Goal: Task Accomplishment & Management: Manage account settings

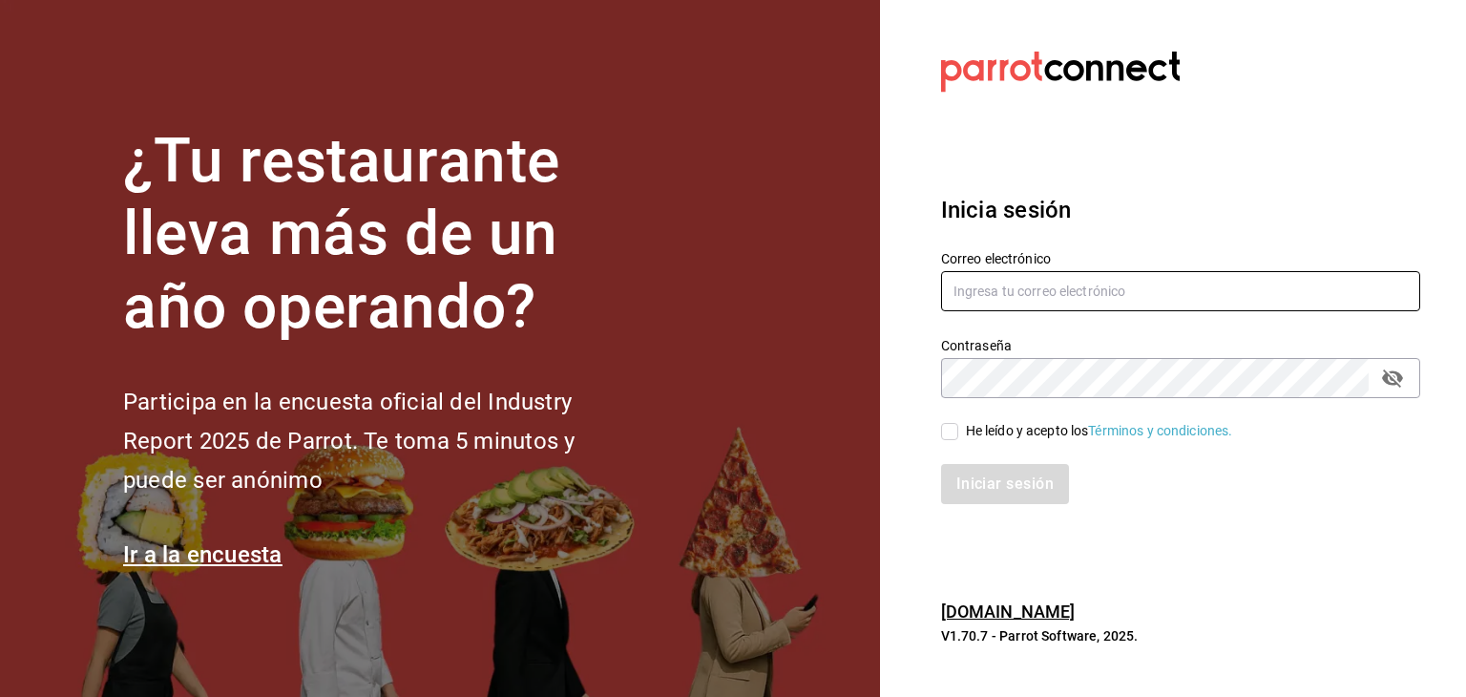
type input "[EMAIL_ADDRESS][DOMAIN_NAME]"
click at [952, 430] on input "He leído y acepto los Términos y condiciones." at bounding box center [949, 431] width 17 height 17
checkbox input "true"
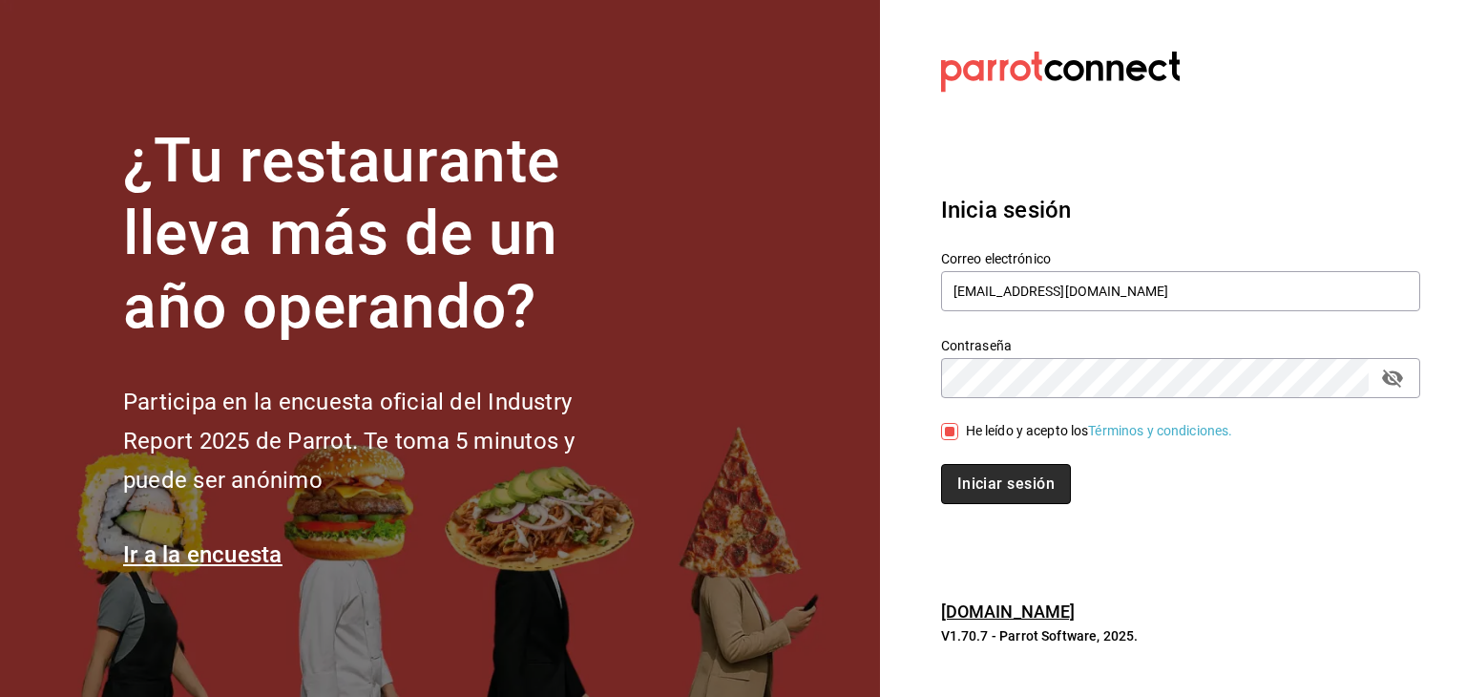
click at [1012, 484] on button "Iniciar sesión" at bounding box center [1006, 484] width 130 height 40
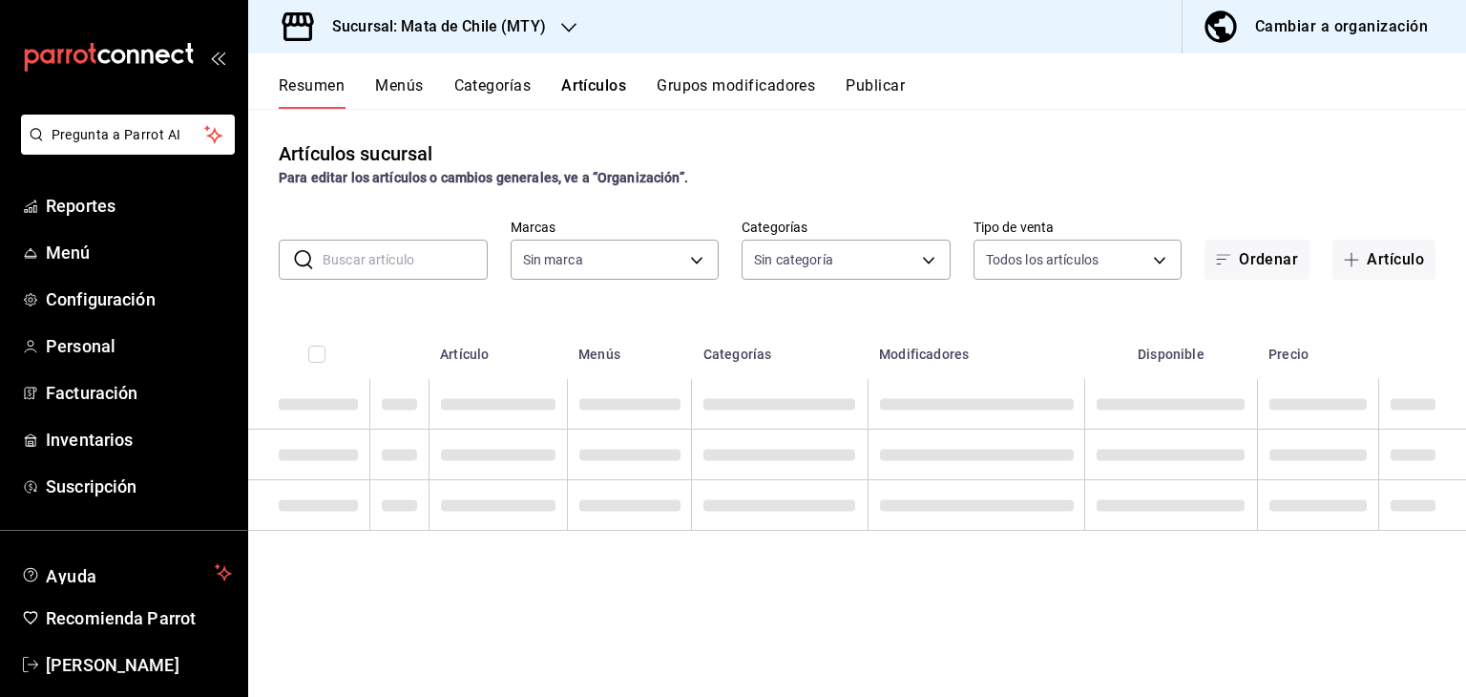
click at [1012, 484] on td at bounding box center [977, 505] width 218 height 51
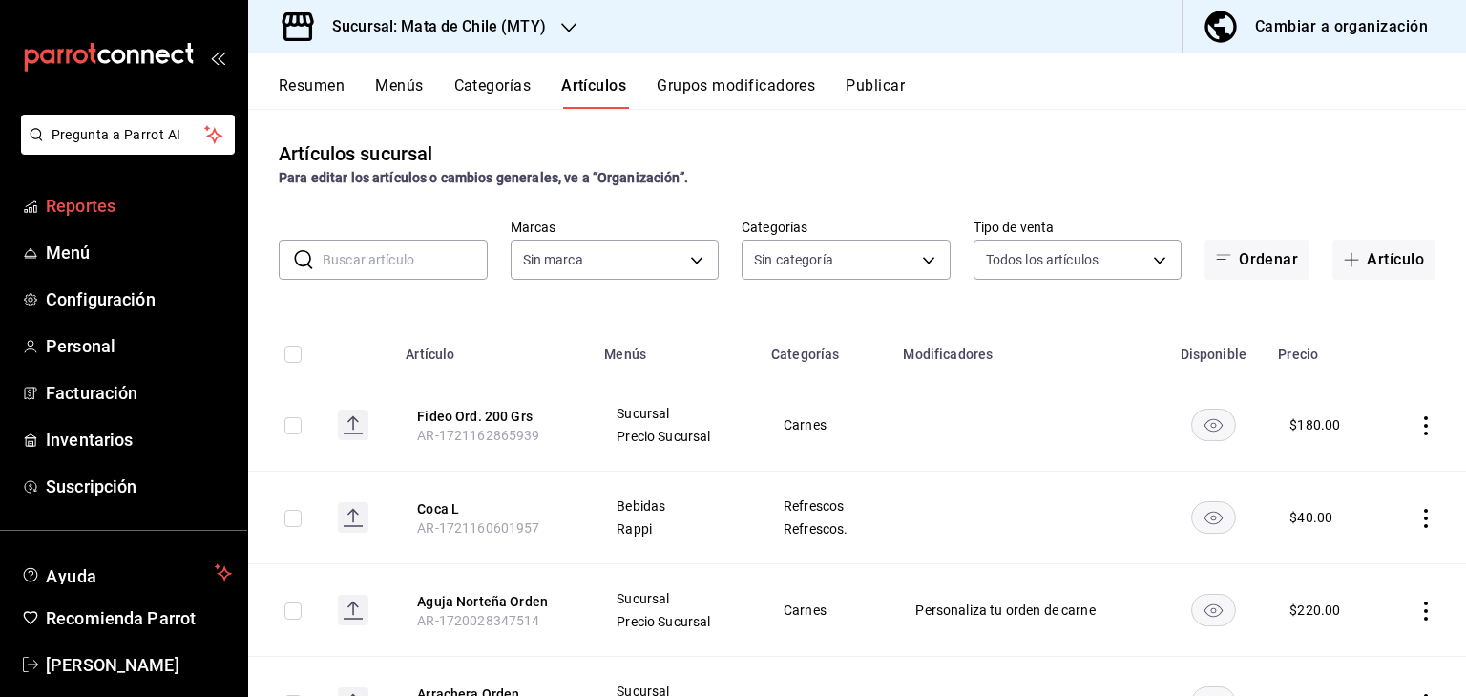
type input "9e2217ce-9d4b-4dbc-9802-e5001bdb117d,59cf0e1a-2533-4a65-9807-f3801be876d8,f7235…"
type input "c1b9de69-5af0-4687-90e4-8b231cd860aa"
click at [89, 197] on span "Reportes" at bounding box center [139, 206] width 186 height 26
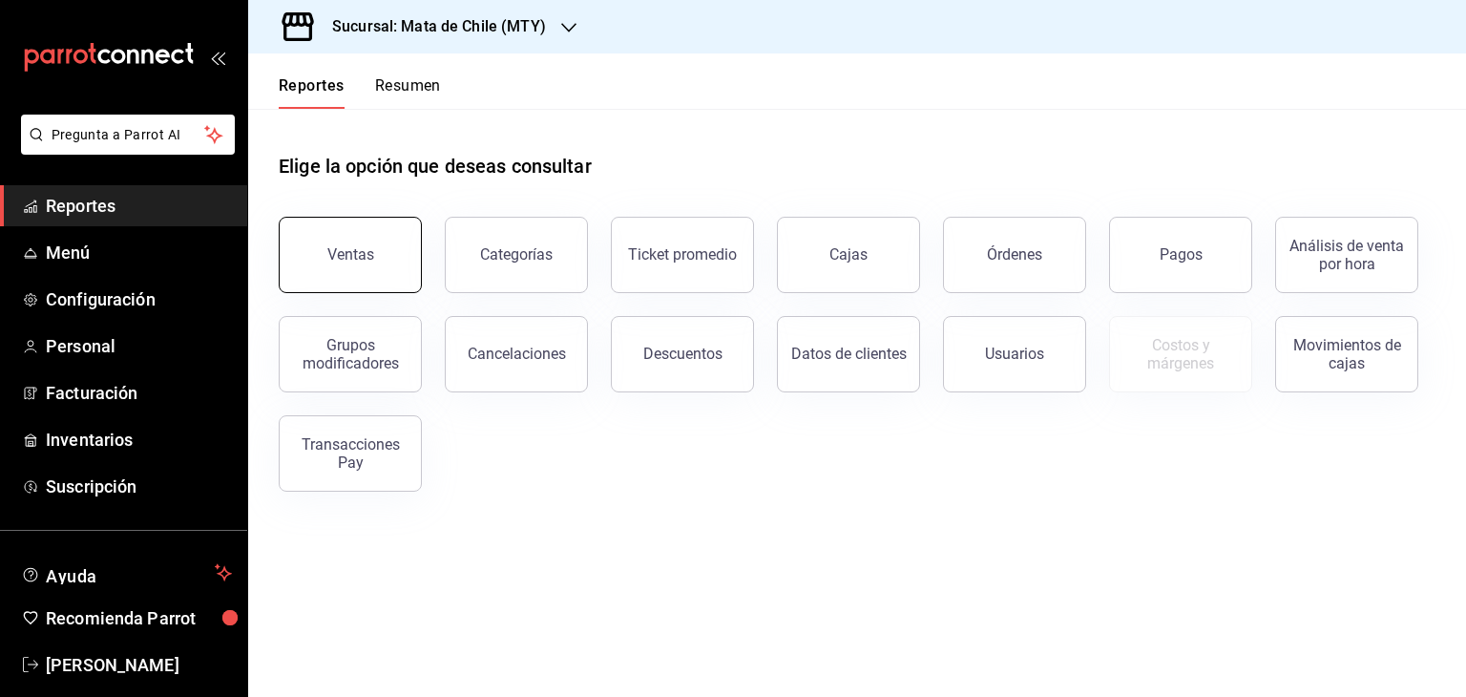
click at [367, 269] on button "Ventas" at bounding box center [350, 255] width 143 height 76
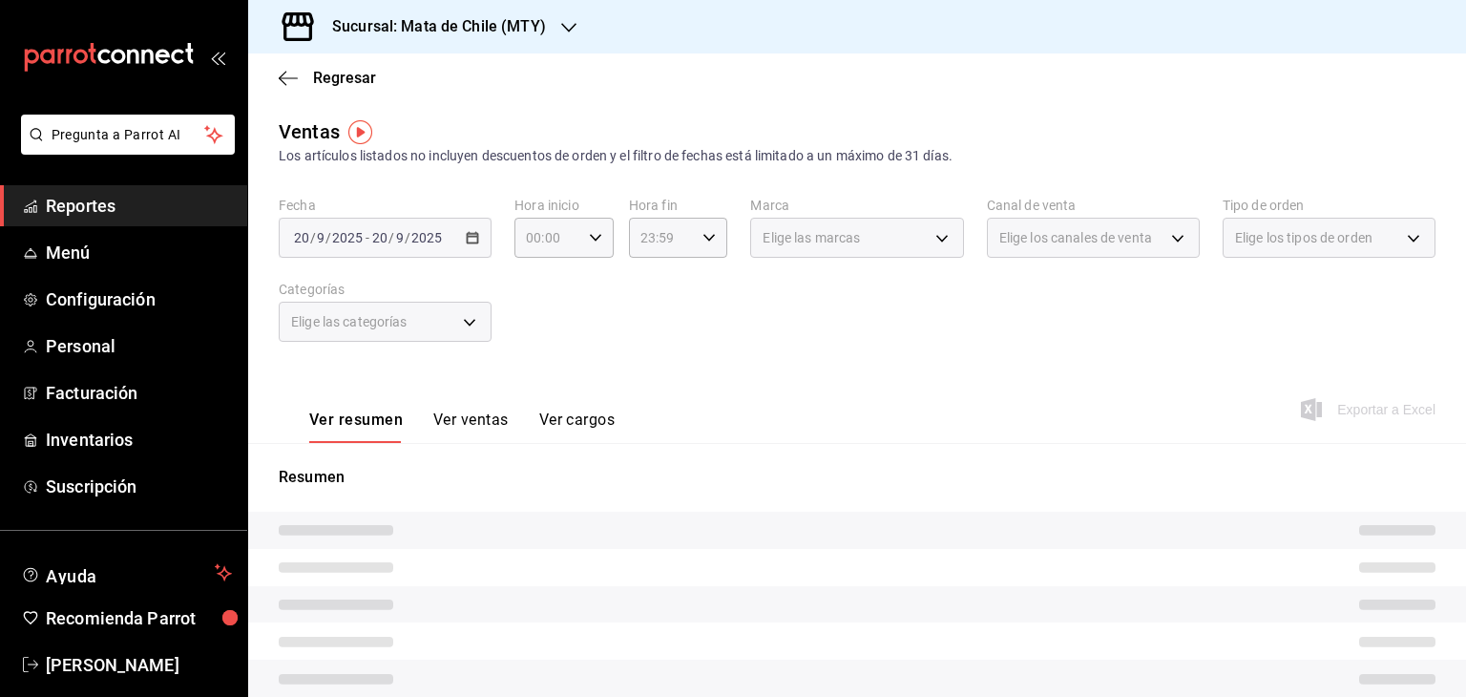
click at [367, 269] on div "Fecha 2025-09-20 20 / 9 / 2025 - 2025-09-20 20 / 9 / 2025 Hora inicio 00:00 Hor…" at bounding box center [857, 281] width 1157 height 168
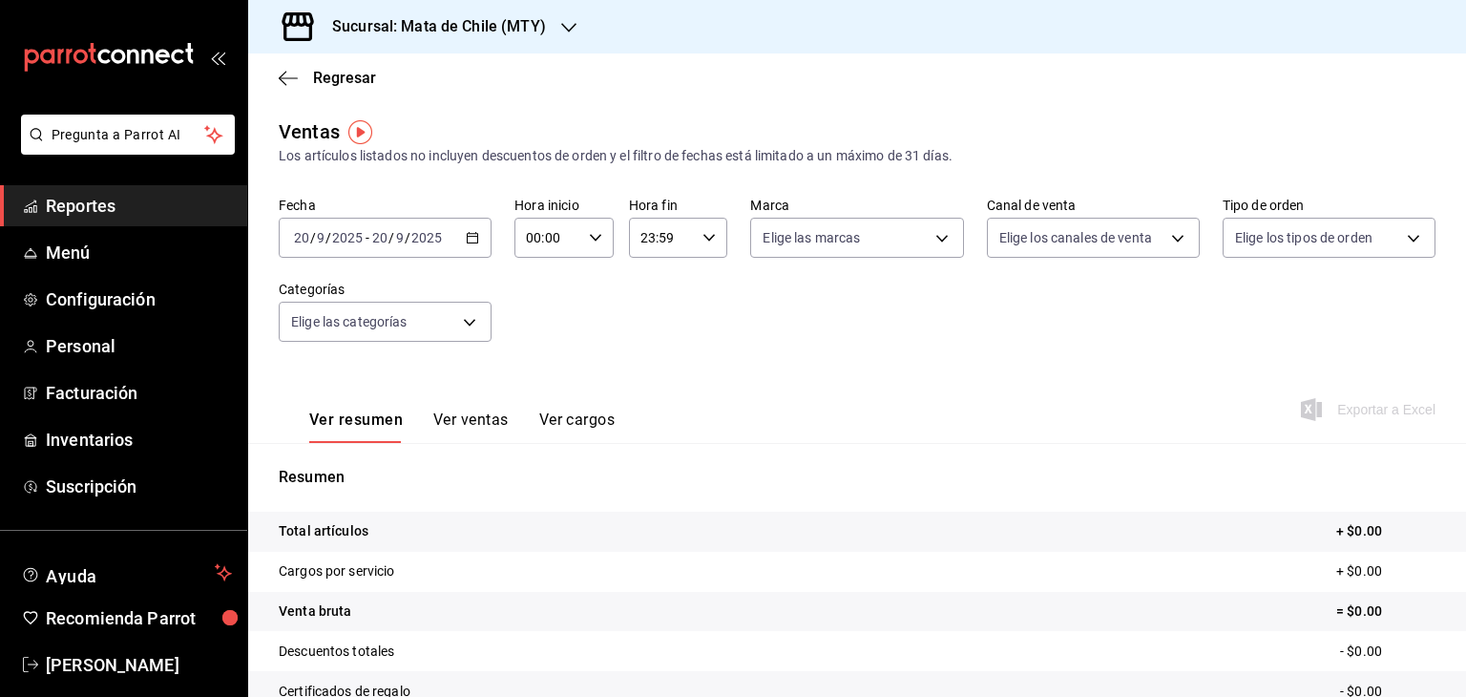
click at [367, 269] on div "Fecha 2025-09-20 20 / 9 / 2025 - 2025-09-20 20 / 9 / 2025 Hora inicio 00:00 Hor…" at bounding box center [857, 281] width 1157 height 168
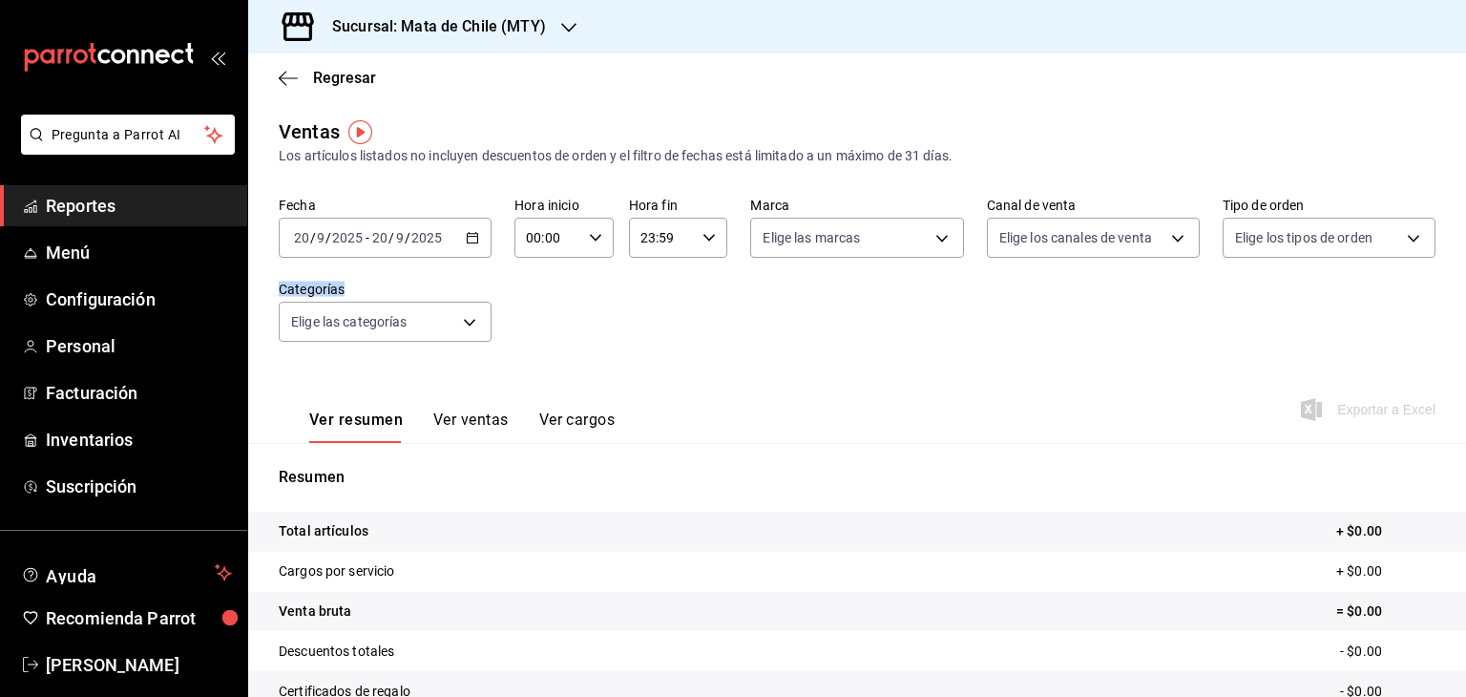
click at [367, 269] on div "Fecha 2025-09-20 20 / 9 / 2025 - 2025-09-20 20 / 9 / 2025 Hora inicio 00:00 Hor…" at bounding box center [857, 281] width 1157 height 168
click at [466, 241] on icon "button" at bounding box center [472, 237] width 13 height 13
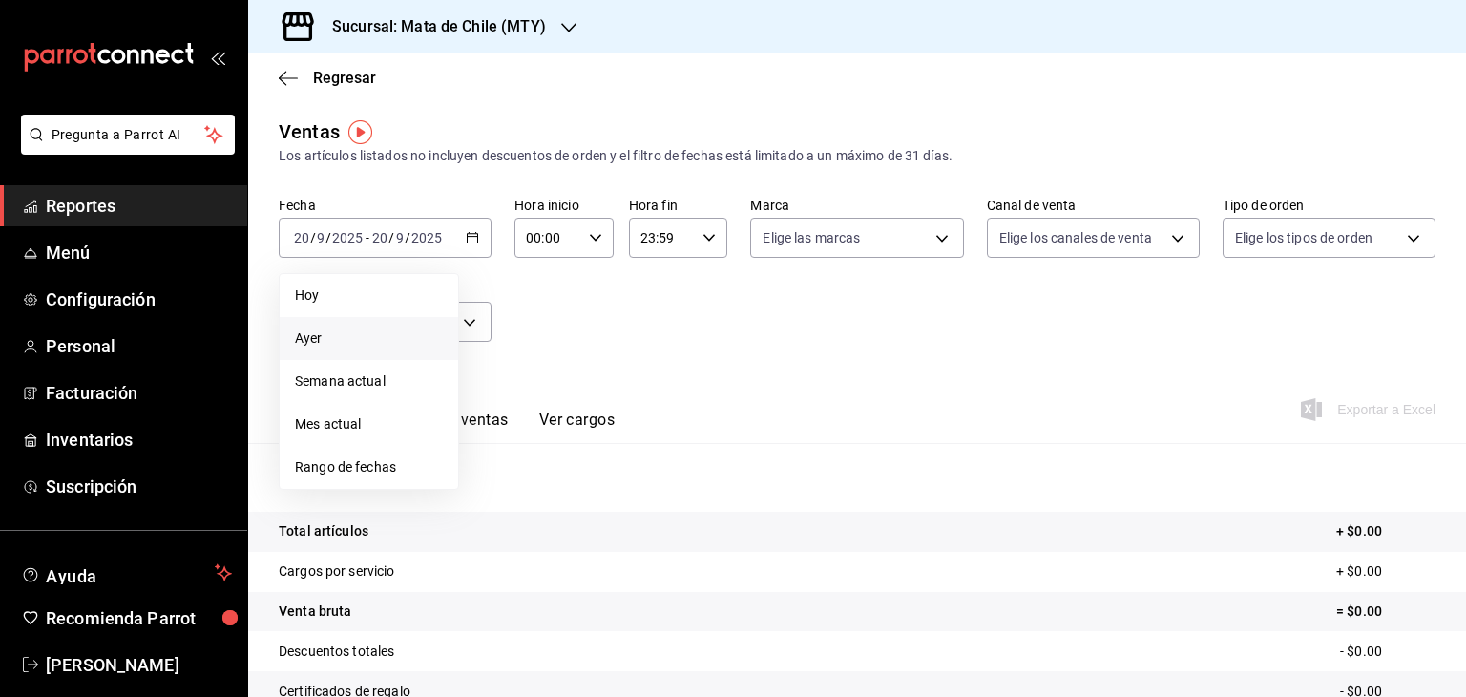
click at [340, 337] on span "Ayer" at bounding box center [369, 338] width 148 height 20
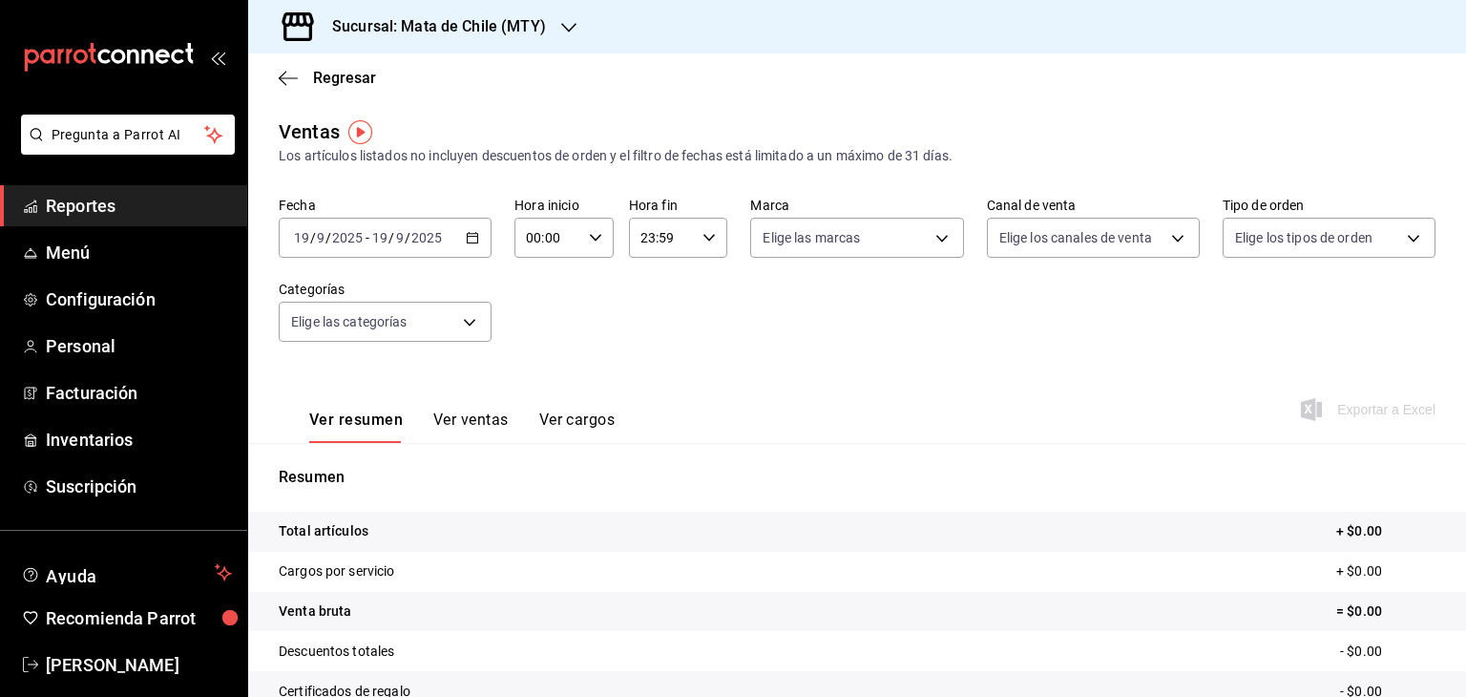
click at [914, 455] on div "Resumen Total artículos + $0.00 Cargos por servicio + $0.00 Venta bruta = $0.00…" at bounding box center [857, 648] width 1218 height 410
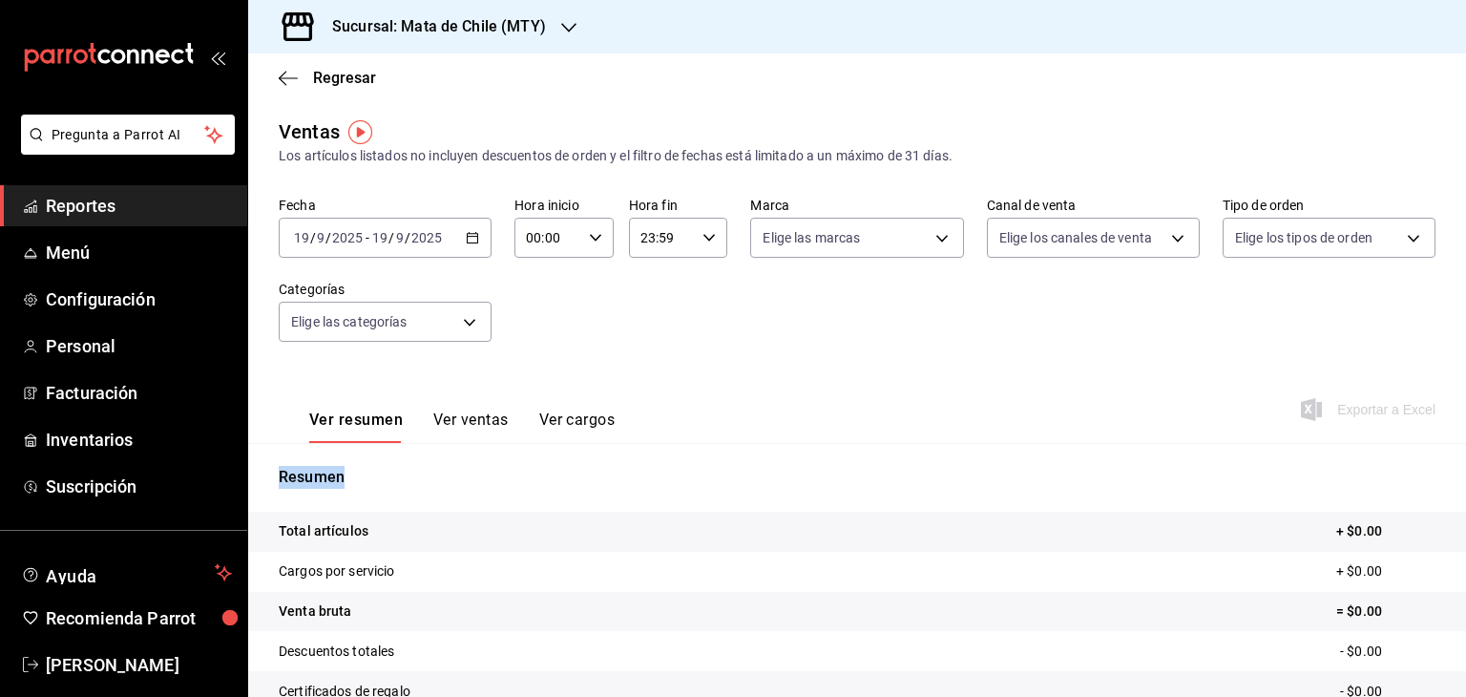
click at [914, 455] on div "Resumen Total artículos + $0.00 Cargos por servicio + $0.00 Venta bruta = $0.00…" at bounding box center [857, 648] width 1218 height 410
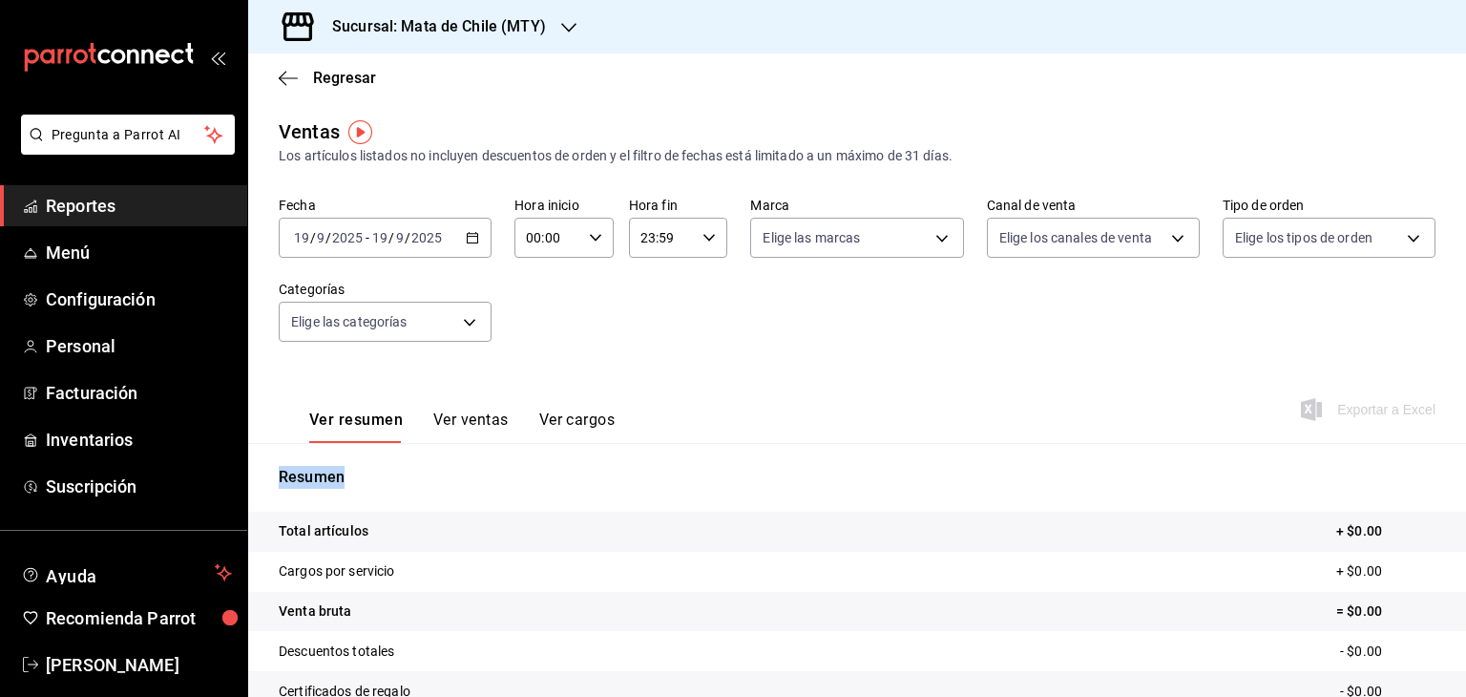
click at [914, 455] on div "Resumen Total artículos + $0.00 Cargos por servicio + $0.00 Venta bruta = $0.00…" at bounding box center [857, 648] width 1218 height 410
click at [503, 283] on div "Fecha 2025-09-19 19 / 9 / 2025 - 2025-09-19 19 / 9 / 2025 Hora inicio 00:00 Hor…" at bounding box center [857, 281] width 1157 height 168
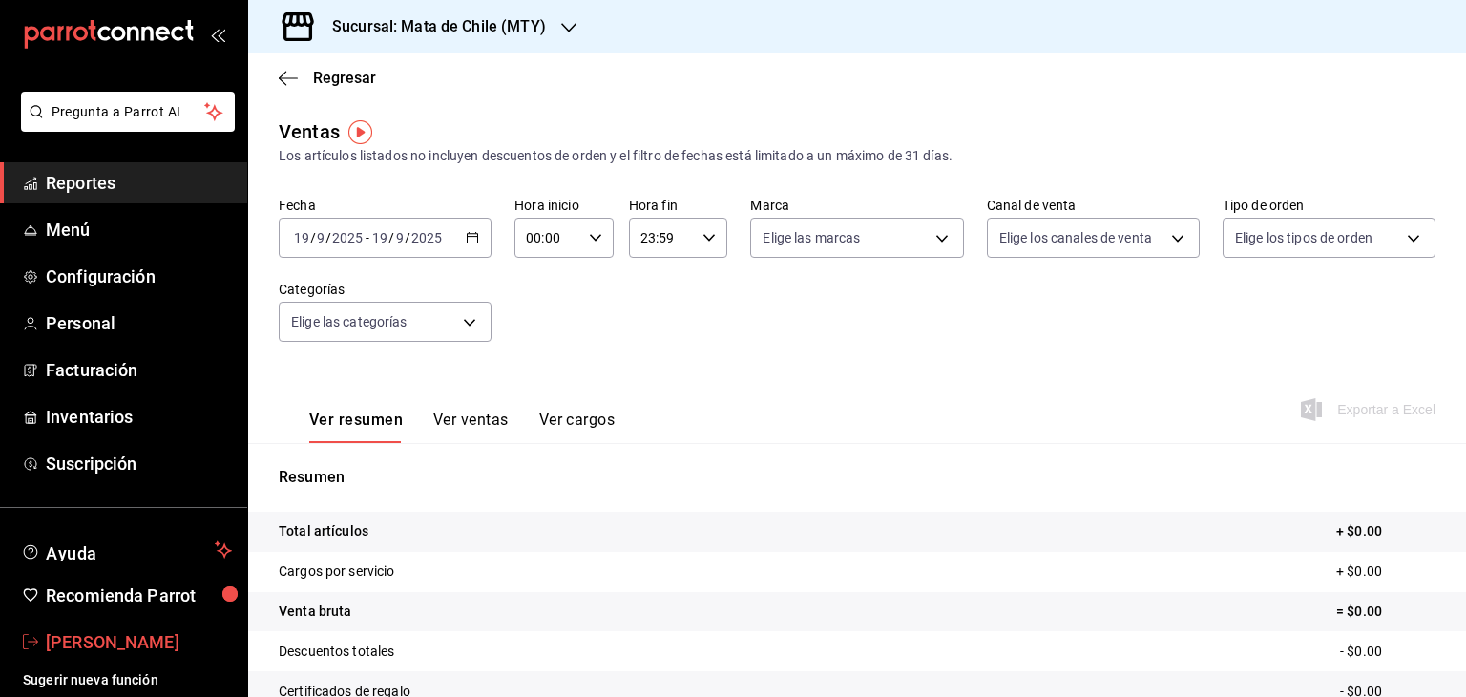
click at [139, 642] on span "[PERSON_NAME]" at bounding box center [139, 642] width 186 height 26
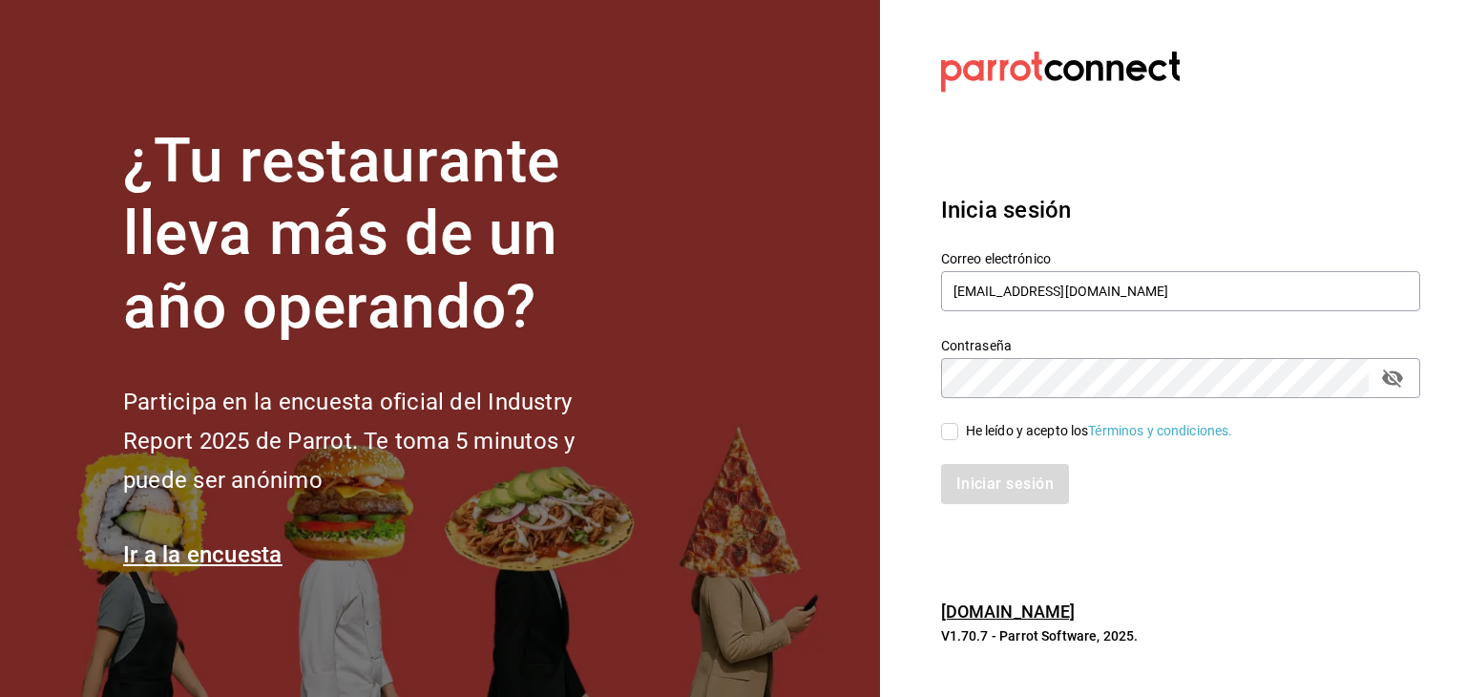
click at [1393, 375] on icon "passwordField" at bounding box center [1392, 378] width 23 height 23
click at [1393, 375] on icon "passwordField" at bounding box center [1392, 377] width 21 height 14
click at [1393, 375] on icon "passwordField" at bounding box center [1392, 378] width 23 height 23
click at [1393, 375] on icon "passwordField" at bounding box center [1392, 377] width 21 height 14
click at [1393, 375] on icon "passwordField" at bounding box center [1392, 378] width 23 height 23
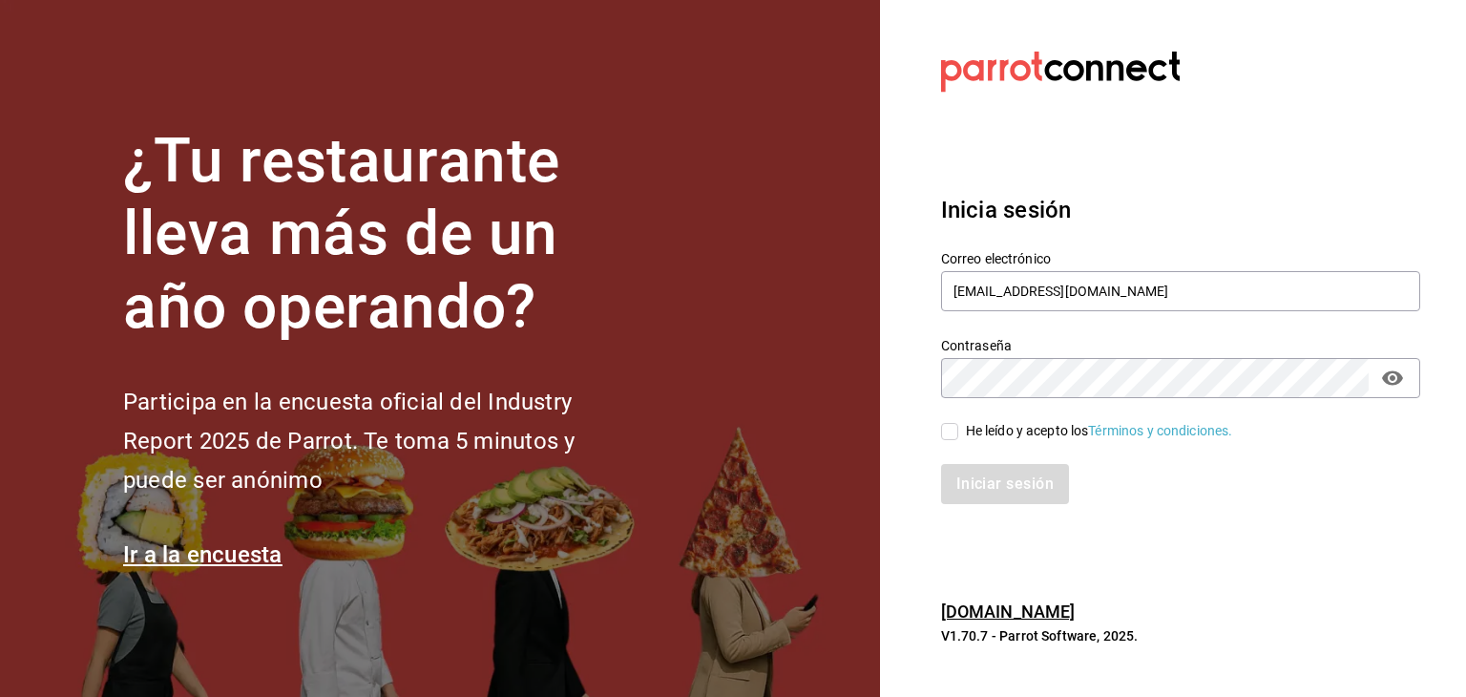
click at [1393, 375] on icon "passwordField" at bounding box center [1392, 377] width 21 height 14
click at [1393, 375] on icon "passwordField" at bounding box center [1392, 378] width 23 height 23
click at [1393, 375] on icon "passwordField" at bounding box center [1392, 377] width 21 height 14
click at [1393, 375] on icon "passwordField" at bounding box center [1392, 378] width 23 height 23
click at [1393, 375] on icon "passwordField" at bounding box center [1392, 377] width 21 height 14
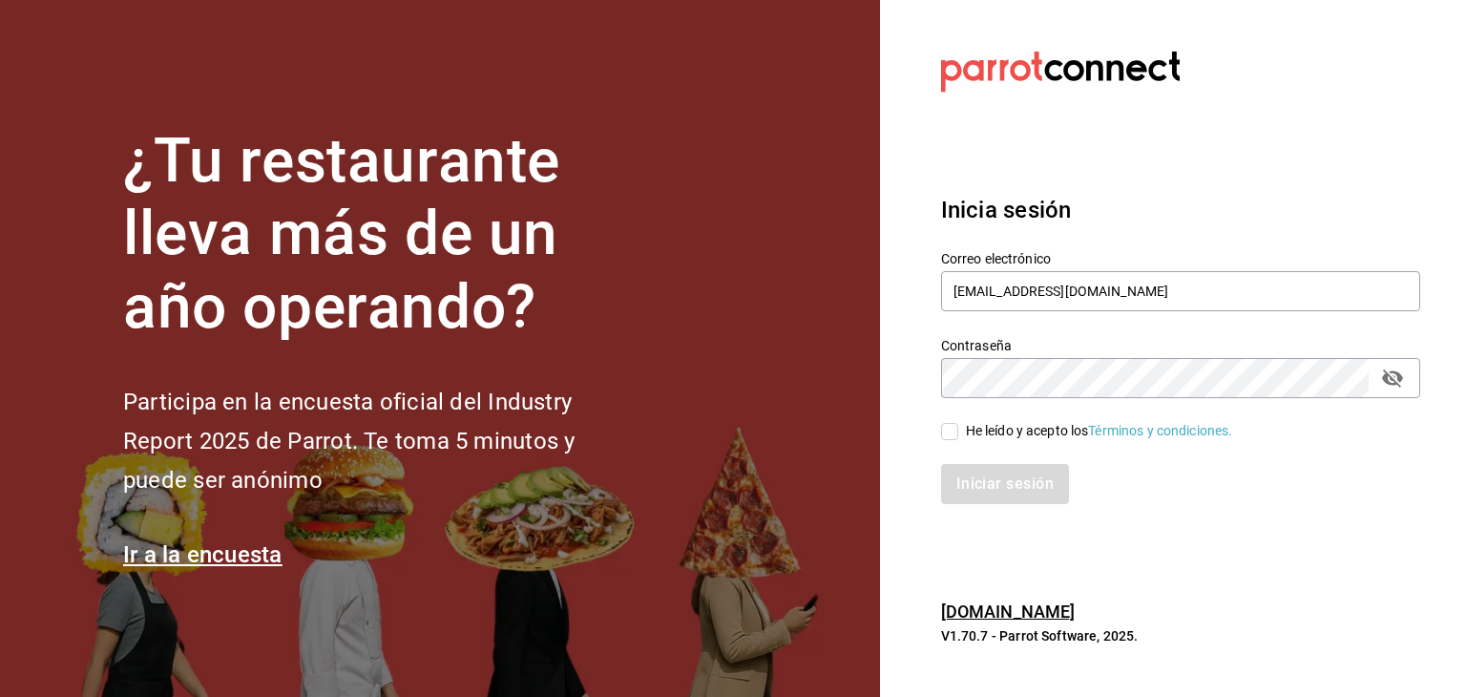
click at [1393, 375] on icon "passwordField" at bounding box center [1392, 378] width 23 height 23
click at [1393, 375] on icon "passwordField" at bounding box center [1392, 377] width 21 height 14
click at [1393, 375] on icon "passwordField" at bounding box center [1392, 378] width 23 height 23
click at [1393, 375] on icon "passwordField" at bounding box center [1392, 377] width 21 height 14
click at [1393, 375] on icon "passwordField" at bounding box center [1392, 378] width 23 height 23
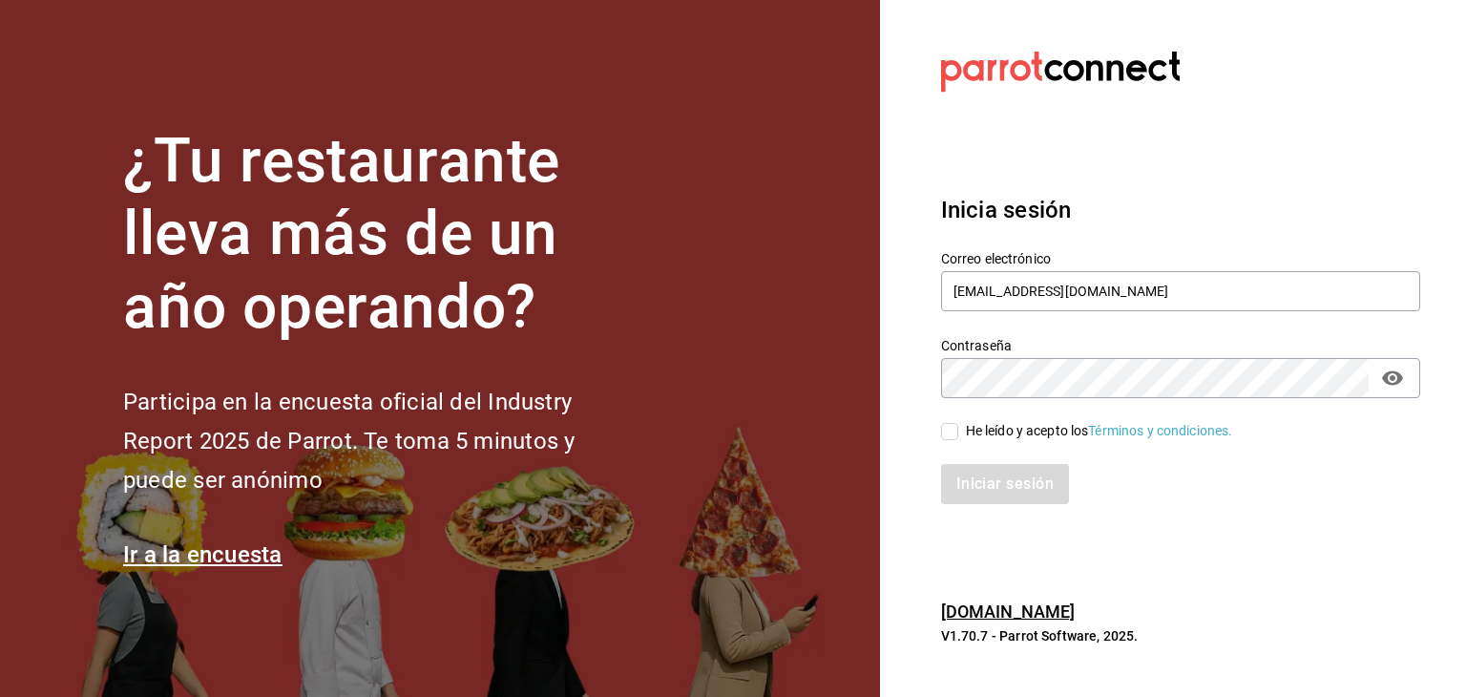
click at [1292, 415] on div "He leído y acepto los Términos y condiciones." at bounding box center [1169, 420] width 502 height 44
click at [953, 434] on input "He leído y acepto los Términos y condiciones." at bounding box center [949, 431] width 17 height 17
checkbox input "true"
click at [991, 486] on button "Iniciar sesión" at bounding box center [1006, 484] width 130 height 40
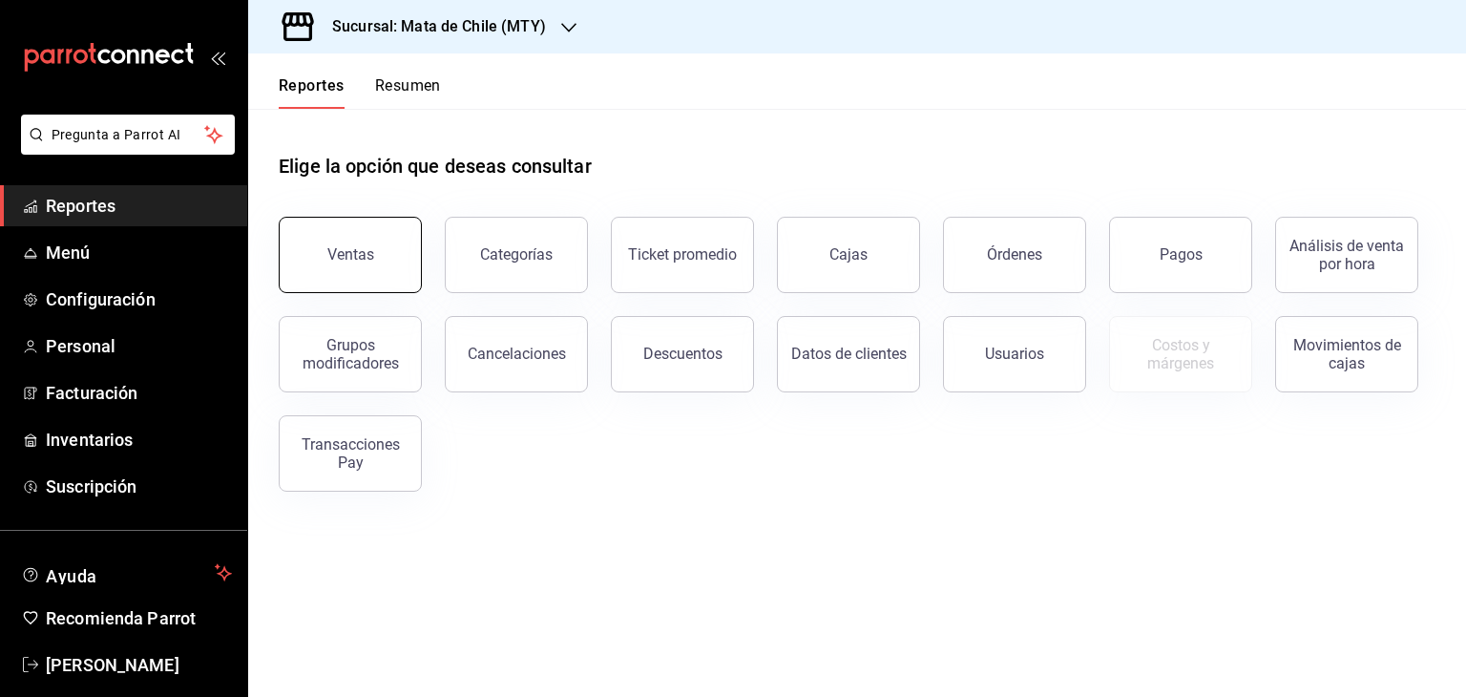
click at [344, 260] on div "Ventas" at bounding box center [350, 254] width 47 height 18
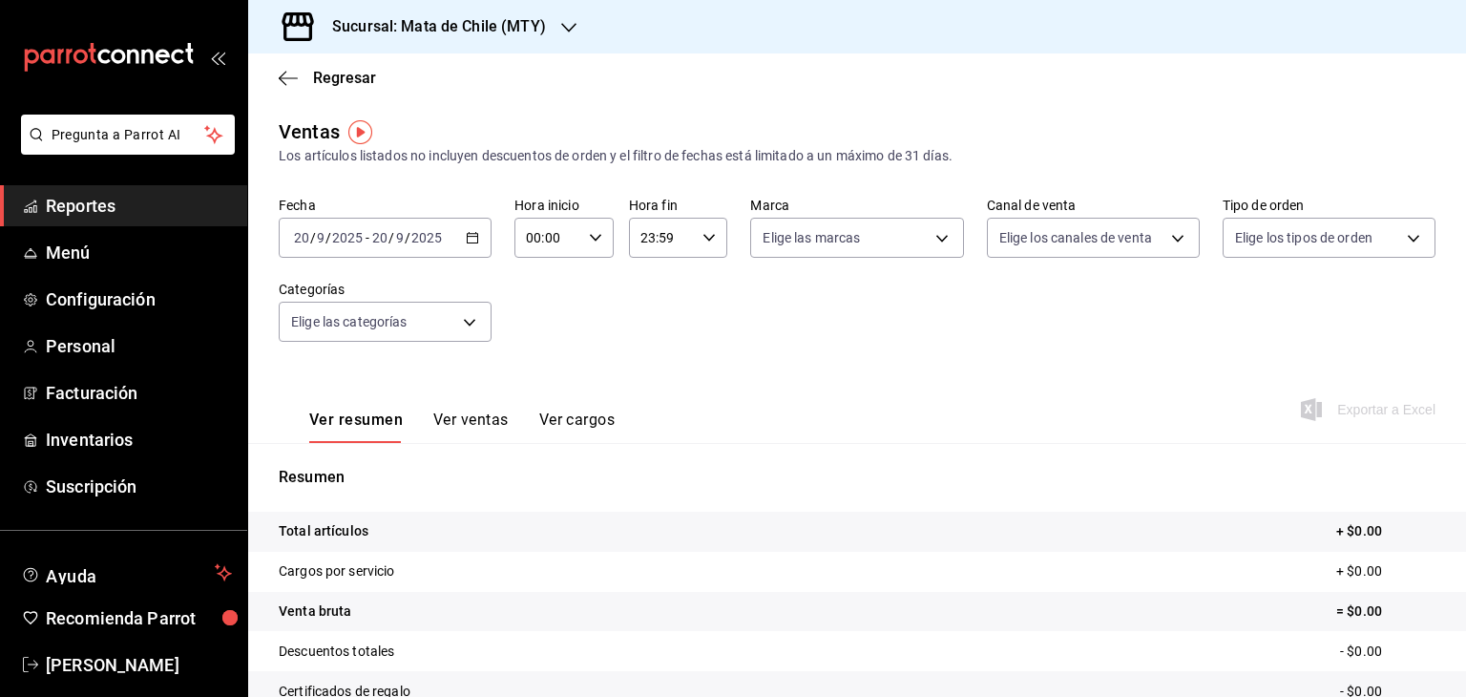
click at [567, 22] on icon "button" at bounding box center [568, 27] width 15 height 15
click at [399, 126] on span "Mata de Chile (Metepec)" at bounding box center [336, 125] width 146 height 20
click at [467, 238] on icon "button" at bounding box center [472, 237] width 13 height 13
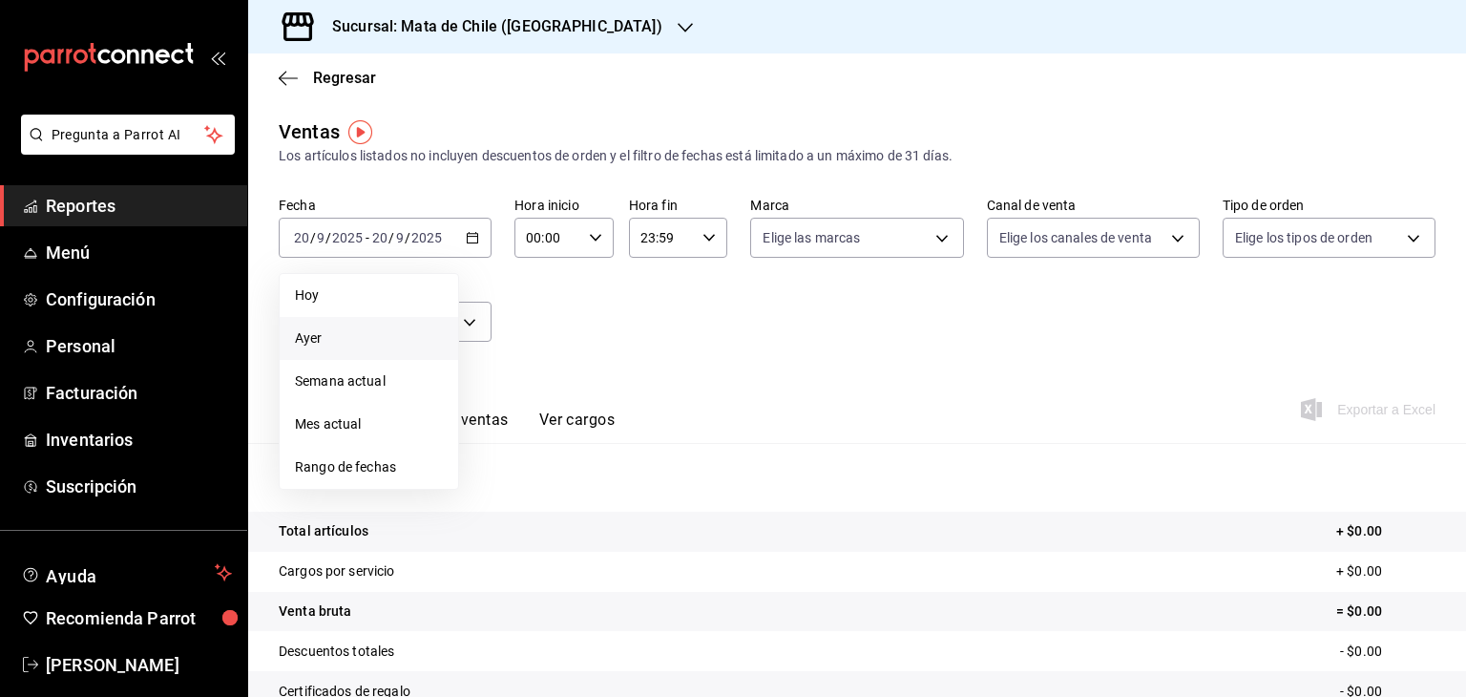
click at [326, 339] on span "Ayer" at bounding box center [369, 338] width 148 height 20
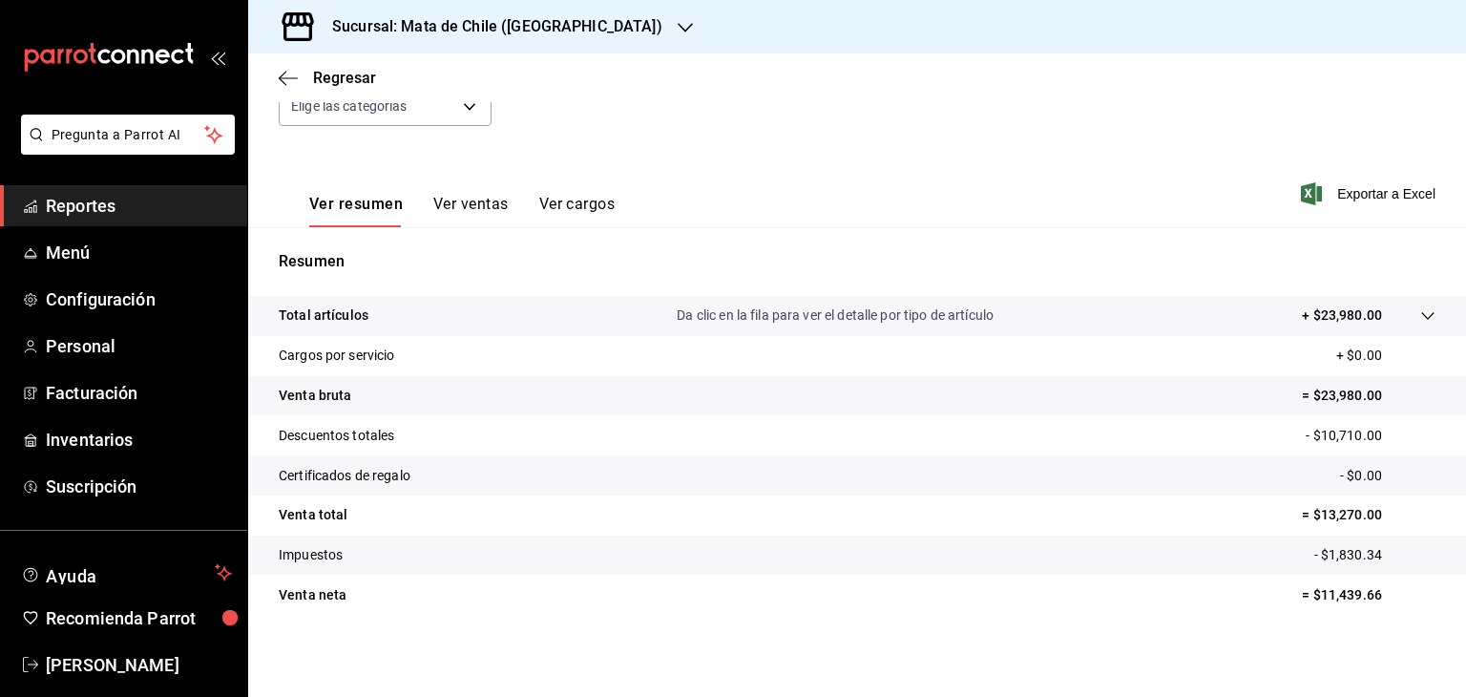
scroll to position [218, 0]
click at [466, 200] on button "Ver ventas" at bounding box center [470, 209] width 75 height 32
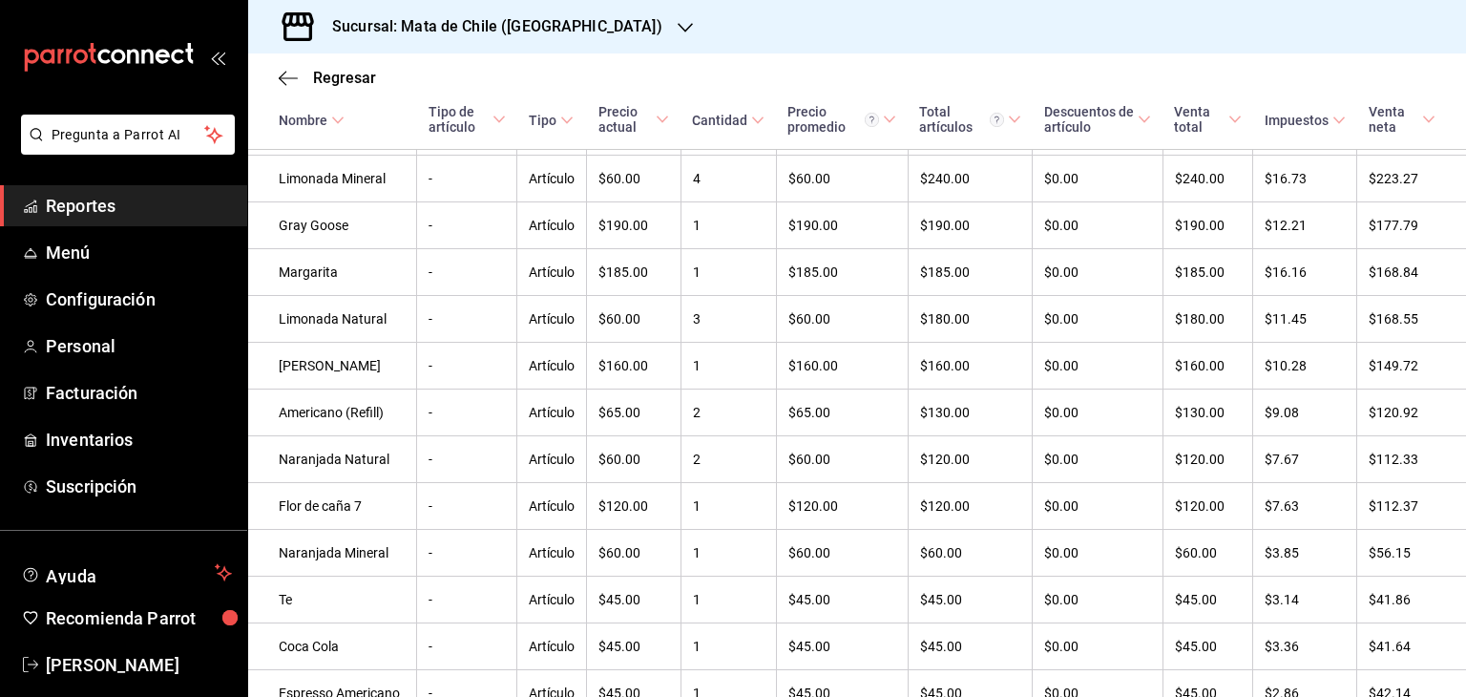
scroll to position [1429, 0]
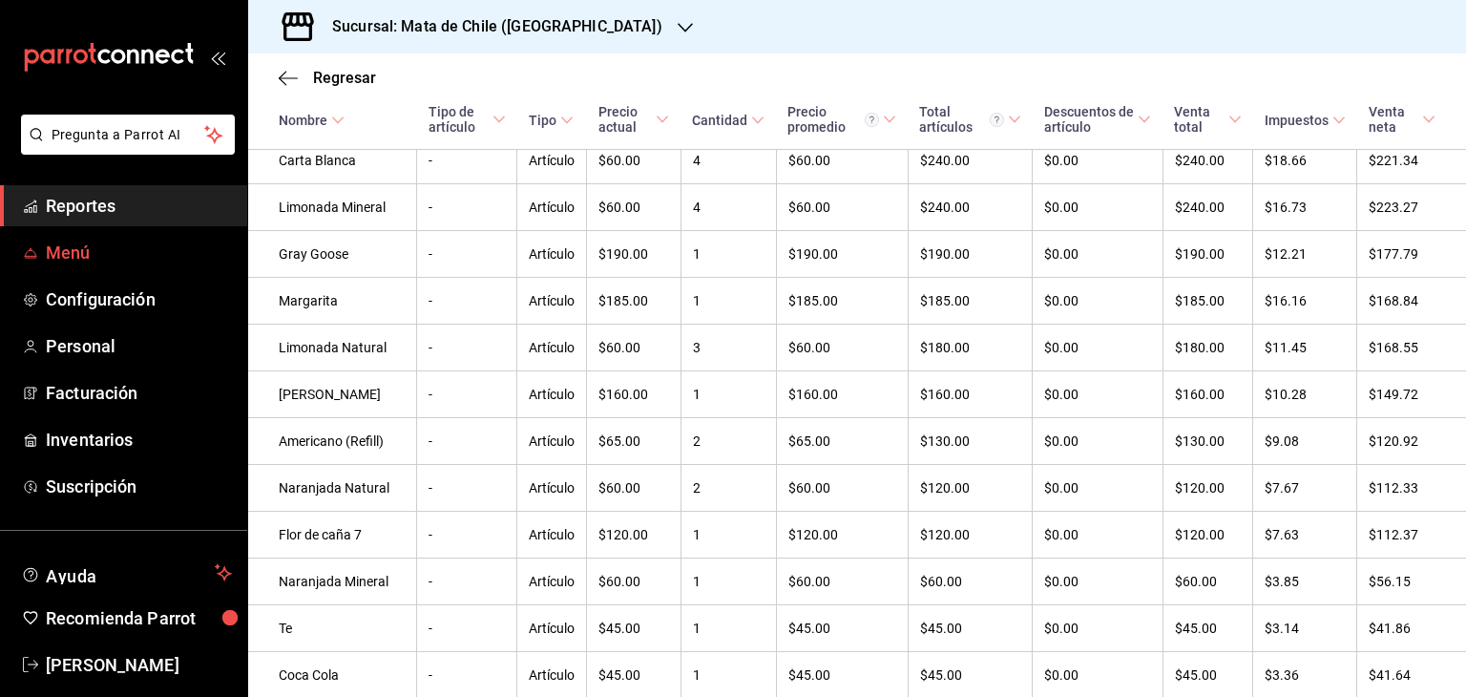
click at [75, 255] on span "Menú" at bounding box center [139, 253] width 186 height 26
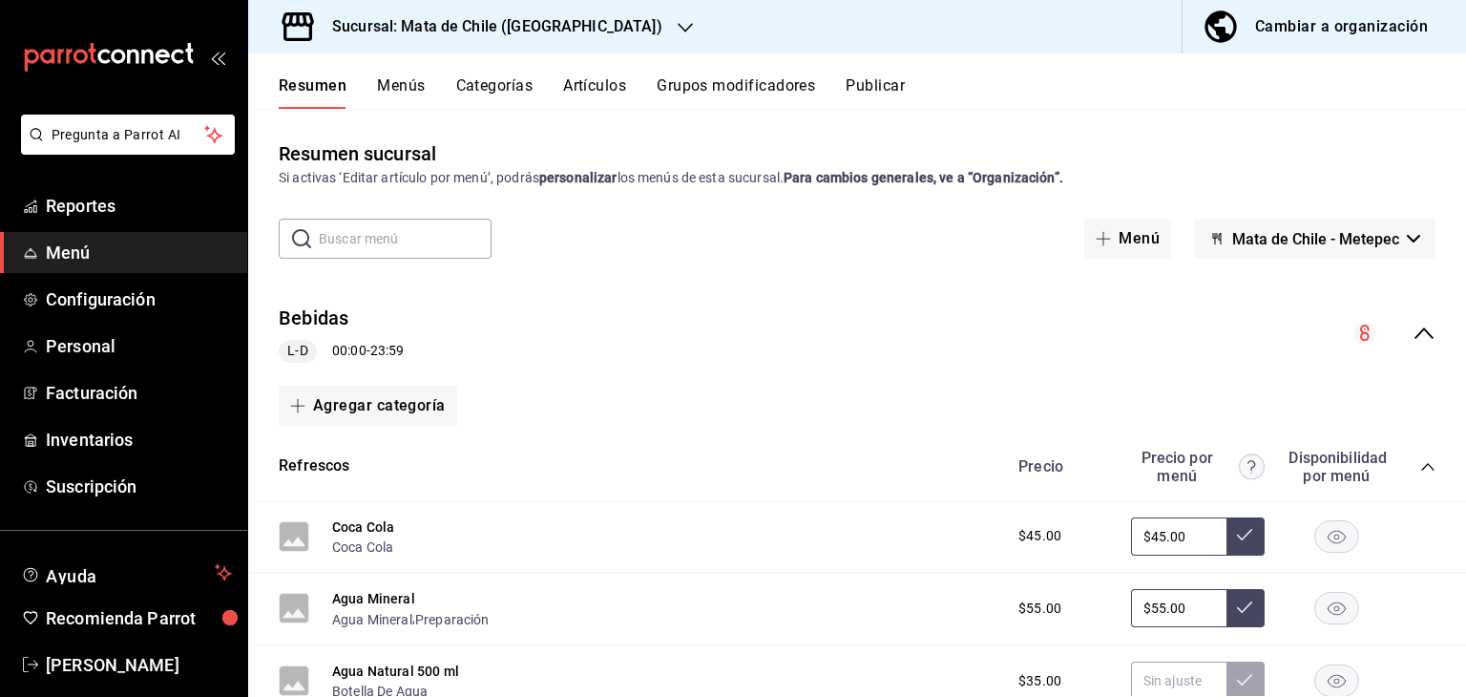
click at [606, 87] on button "Artículos" at bounding box center [594, 92] width 63 height 32
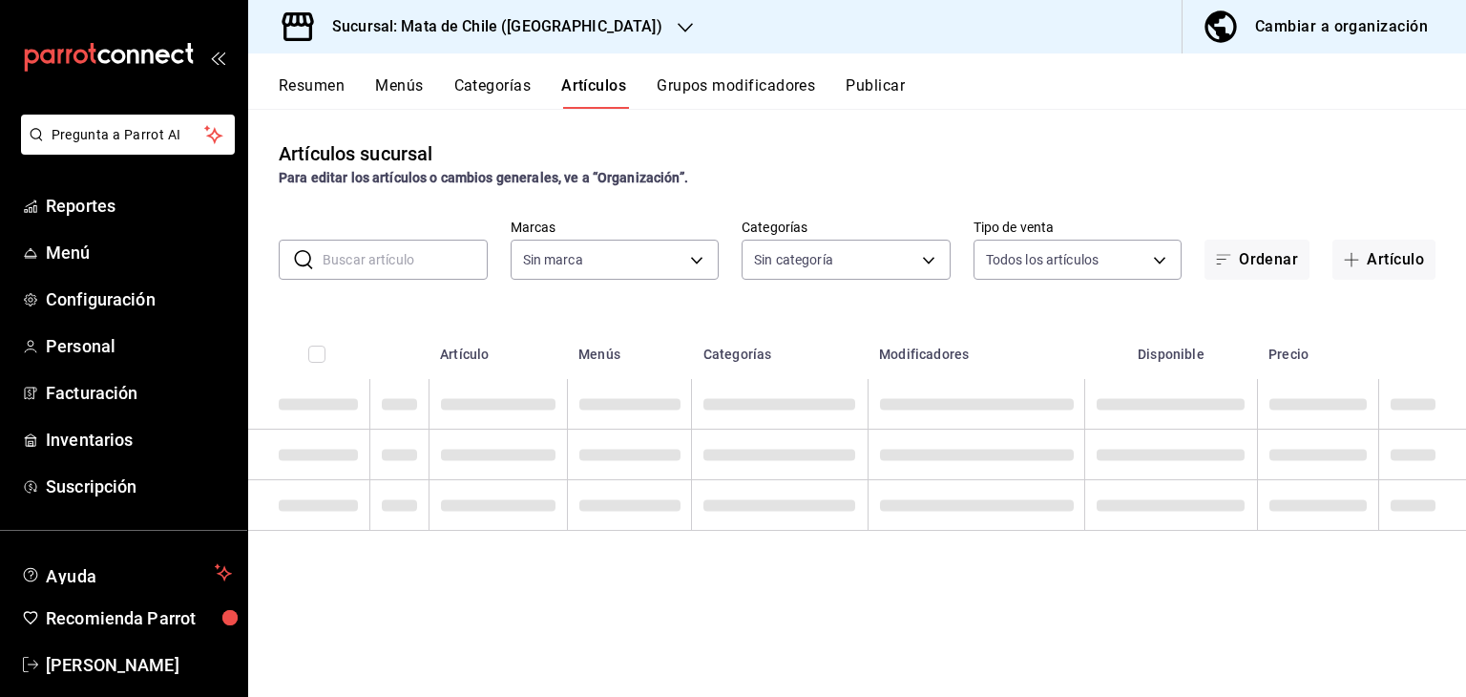
type input "f4b11457-1122-4e93-a1fc-b810eb3748b2"
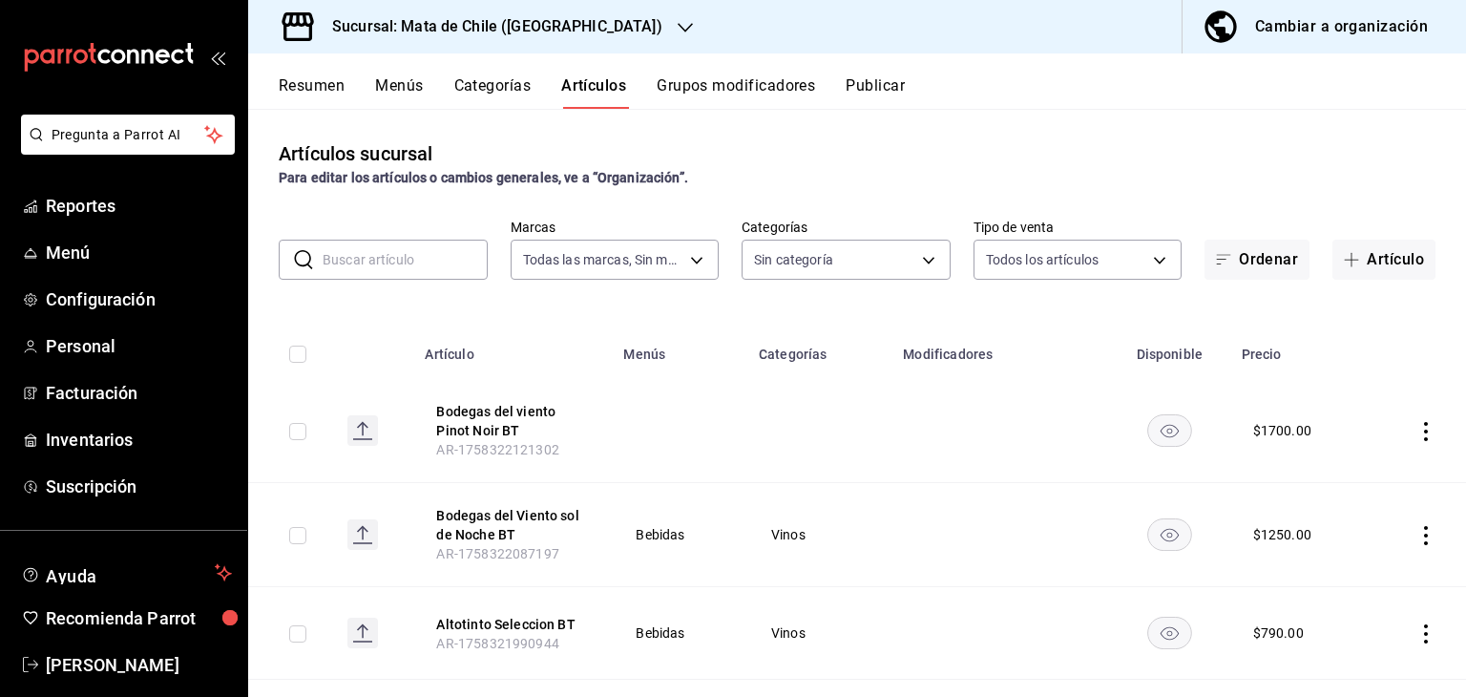
type input "cf65fc5d-9121-4a1d-bb15-005ec5fbc342,a1fec979-7794-49c6-bfe9-4bedd1fc643c,d733d…"
click at [375, 271] on input "text" at bounding box center [405, 260] width 165 height 38
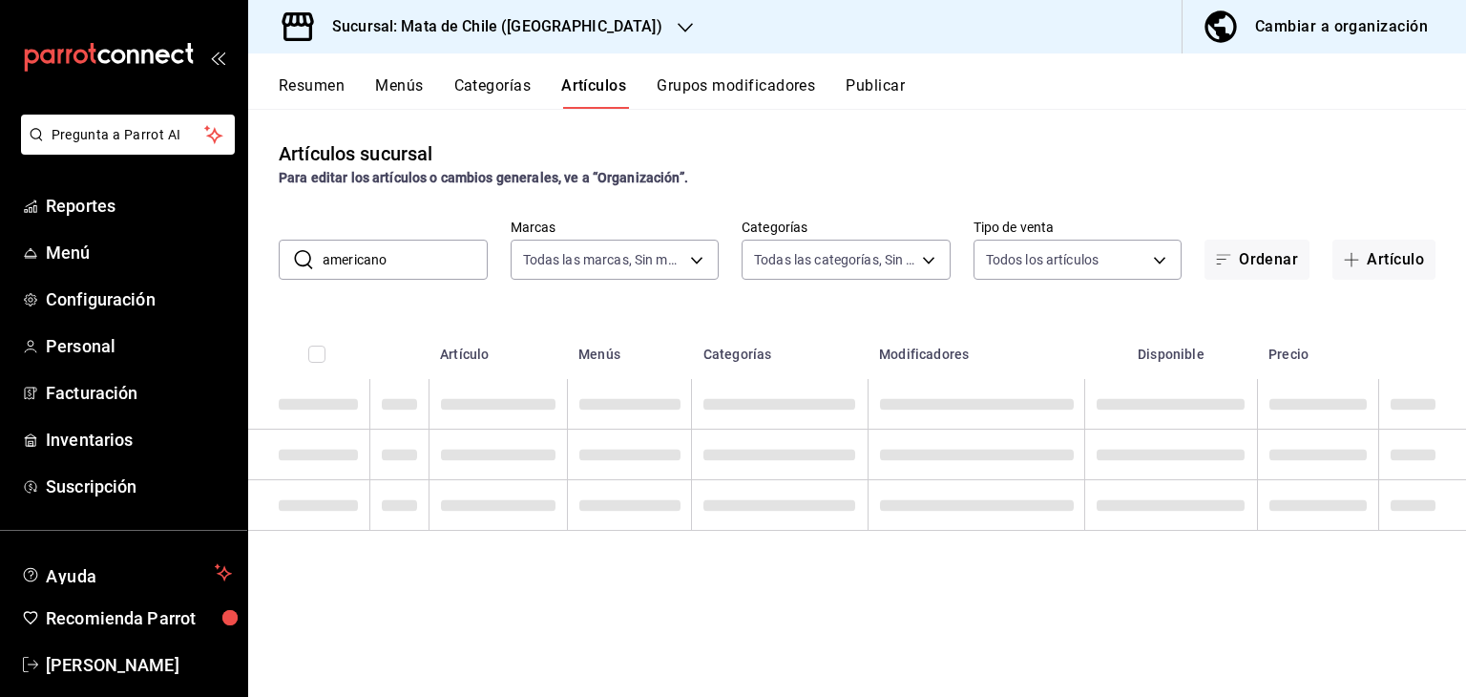
type input "americano"
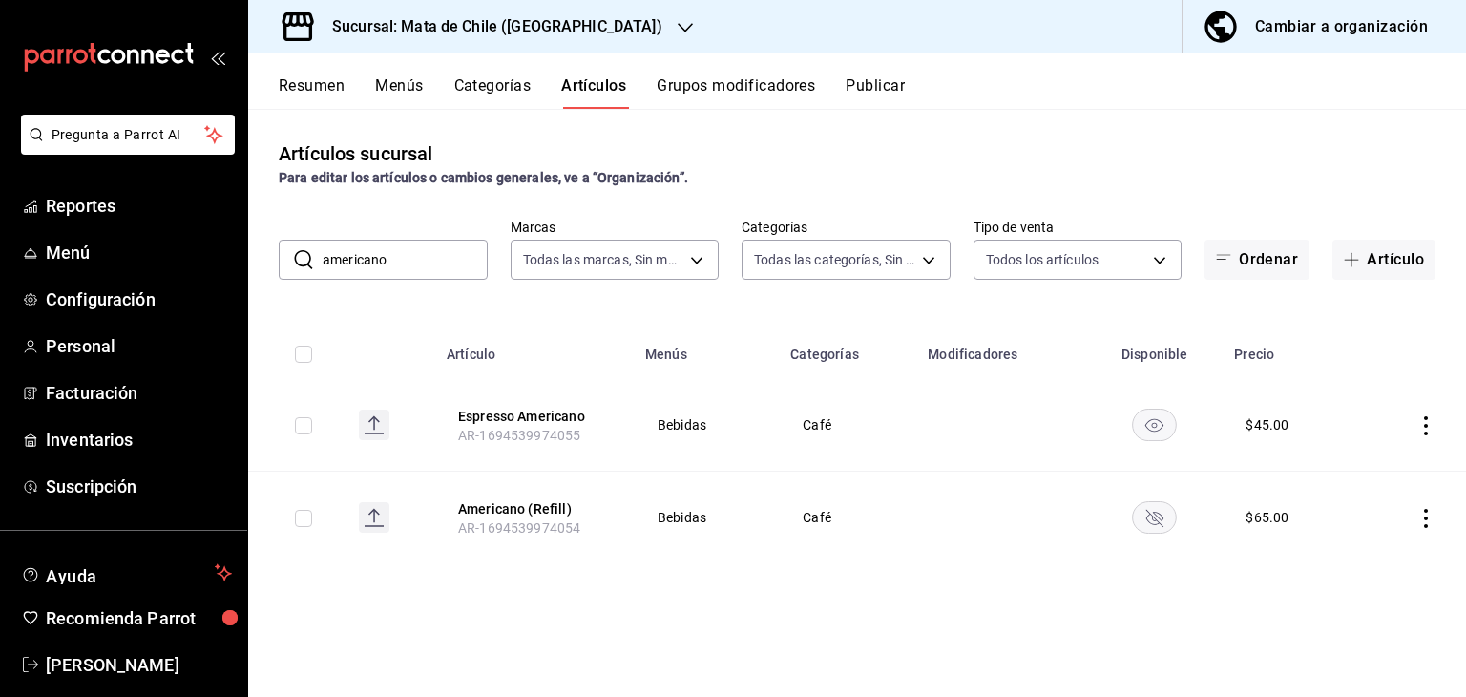
click at [744, 333] on th "Menús" at bounding box center [706, 348] width 145 height 61
click at [100, 207] on span "Reportes" at bounding box center [139, 206] width 186 height 26
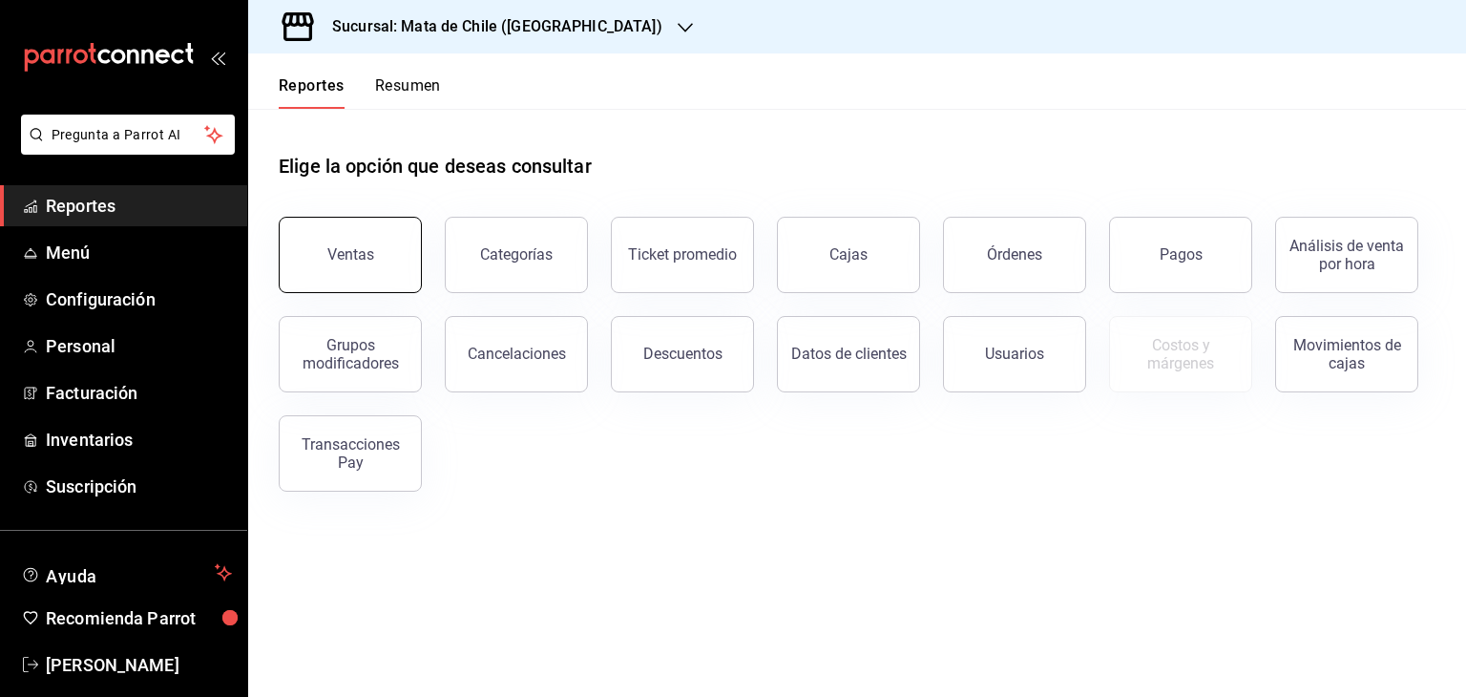
click at [336, 287] on button "Ventas" at bounding box center [350, 255] width 143 height 76
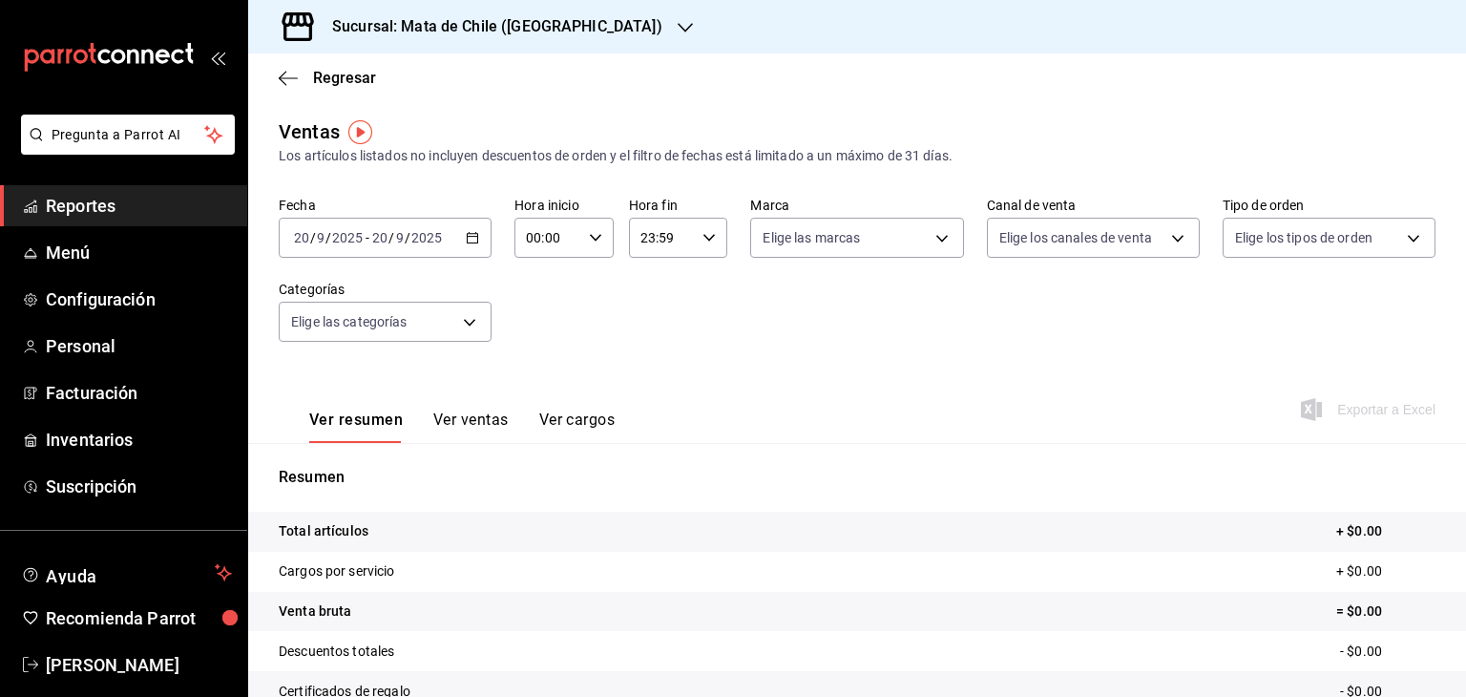
click at [469, 235] on icon "button" at bounding box center [472, 237] width 13 height 13
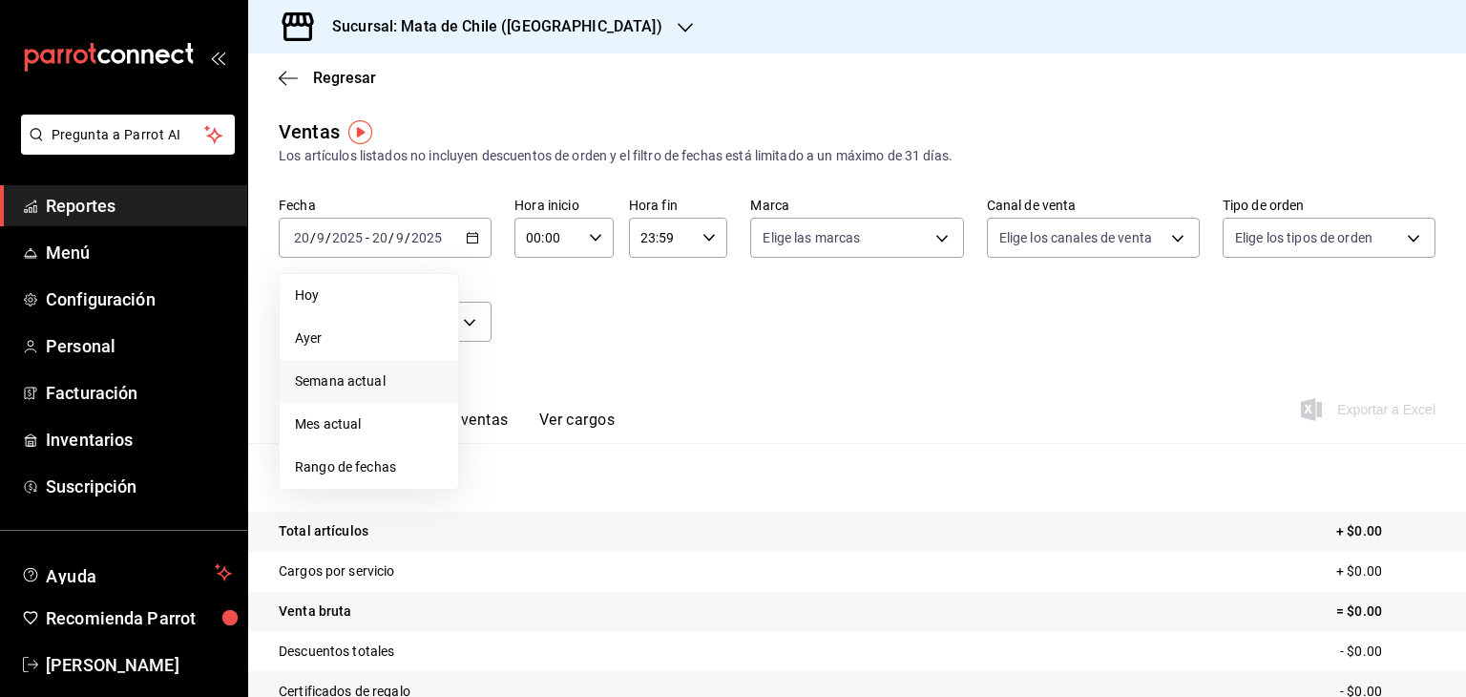
click at [347, 383] on span "Semana actual" at bounding box center [369, 381] width 148 height 20
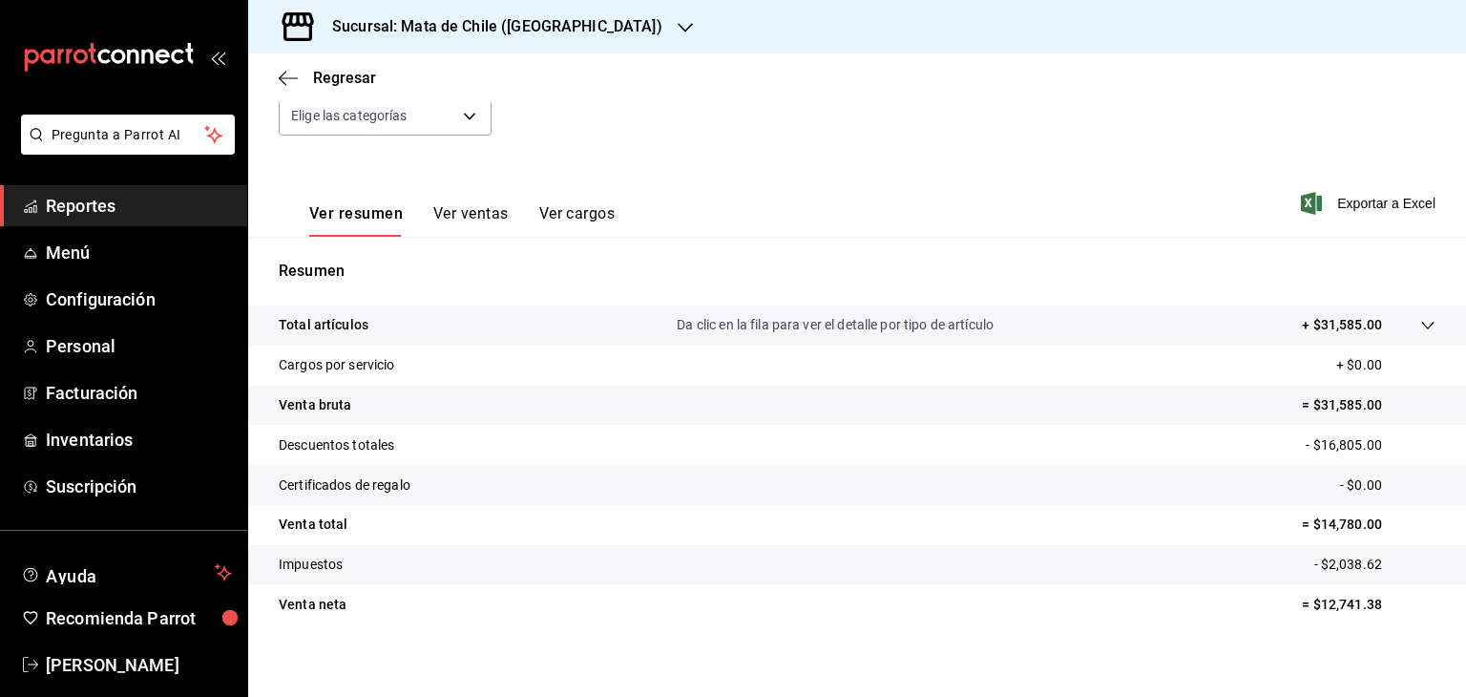
scroll to position [218, 0]
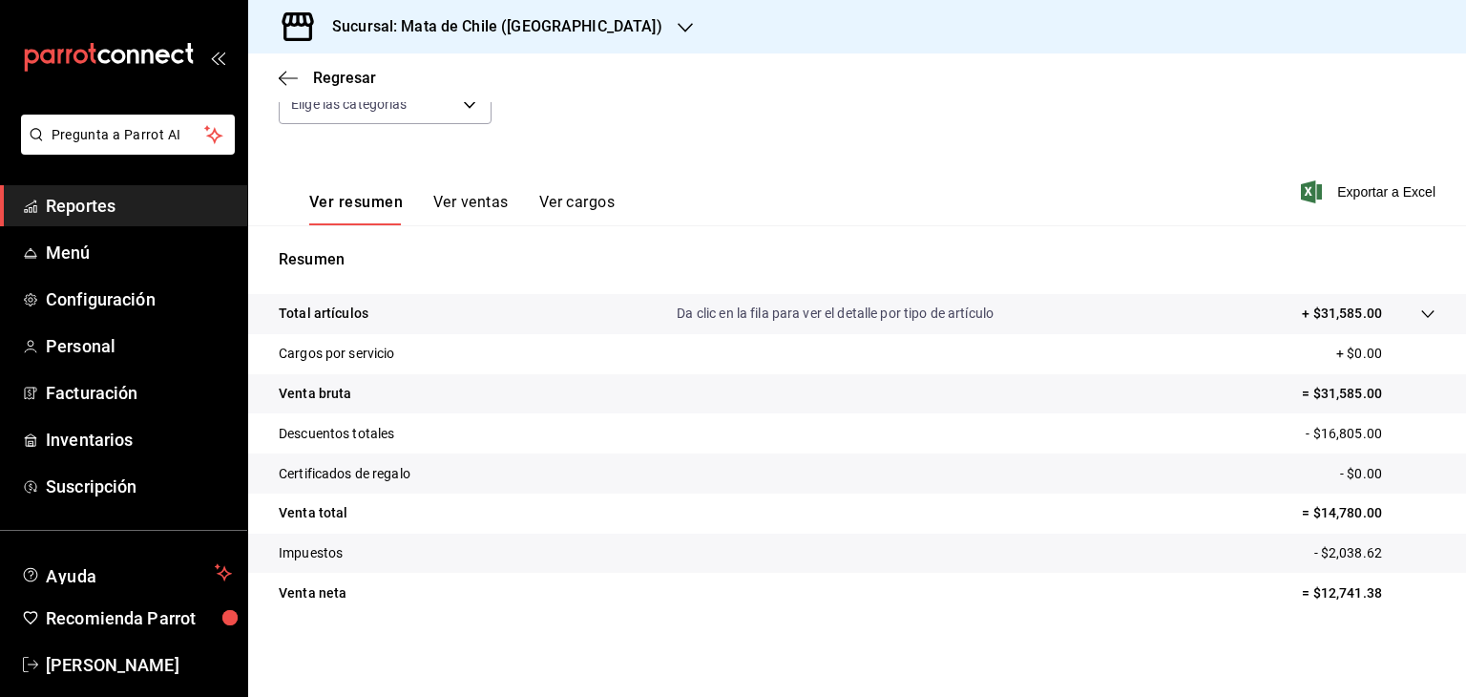
drag, startPoint x: 1266, startPoint y: 222, endPoint x: 1238, endPoint y: 52, distance: 172.1
click at [1238, 52] on div "Sucursal: Mata de Chile (Metepec) Regresar Ventas Los artículos listados no inc…" at bounding box center [857, 348] width 1218 height 697
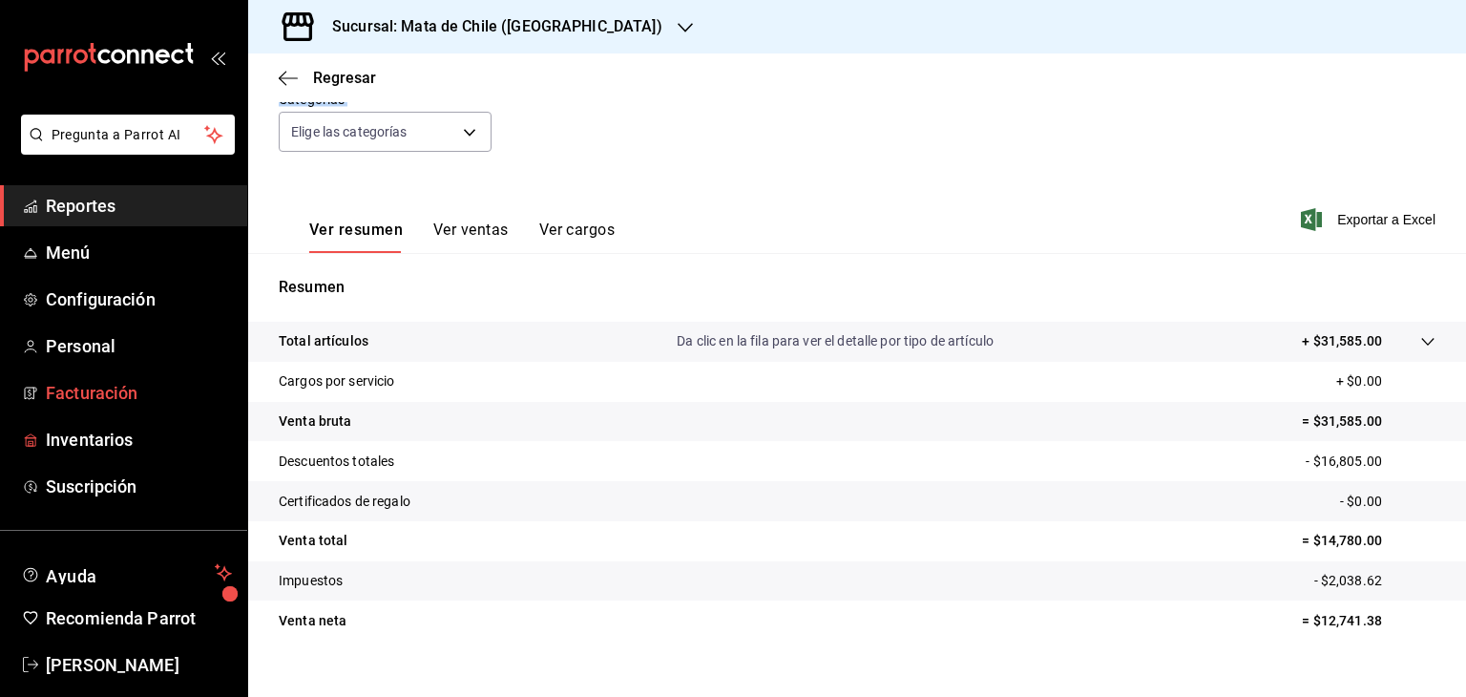
scroll to position [23, 0]
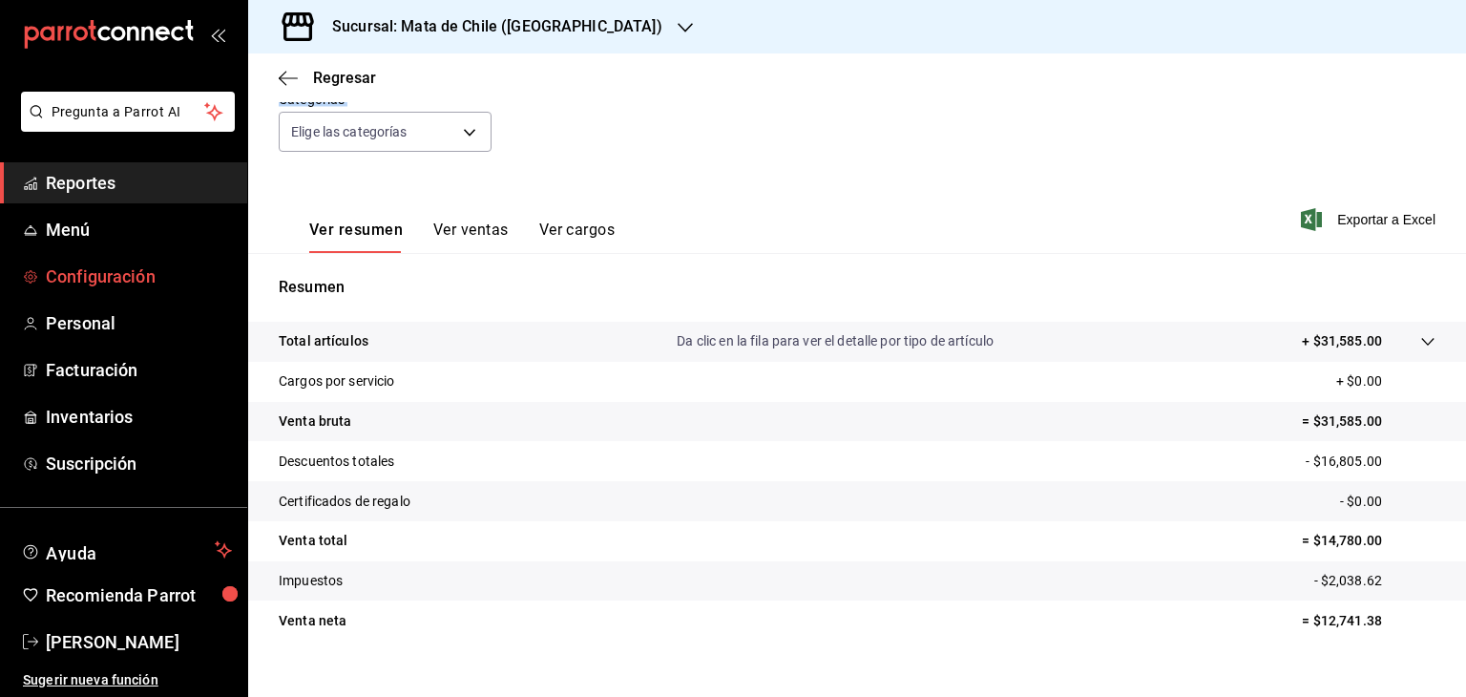
click at [99, 261] on link "Configuración" at bounding box center [123, 276] width 247 height 41
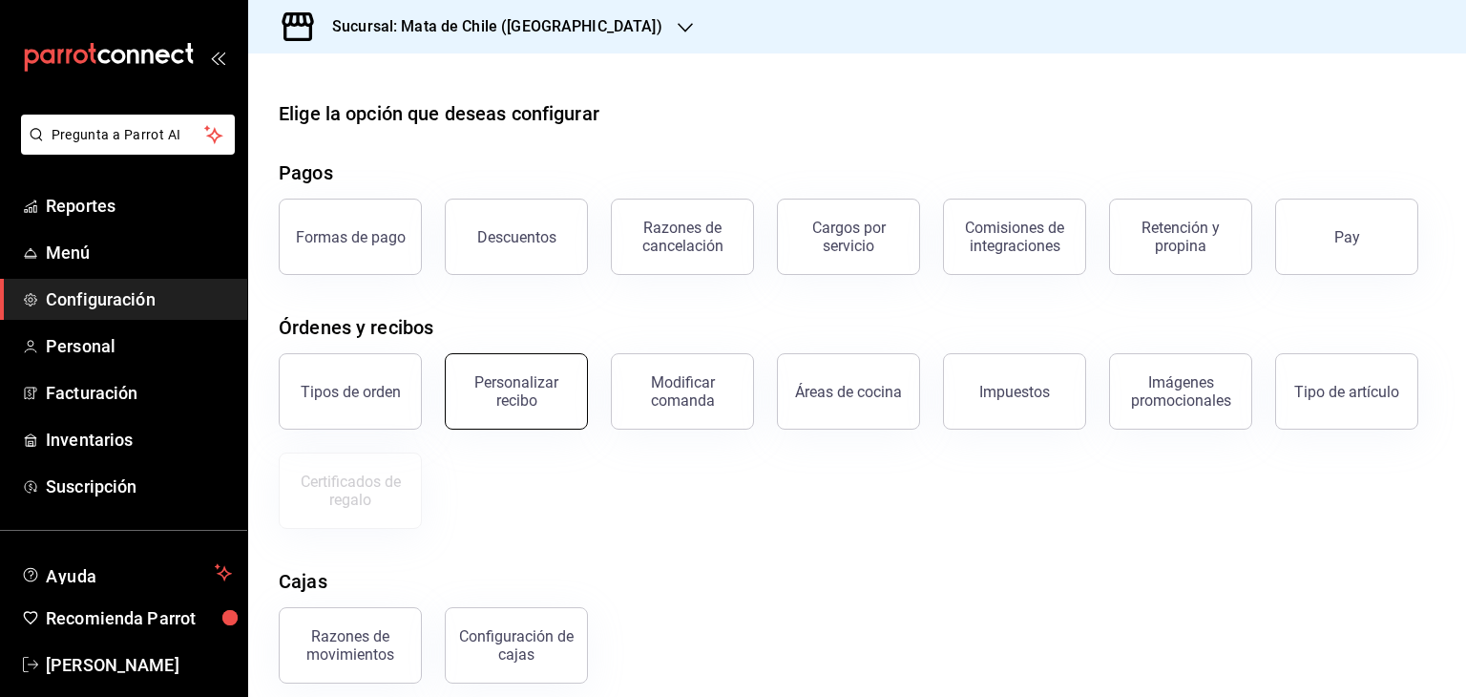
click at [497, 384] on div "Personalizar recibo" at bounding box center [516, 391] width 118 height 36
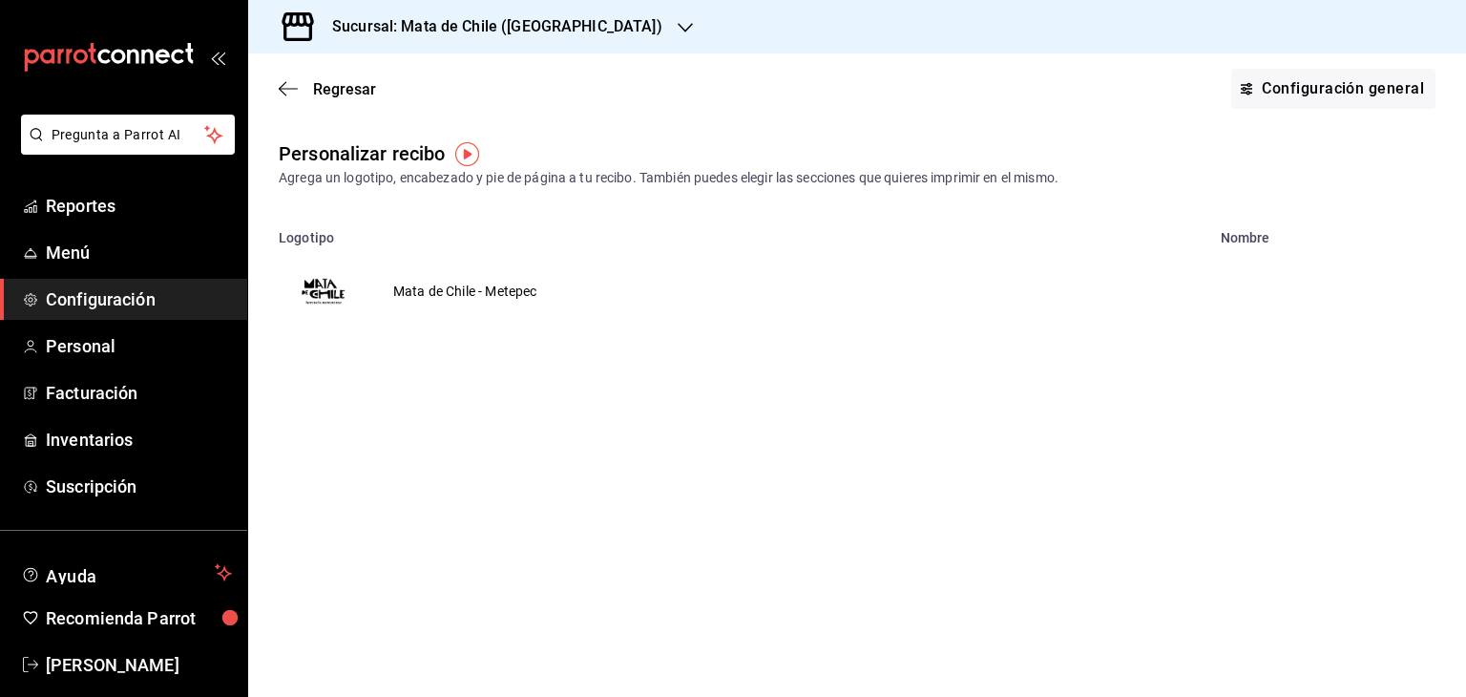
click at [470, 268] on td "Mata de Chile - Metepec" at bounding box center [464, 291] width 189 height 92
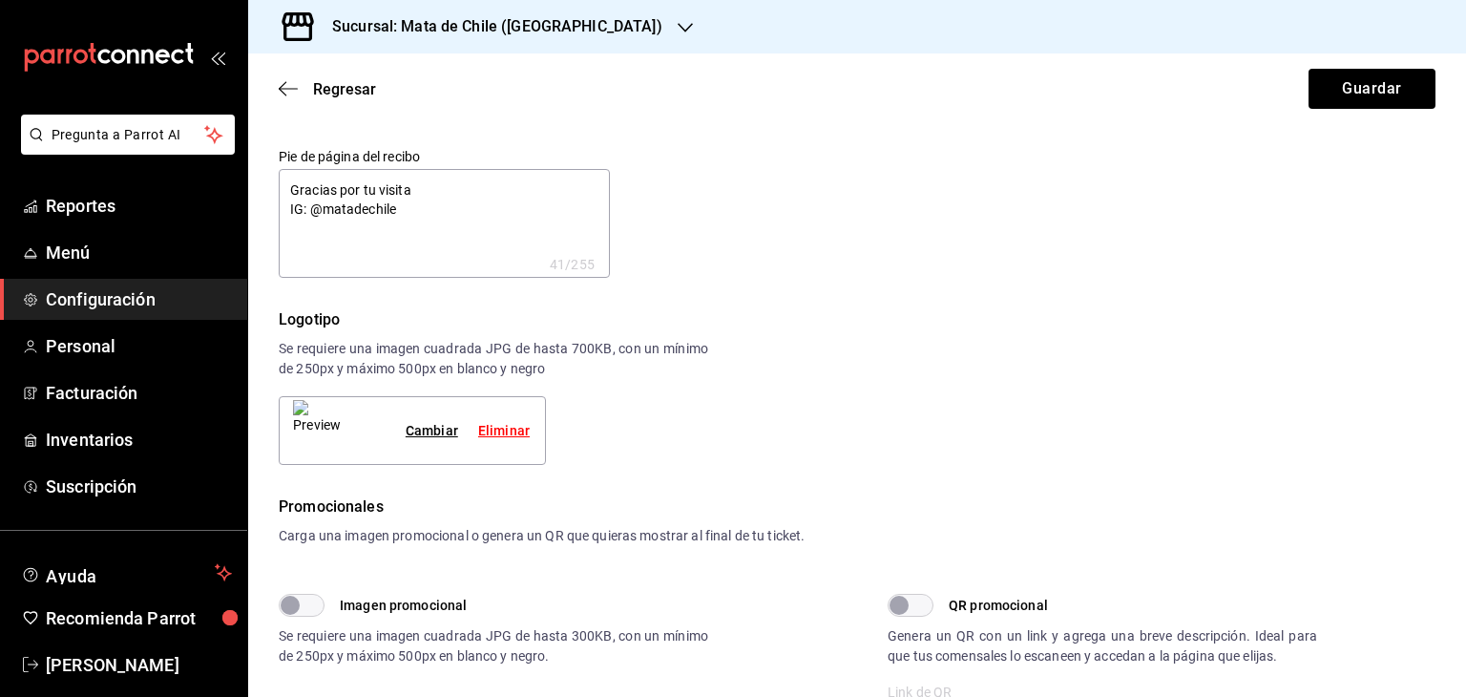
scroll to position [153, 0]
type textarea "x"
click at [290, 211] on textarea "Gracias por tu visita IG: @matadechile" at bounding box center [444, 222] width 331 height 109
type textarea "Gracias por tu visita SIG: @matadechile"
type textarea "x"
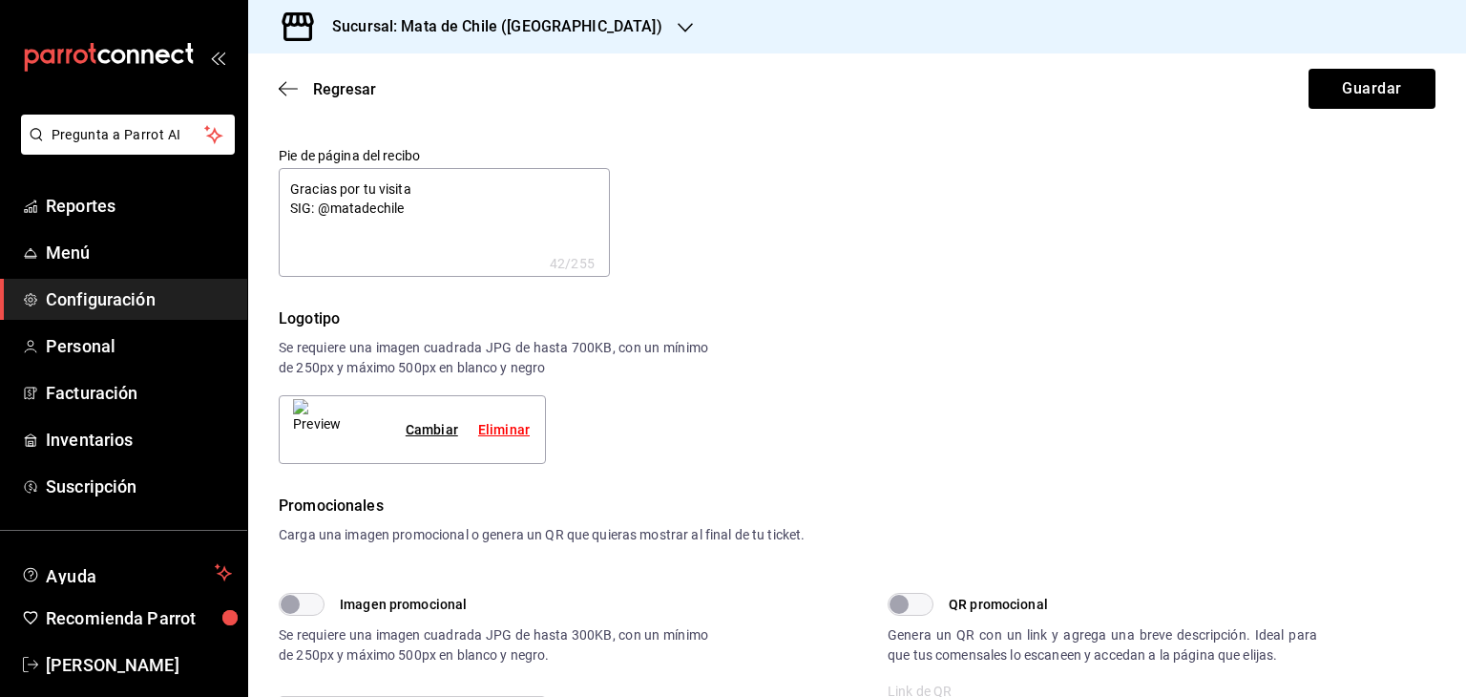
type textarea "Gracias por tu visita SiIG: @matadechile"
type textarea "x"
type textarea "Gracias por tu visita SieIG: @matadechile"
type textarea "x"
type textarea "Gracias por tu visita SiegIG: @matadechile"
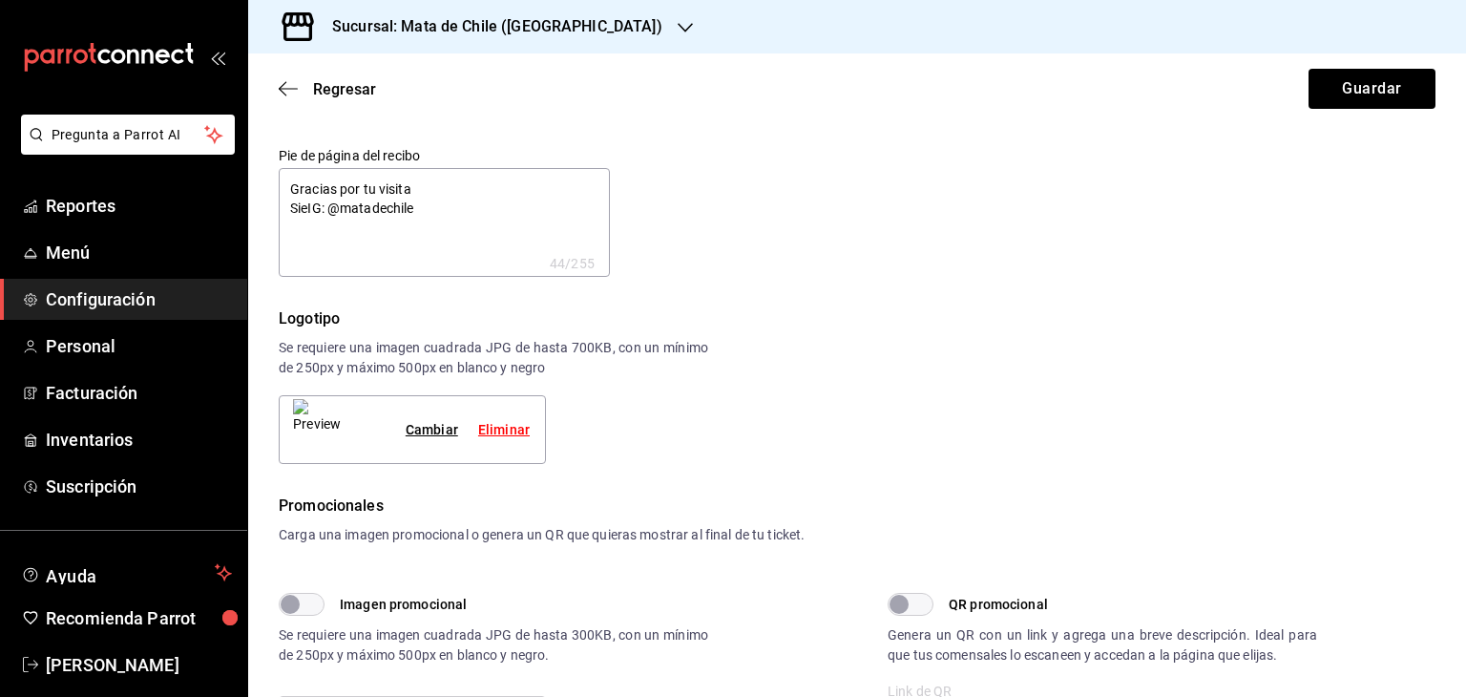
type textarea "x"
type textarea "Gracias por tu visita SieIG: @matadechile"
type textarea "x"
type textarea "Gracias por tu visita SiIG: @matadechile"
type textarea "x"
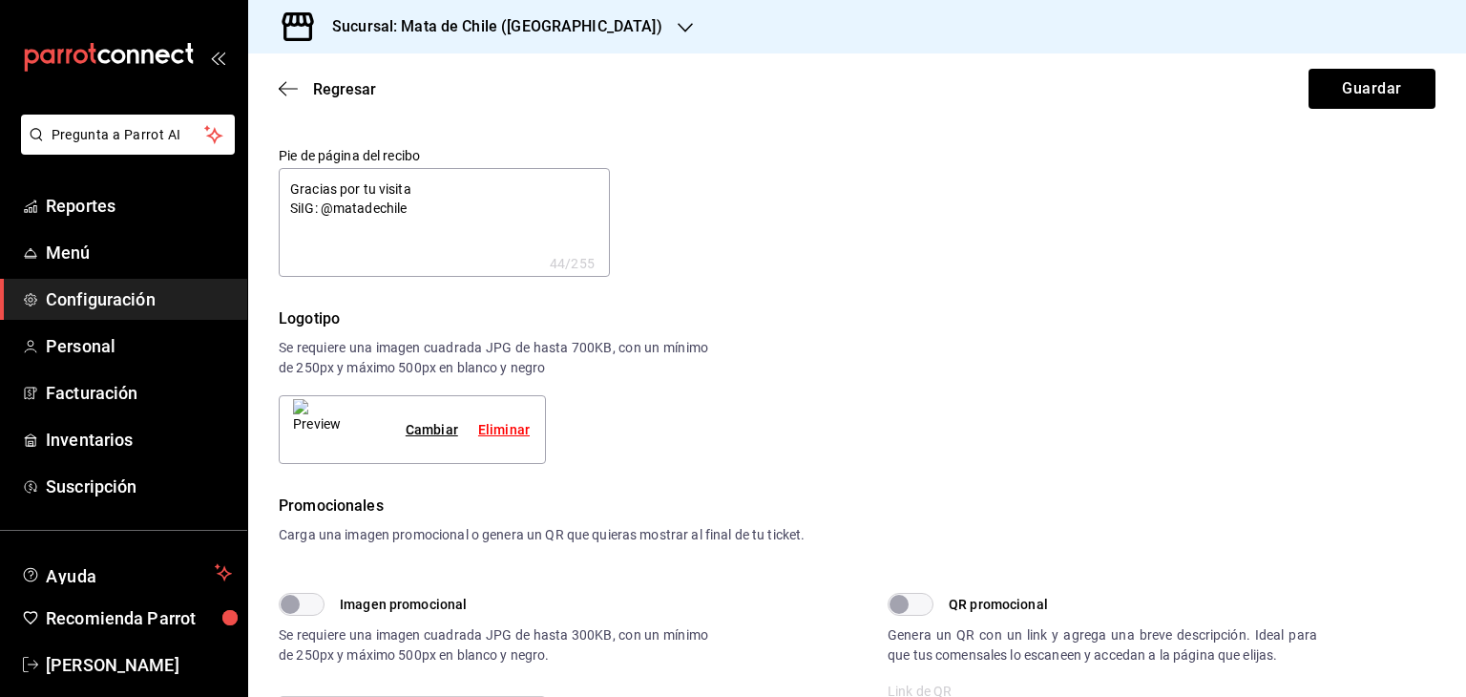
type textarea "Gracias por tu visita SigIG: @matadechile"
type textarea "x"
type textarea "Gracias por tu visita [GEOGRAPHIC_DATA]: @matadechile"
type textarea "x"
type textarea "Gracias por tu visita SigueIG: @matadechile"
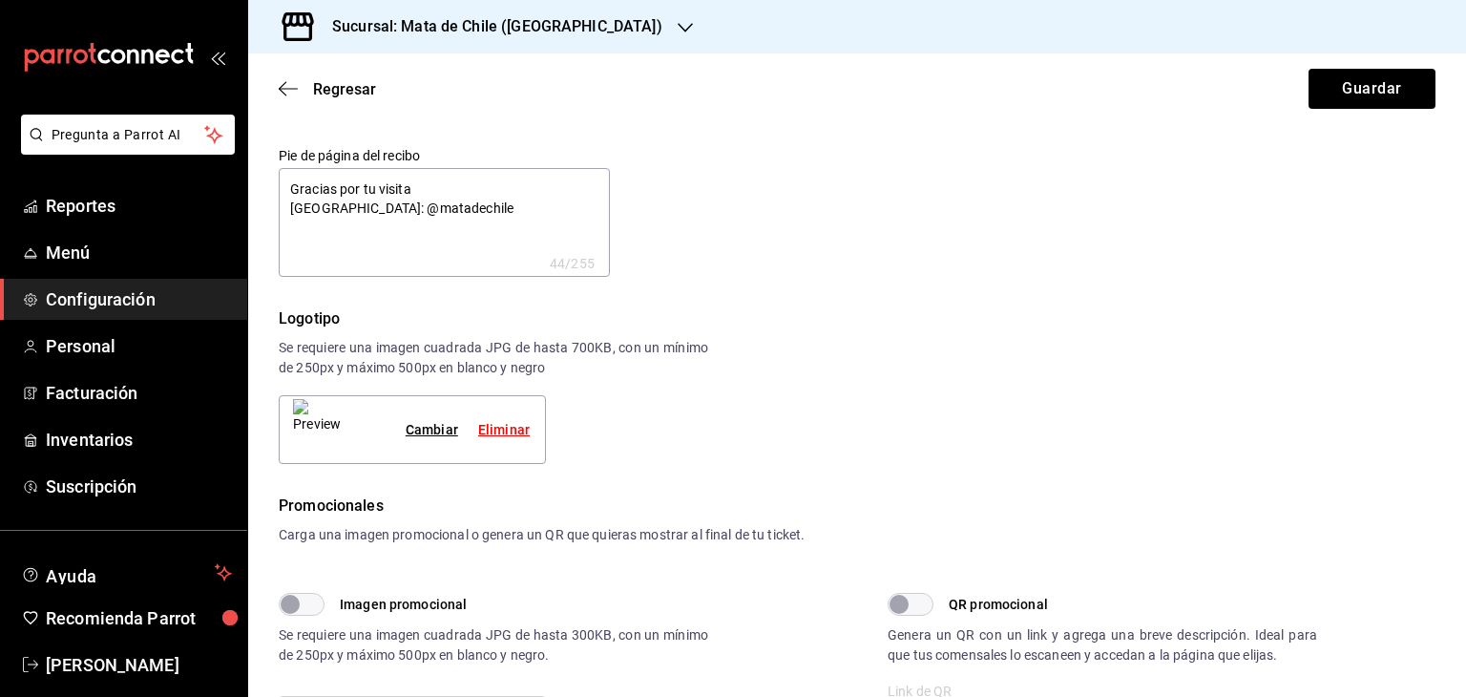
type textarea "x"
type textarea "Gracias por tu visita SiguenIG: @matadechile"
type textarea "x"
type textarea "Gracias por tu visita [PERSON_NAME]: @matadechile"
type textarea "x"
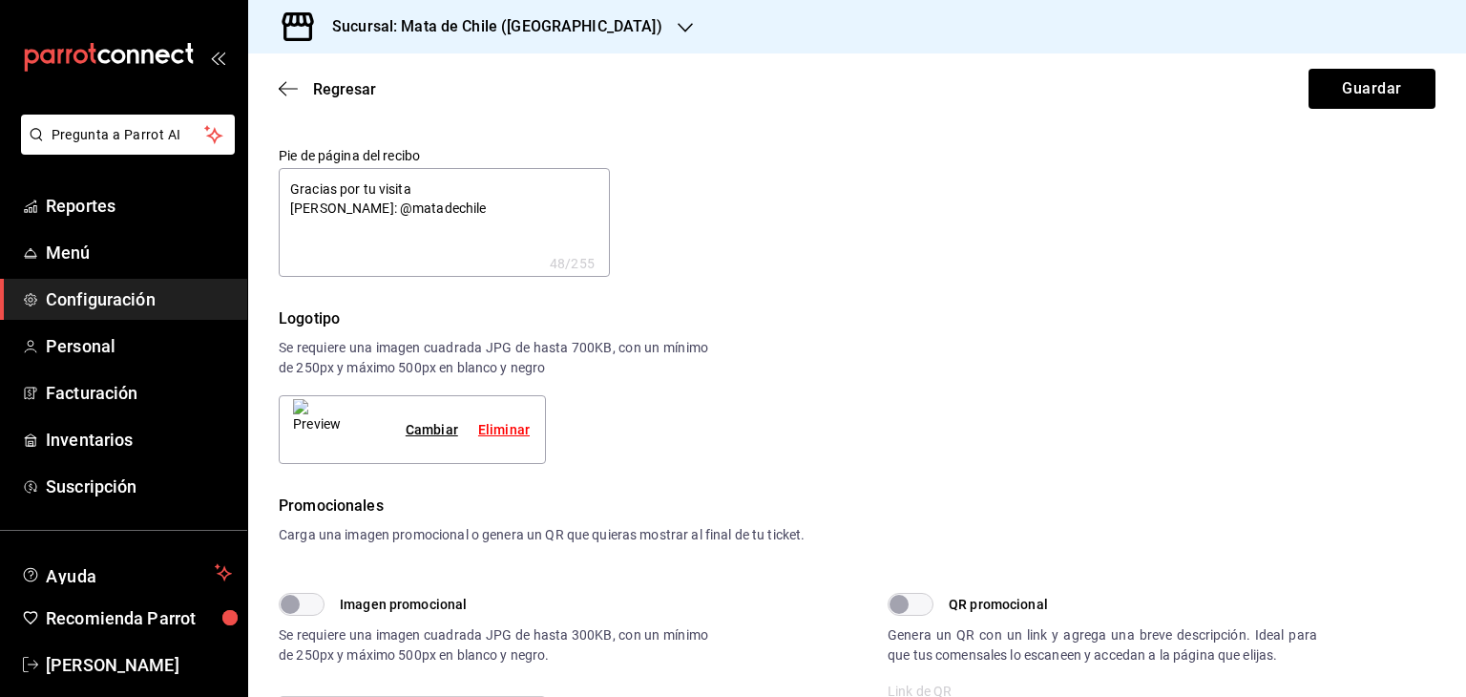
type textarea "Gracias por tu visita [PERSON_NAME]: @matadechile"
type textarea "x"
type textarea "Gracias por tu visita Siguenos IG: @matadechile"
type textarea "x"
type textarea "Gracias por tu visita Siguenos eIG: @matadechile"
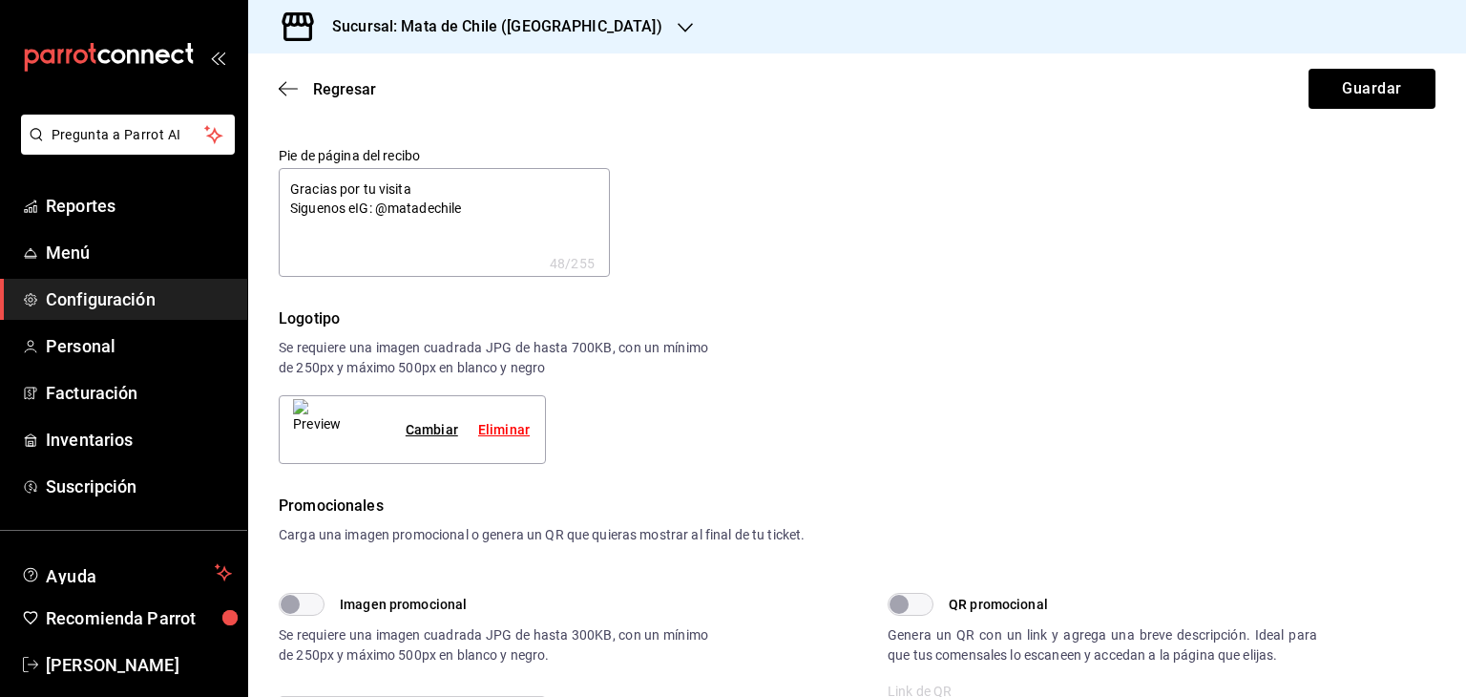
type textarea "x"
type textarea "Gracias por tu visita Siguenos enIG: @matadechile"
type textarea "x"
type textarea "Gracias por tu visita Siguenos en IG: @matadechile"
type textarea "x"
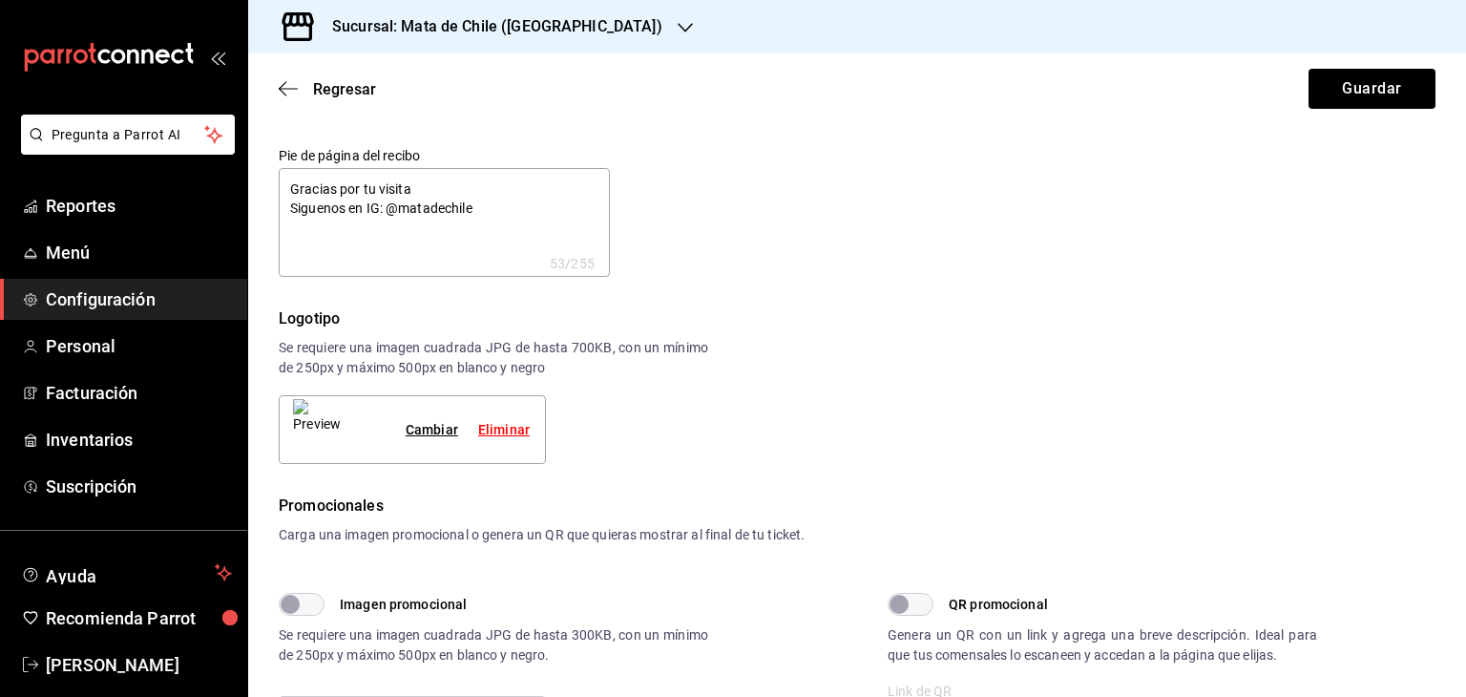
type textarea "Gracias por tu visita Siguenos en FIG: @matadechile"
type textarea "x"
type textarea "Gracias por tu visita Siguenos en FBIG: @matadechile"
type textarea "x"
type textarea "Gracias por tu visita Siguenos en FB IG: @matadechile"
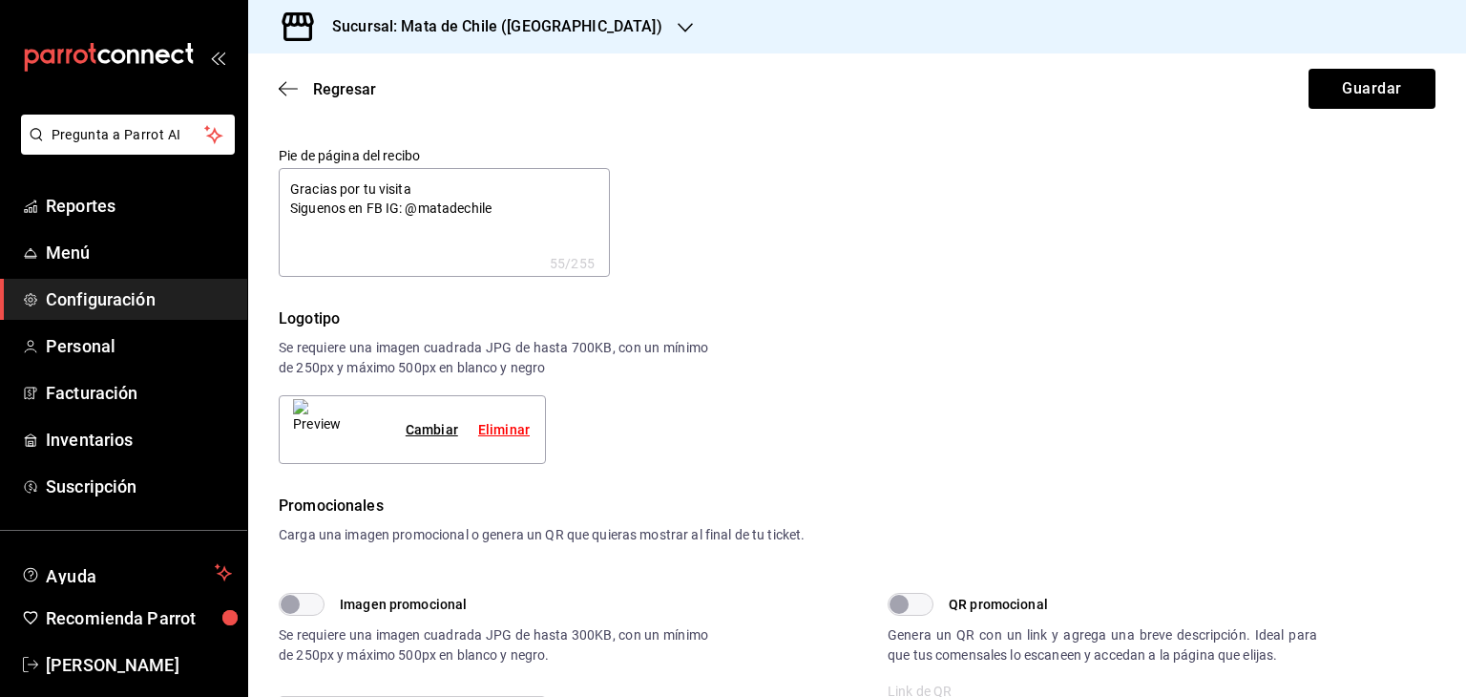
type textarea "x"
type textarea "Gracias por tu visita Siguenos en FB oIG: @matadechile"
type textarea "x"
type textarea "Gracias por tu visita Siguenos en FB o IG: @matadechile"
type textarea "x"
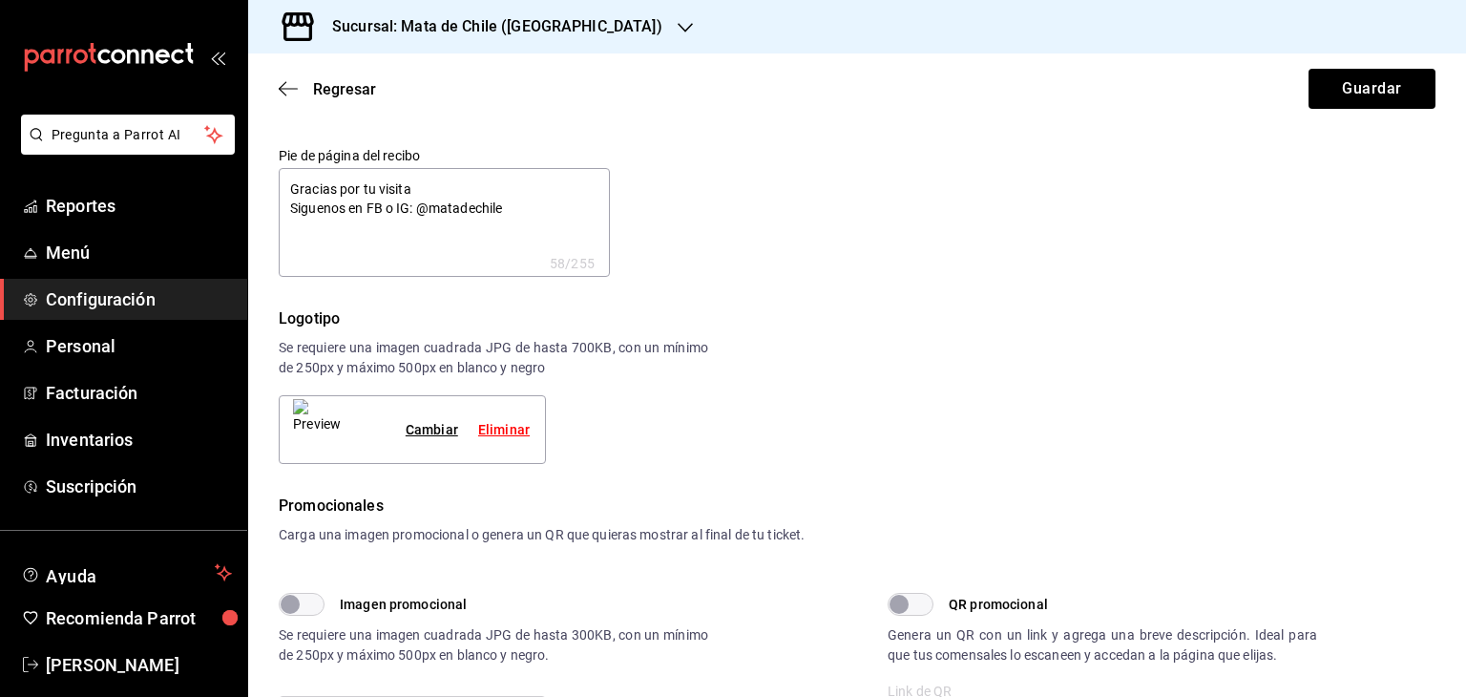
type textarea "Gracias por tu visita Siguenos en FB oIG: @matadechile"
type textarea "x"
type textarea "Gracias por tu visita Siguenos en FB IG: @matadechile"
type textarea "x"
type textarea "Gracias por tu visita SigueIG: @matadechile"
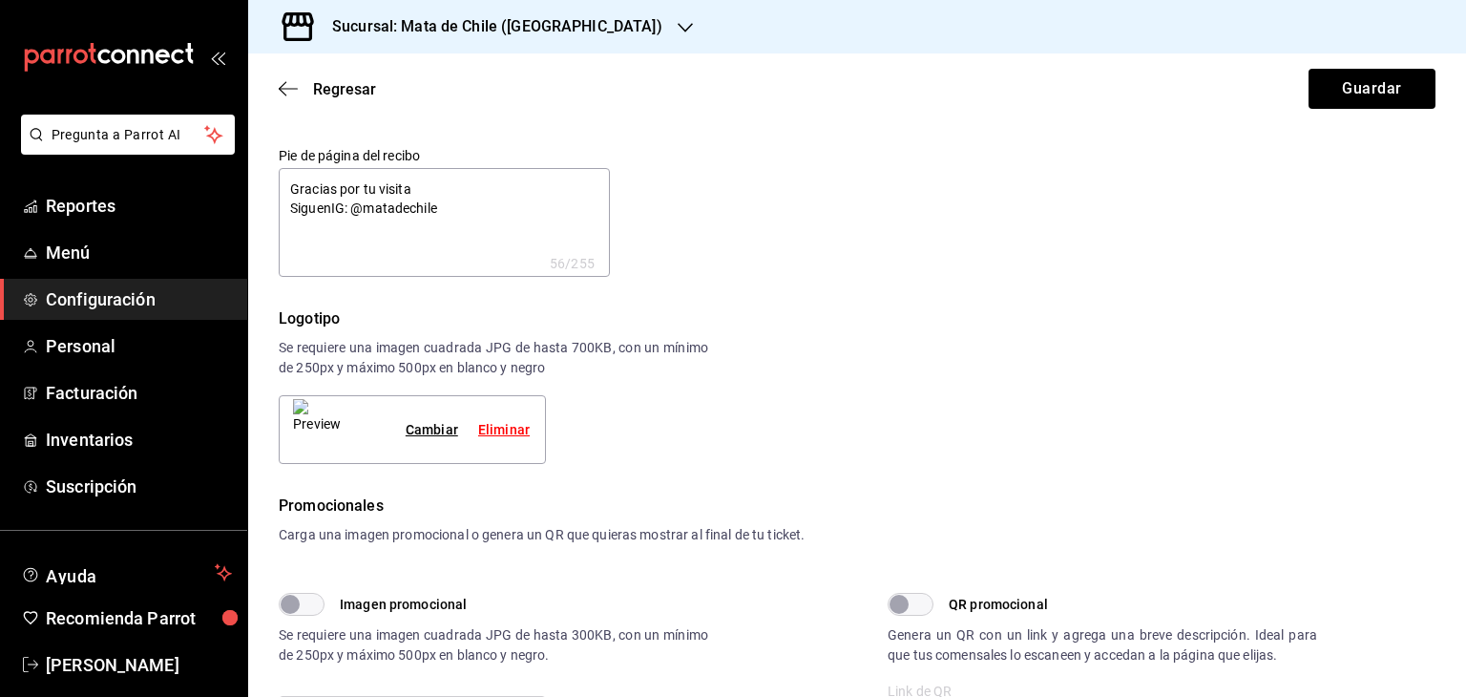
type textarea "x"
type textarea "Gracias por tu visita [GEOGRAPHIC_DATA]: @matadechile"
type textarea "x"
type textarea "Gracias por tu visita SigIG: @matadechile"
type textarea "x"
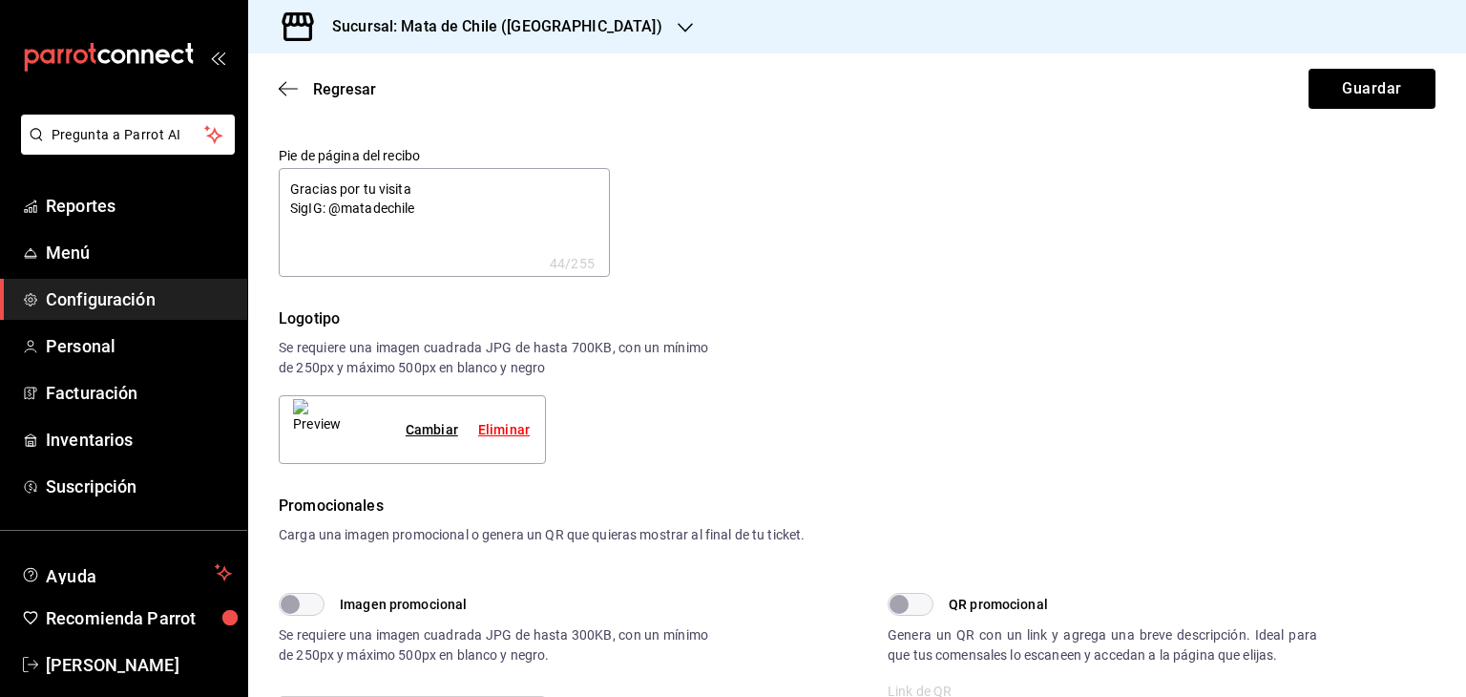
type textarea "Gracias por tu visita SiIG: @matadechile"
type textarea "x"
type textarea "Gracias por tu visita SIG: @matadechile"
type textarea "x"
type textarea "Gracias por tu visita IG: @matadechile"
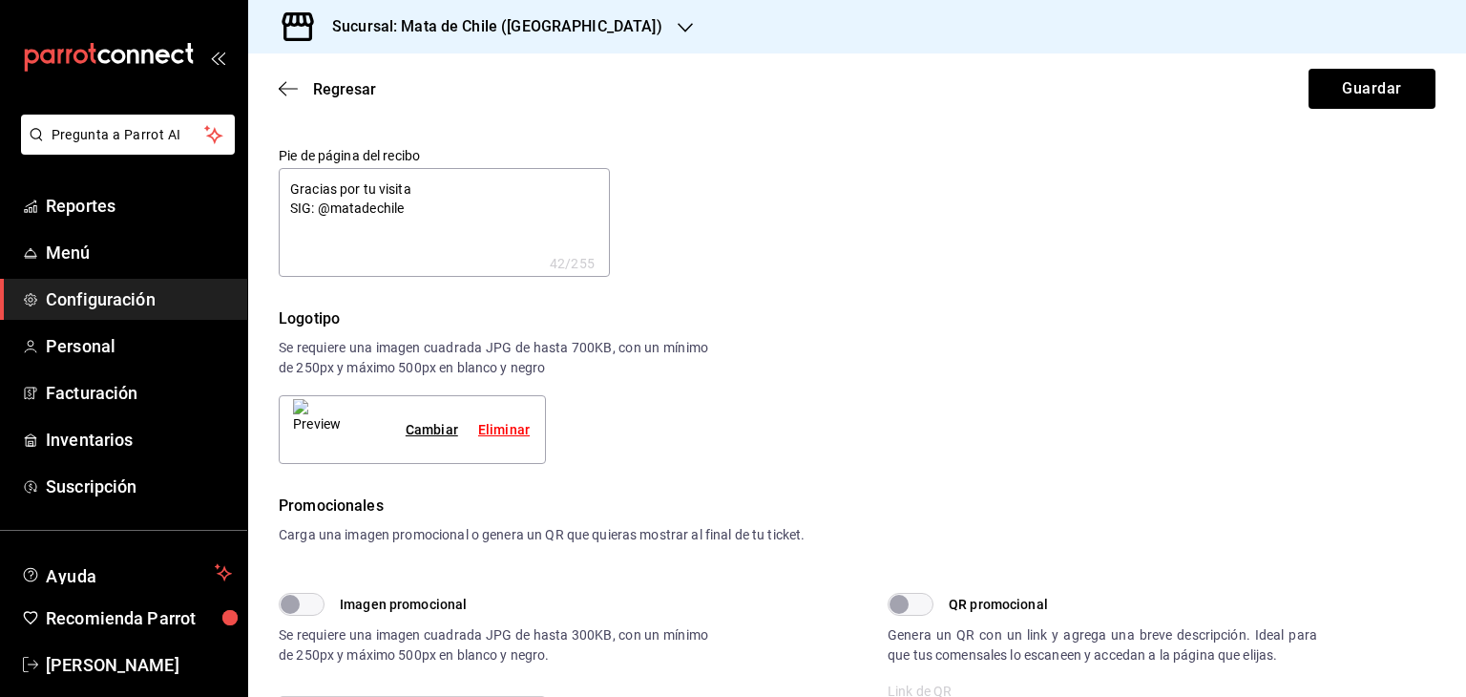
type textarea "x"
type textarea "Gracias por tu visita TIG: @matadechile"
type textarea "x"
type textarea "Gracias por tu visita IG: @matadechile"
type textarea "x"
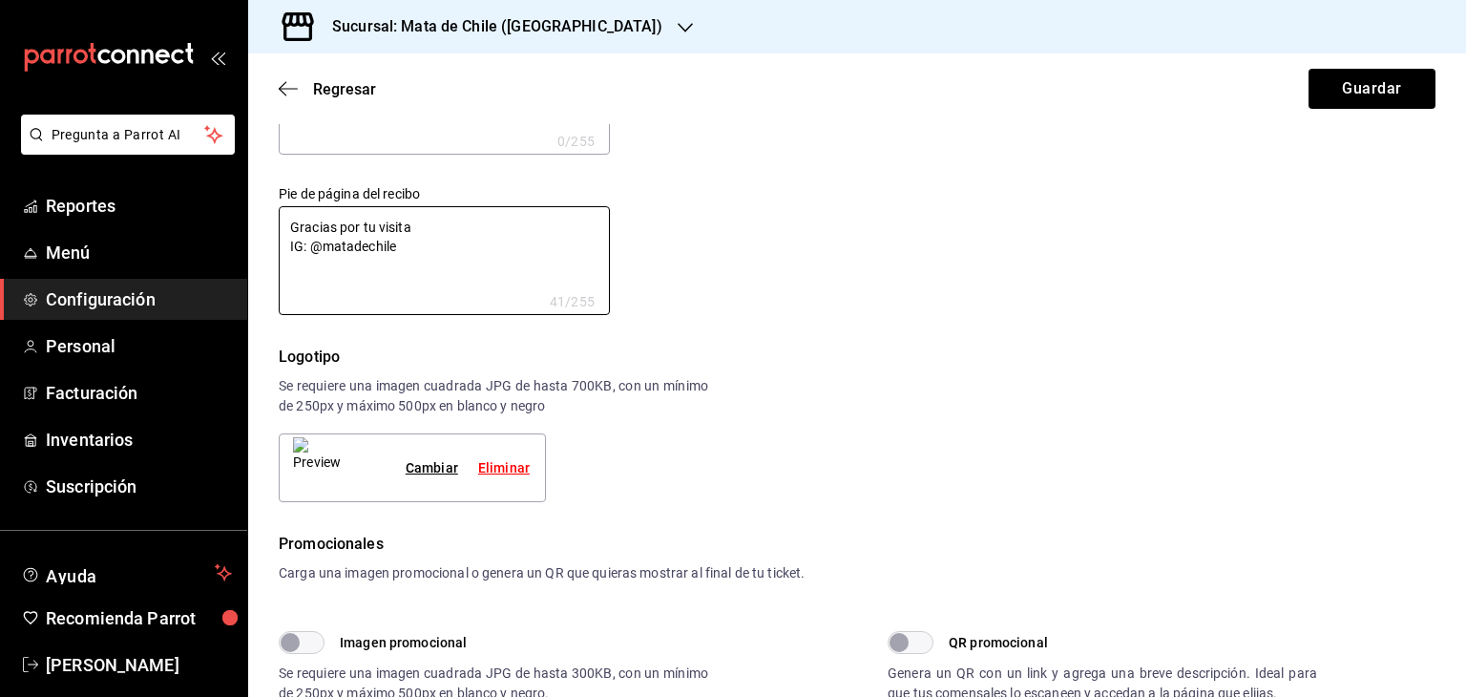
scroll to position [114, 0]
type textarea "Gracias por tu visita EIG: @matadechile"
type textarea "x"
type textarea "Gracias por tu visita EtIG: @matadechile"
type textarea "x"
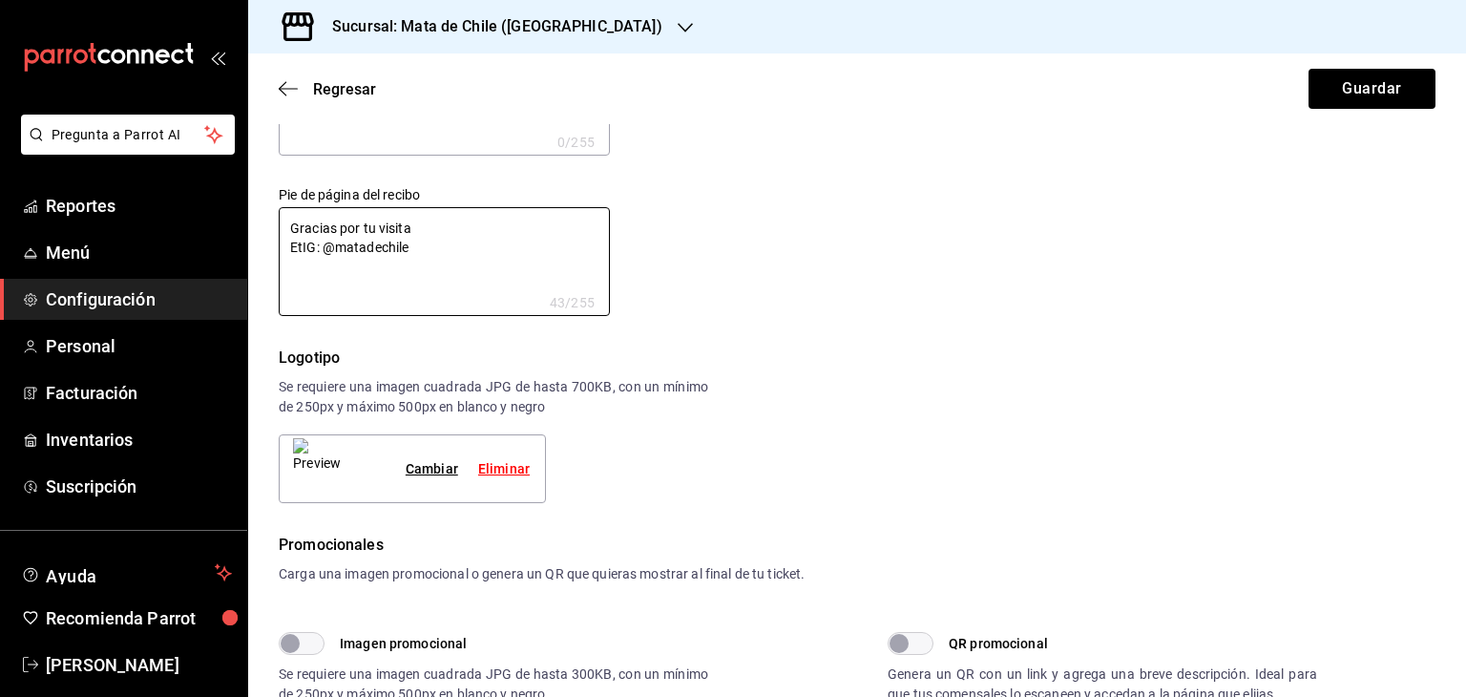
type textarea "Gracias por tu visita EtiIG: @matadechile"
type textarea "x"
type textarea "Gracias por tu visita EtiqIG: @matadechile"
type textarea "x"
type textarea "Gracias por tu visita EtiquIG: @matadechile"
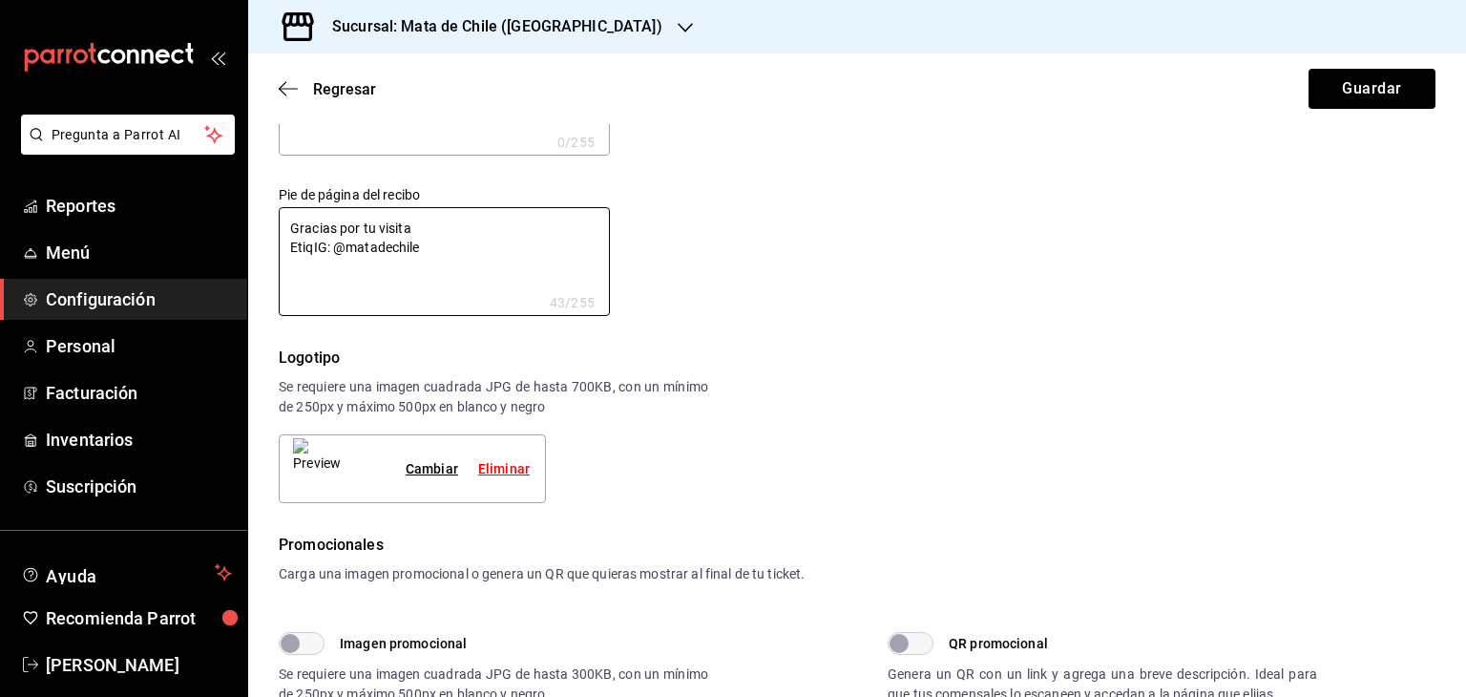
type textarea "x"
type textarea "Gracias por tu visita EtiqueIG: @matadechile"
type textarea "x"
type textarea "Gracias por tu visita EtiquetIG: @matadechile"
type textarea "x"
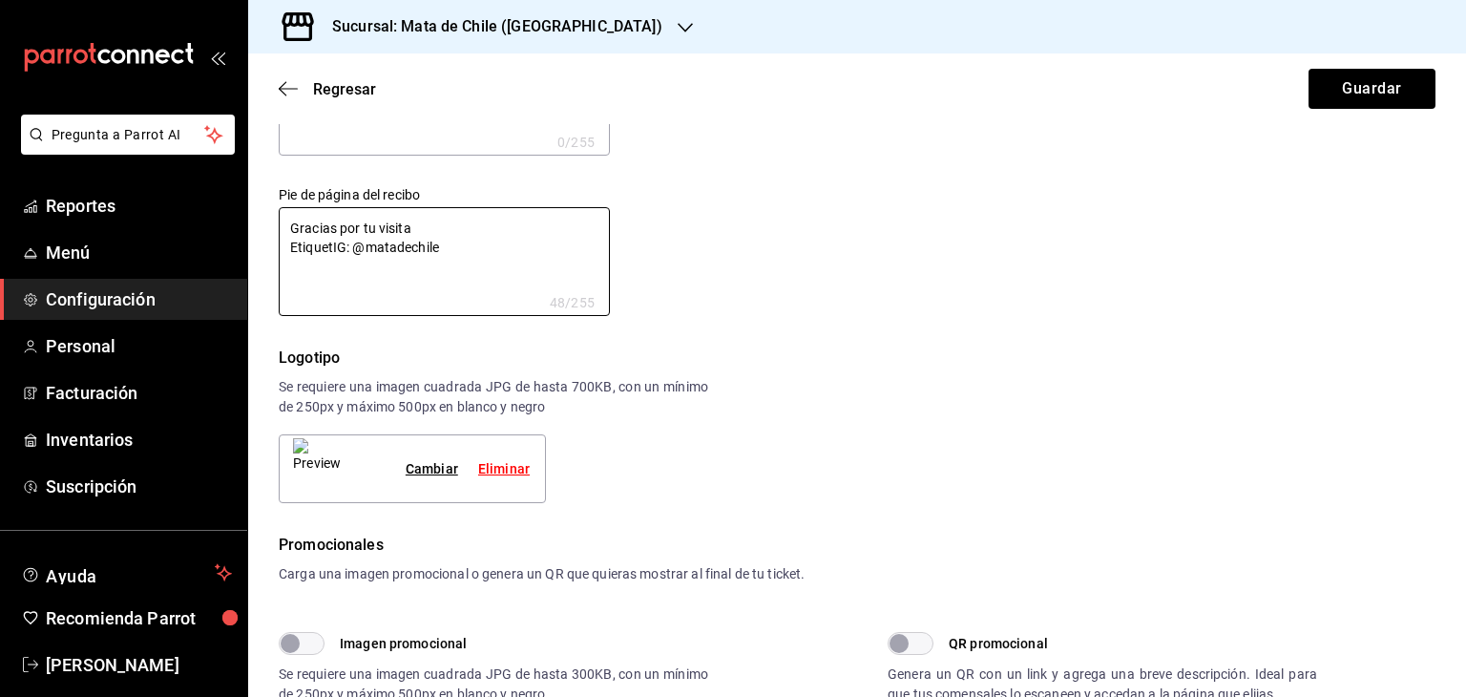
type textarea "Gracias por tu visita EtiquetaIG: @matadechile"
type textarea "x"
type textarea "Gracias por tu visita [GEOGRAPHIC_DATA]: @matadechile"
type textarea "x"
type textarea "Gracias por tu visita EtiquetanoIG: @matadechile"
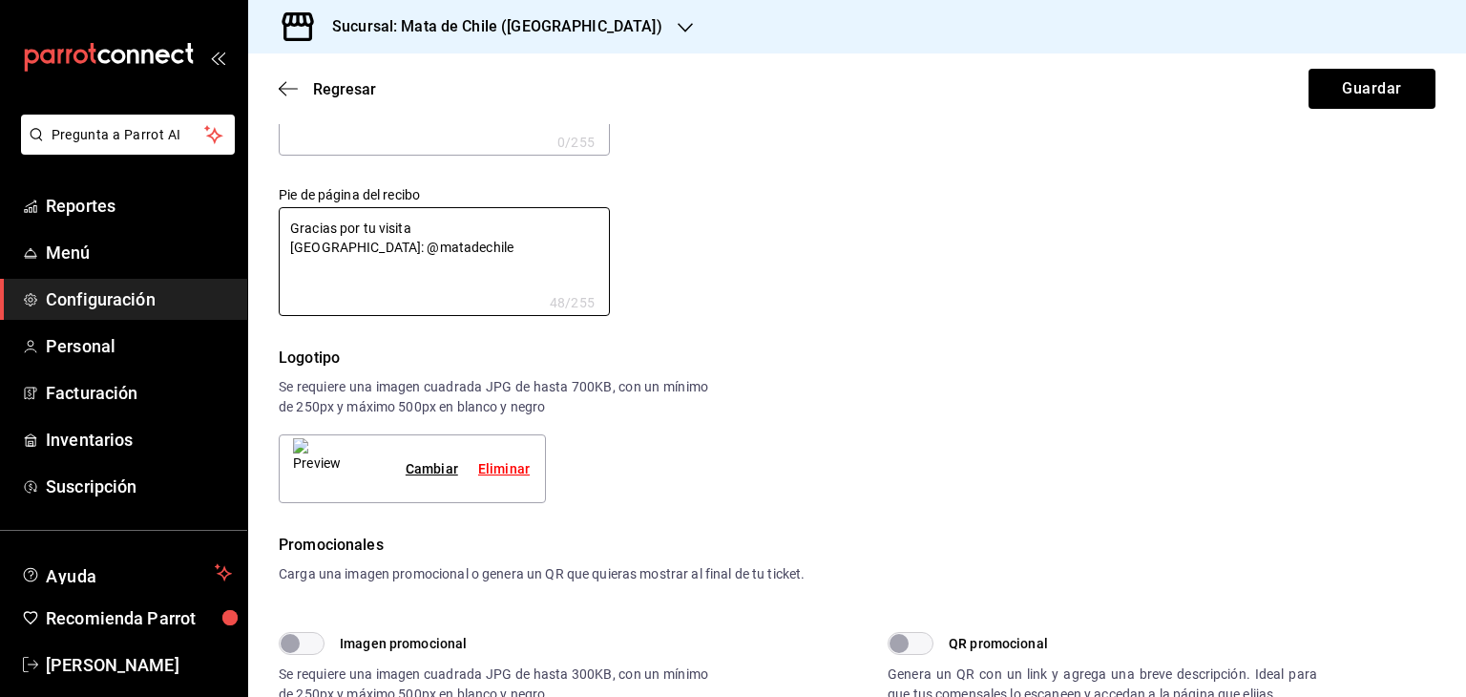
type textarea "x"
type textarea "Gracias por tu visita EtiquetanosIG: @matadechile"
type textarea "x"
type textarea "Gracias por tu visita Etiquetanos IG: @matadechile"
type textarea "x"
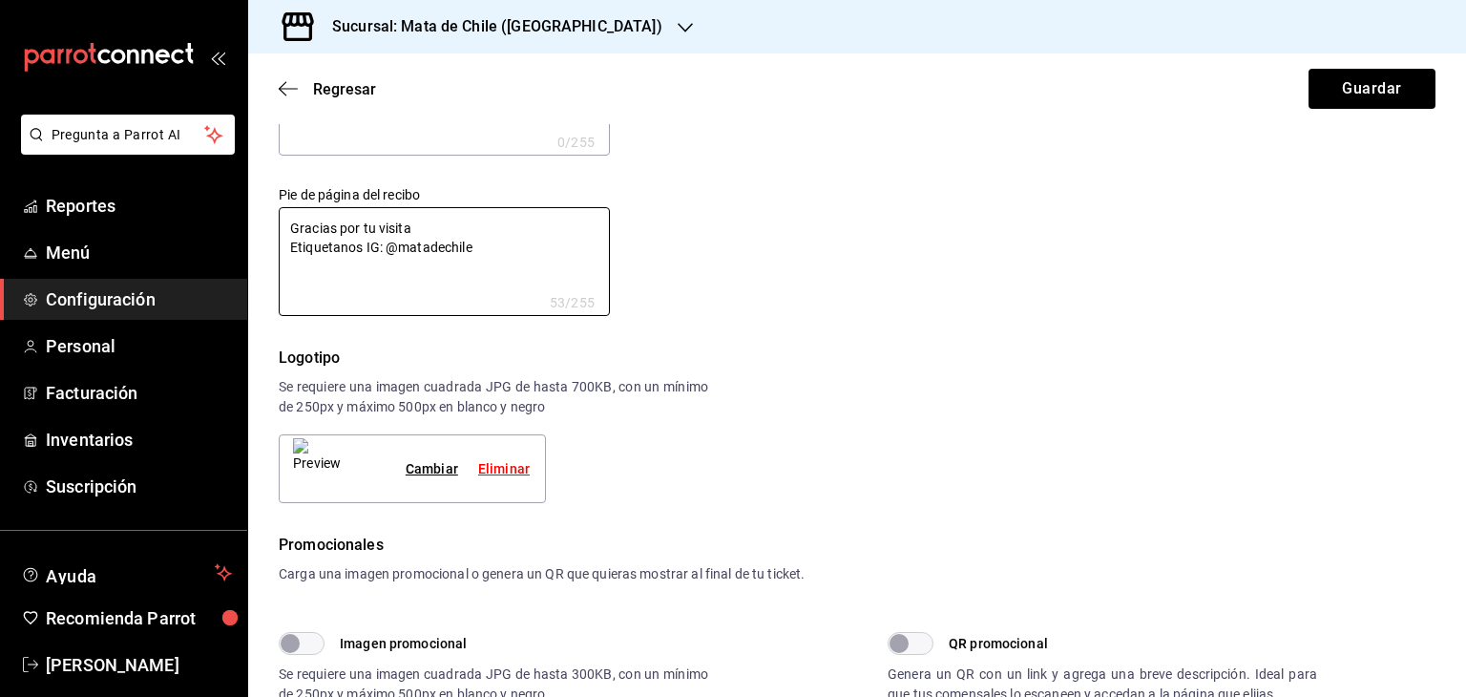
type textarea "Gracias por tu visita EtiquetanosIG: @matadechile"
type textarea "x"
type textarea "Gracias por tu visita Etiquetanos!IG: @matadechile"
type textarea "x"
type textarea "Gracias por tu visita Etiquetanos! IG: @matadechile"
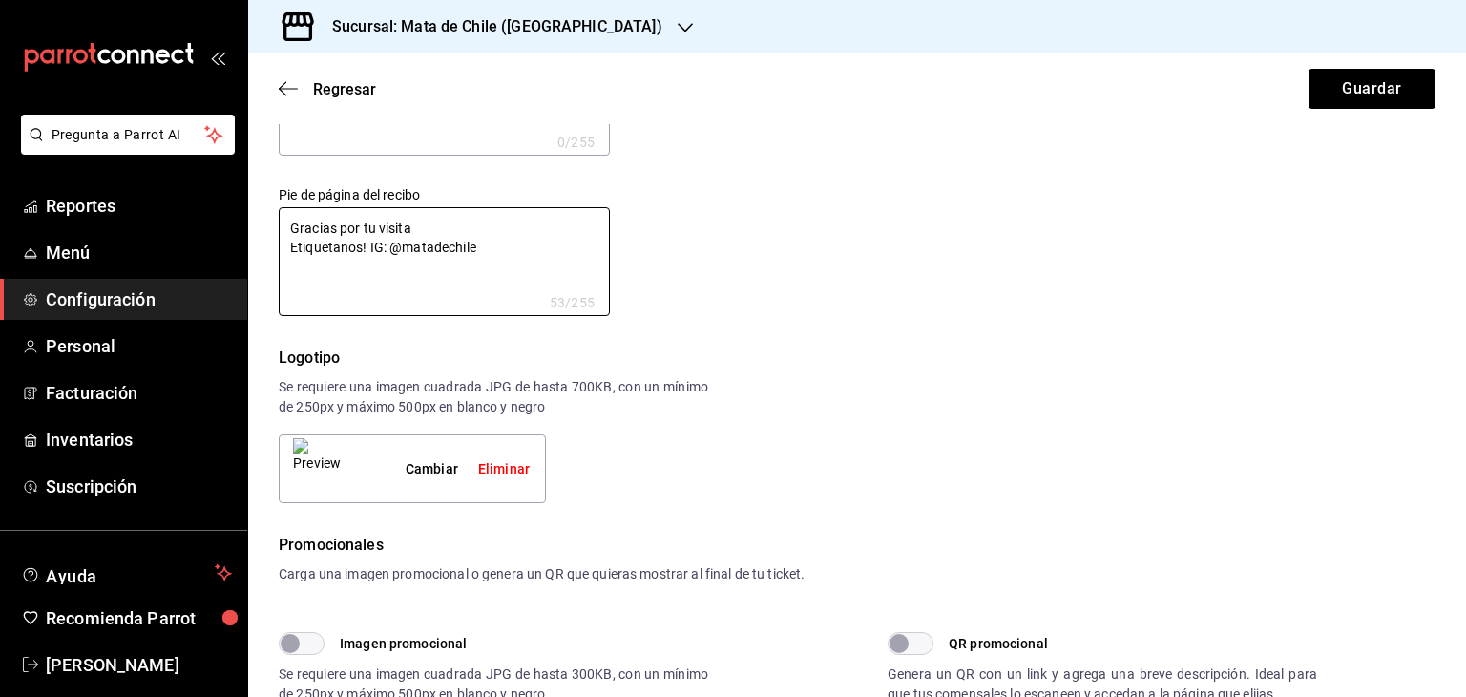
type textarea "x"
click at [290, 247] on textarea "Gracias por tu visita Etiquetanos! IG: @matadechile" at bounding box center [444, 261] width 331 height 109
type textarea "Gracias por tu visita ¡Etiquetanos! IG: @matadechile"
type textarea "x"
type textarea "Gracias por tu visita ¡Etiquetanos! IG: @matadechile"
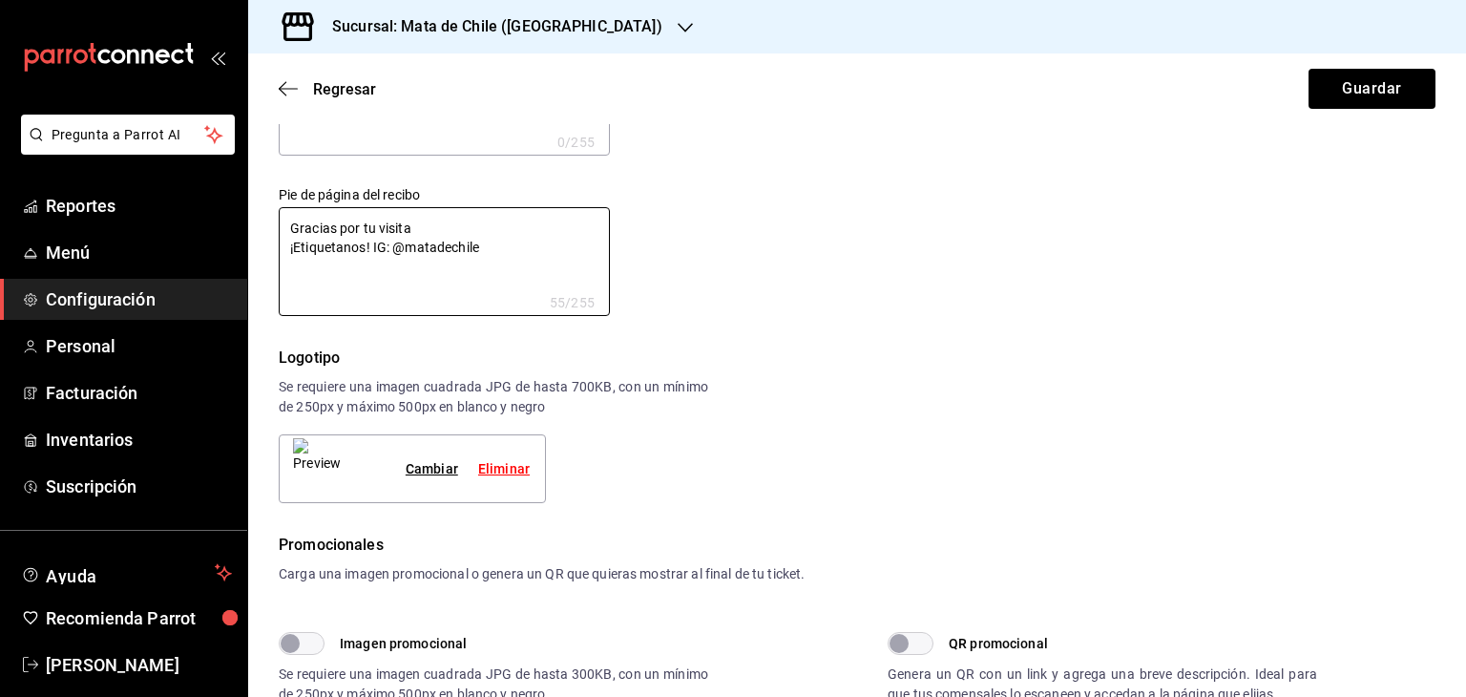
click at [721, 352] on div "Logotipo" at bounding box center [857, 357] width 1157 height 23
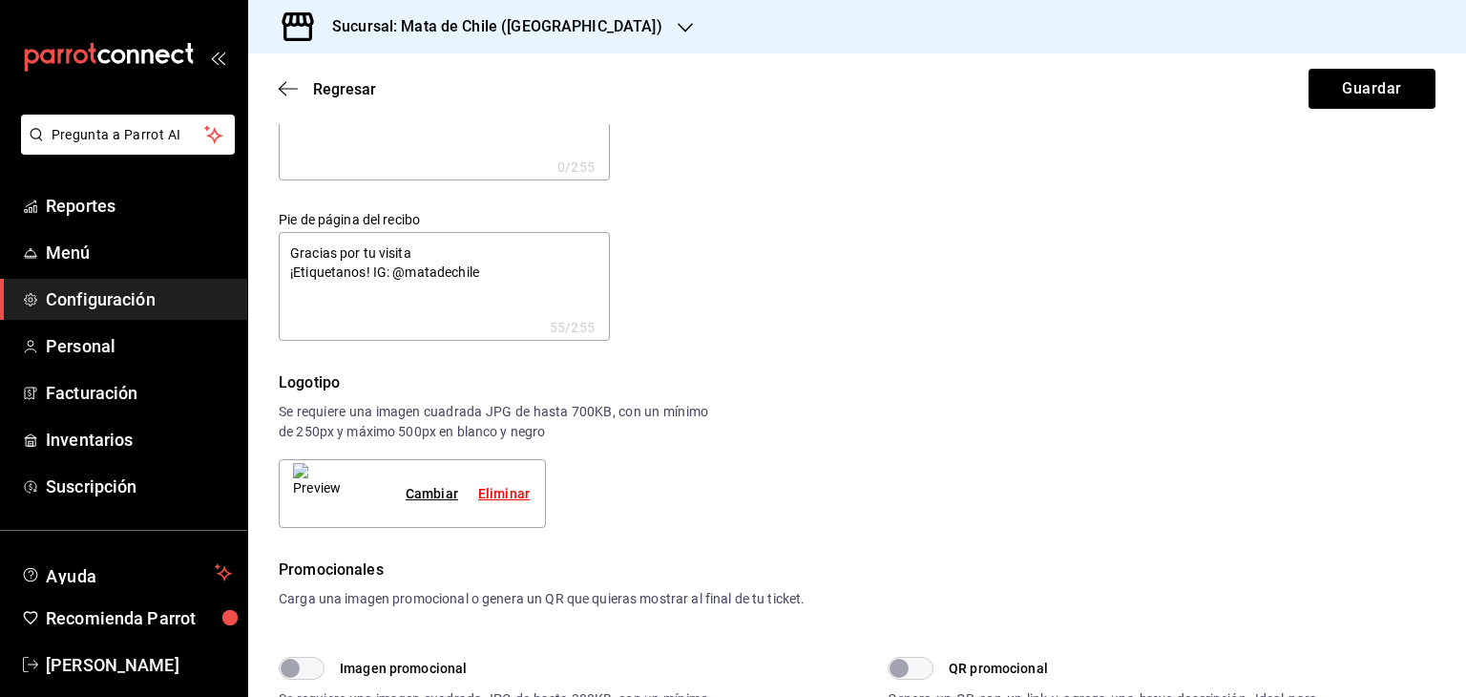
scroll to position [0, 0]
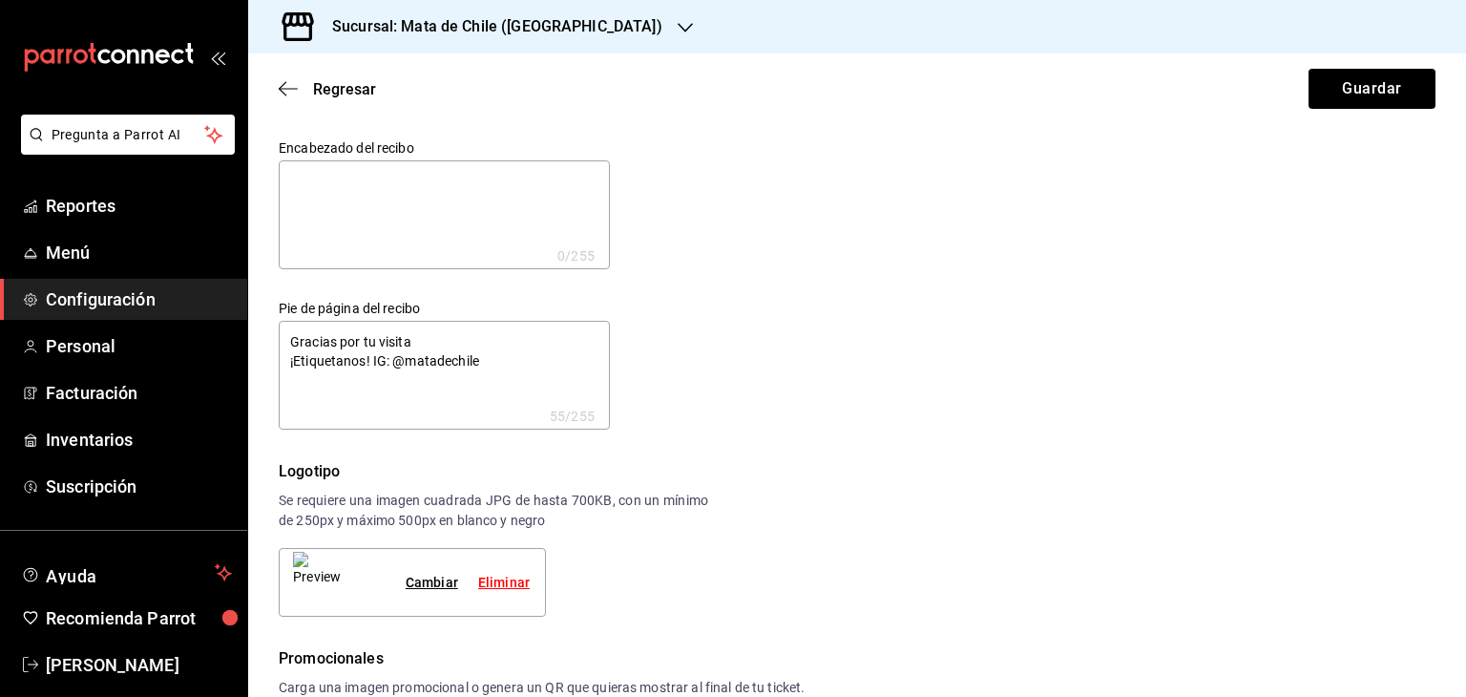
click at [541, 225] on textarea at bounding box center [444, 214] width 331 height 109
click at [807, 276] on div "Encabezado del recibo x 0 /255 Encabezado del recibo Pie de página del recibo G…" at bounding box center [846, 272] width 1180 height 313
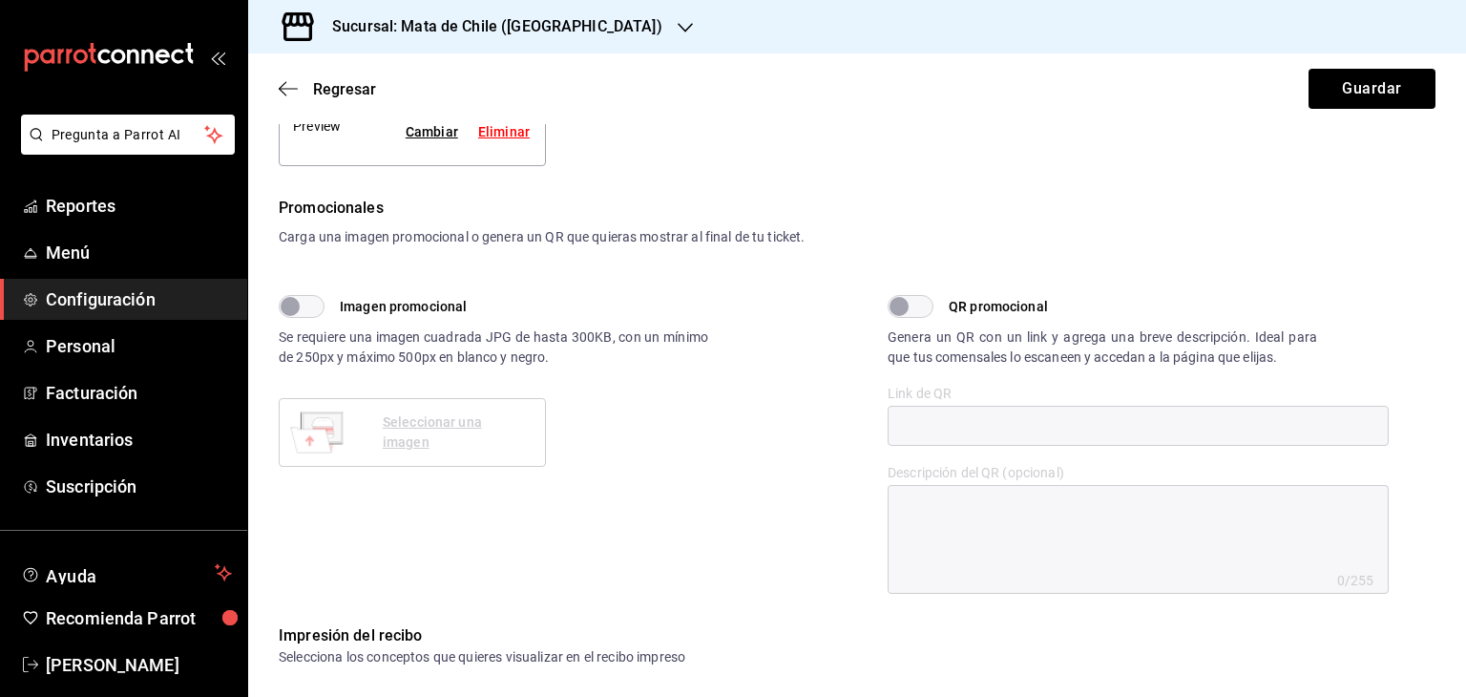
scroll to position [914, 0]
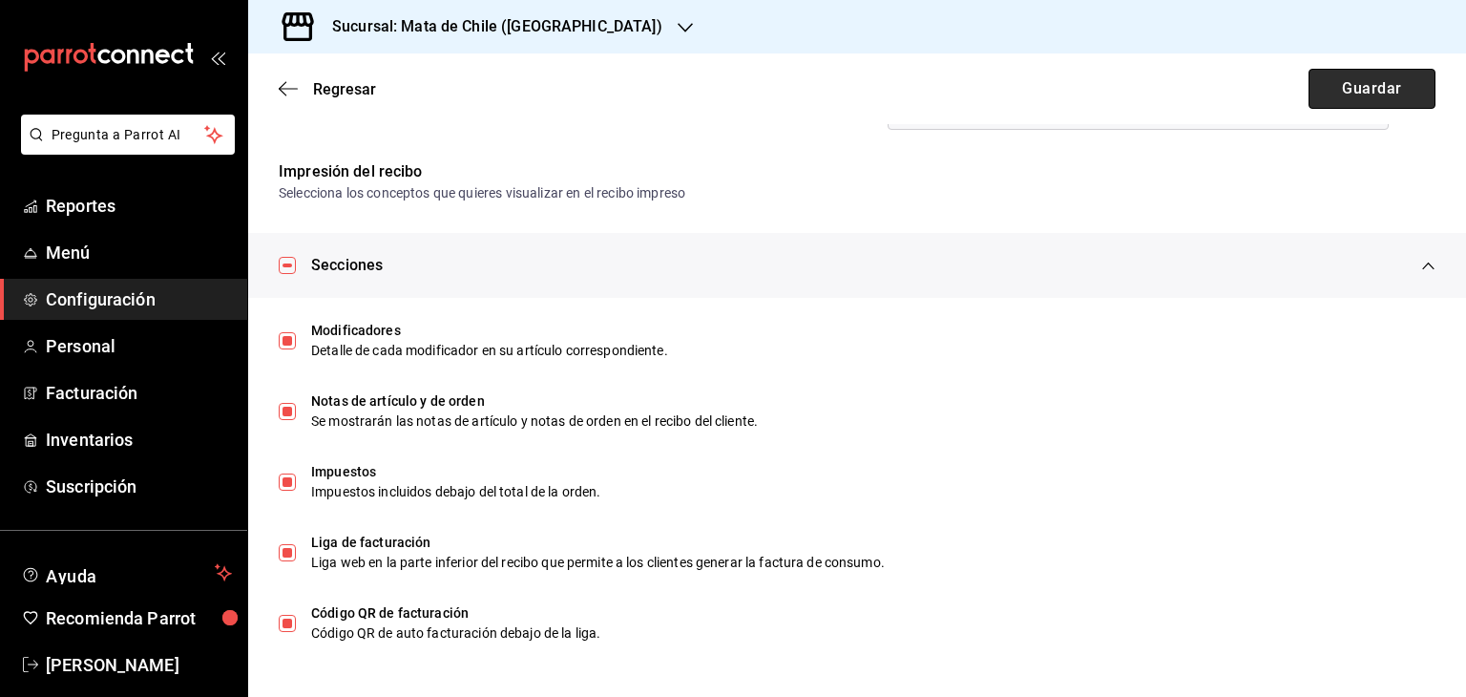
click at [1334, 108] on button "Guardar" at bounding box center [1372, 89] width 127 height 40
type textarea "x"
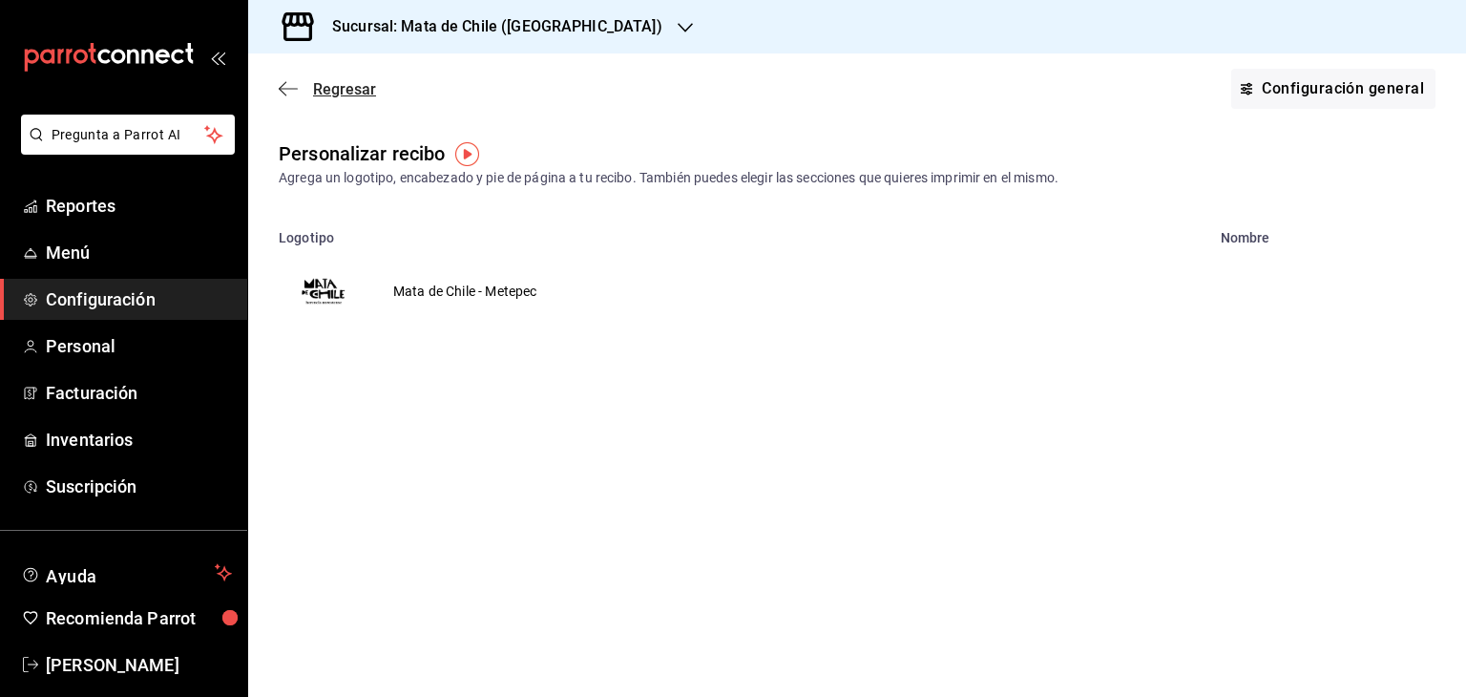
click at [284, 82] on icon "button" at bounding box center [283, 89] width 8 height 14
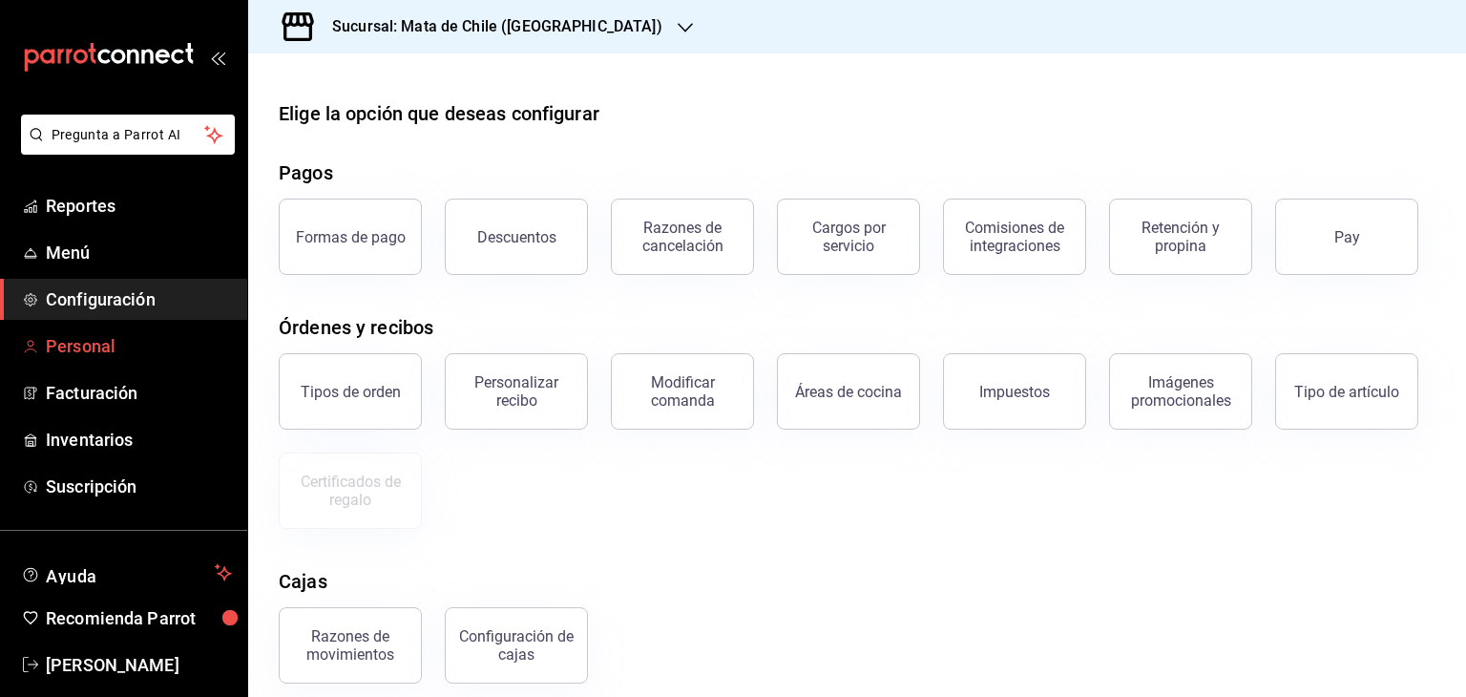
click at [99, 355] on span "Personal" at bounding box center [139, 346] width 186 height 26
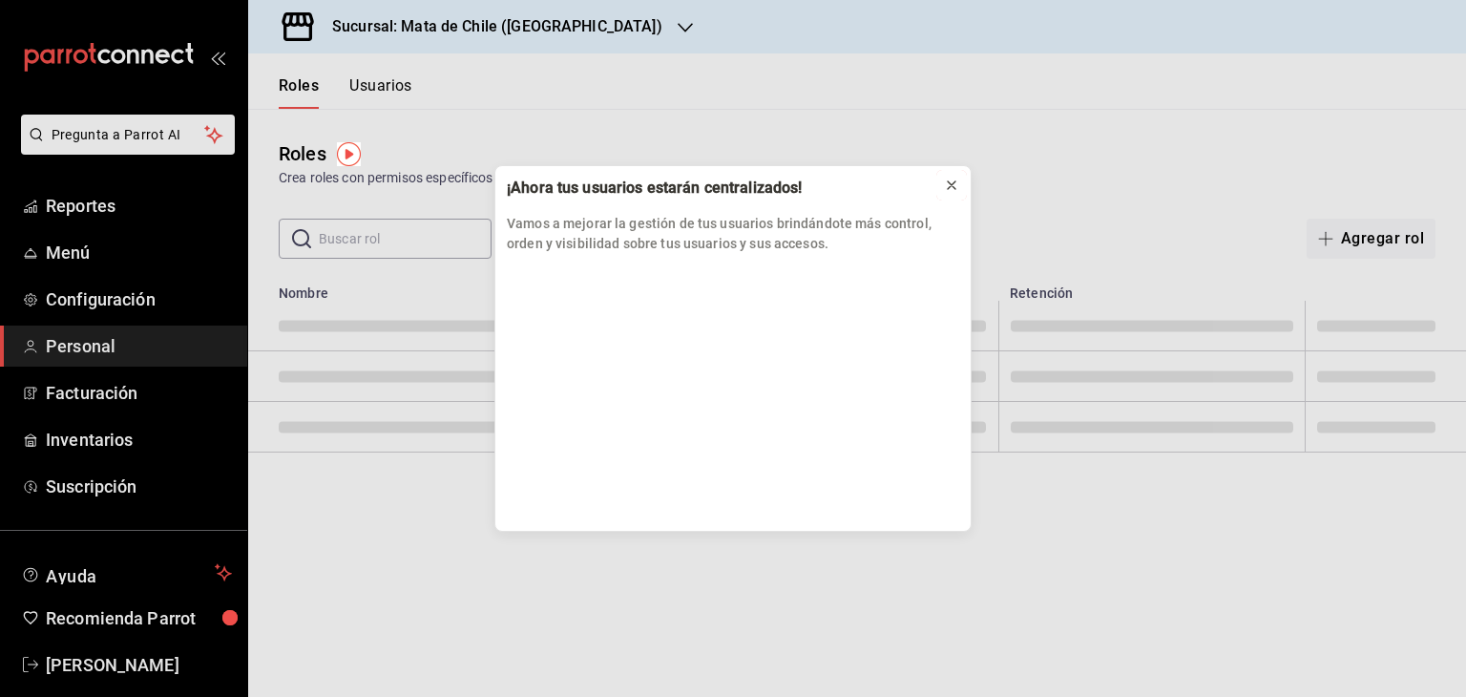
click at [950, 185] on icon at bounding box center [952, 185] width 8 height 8
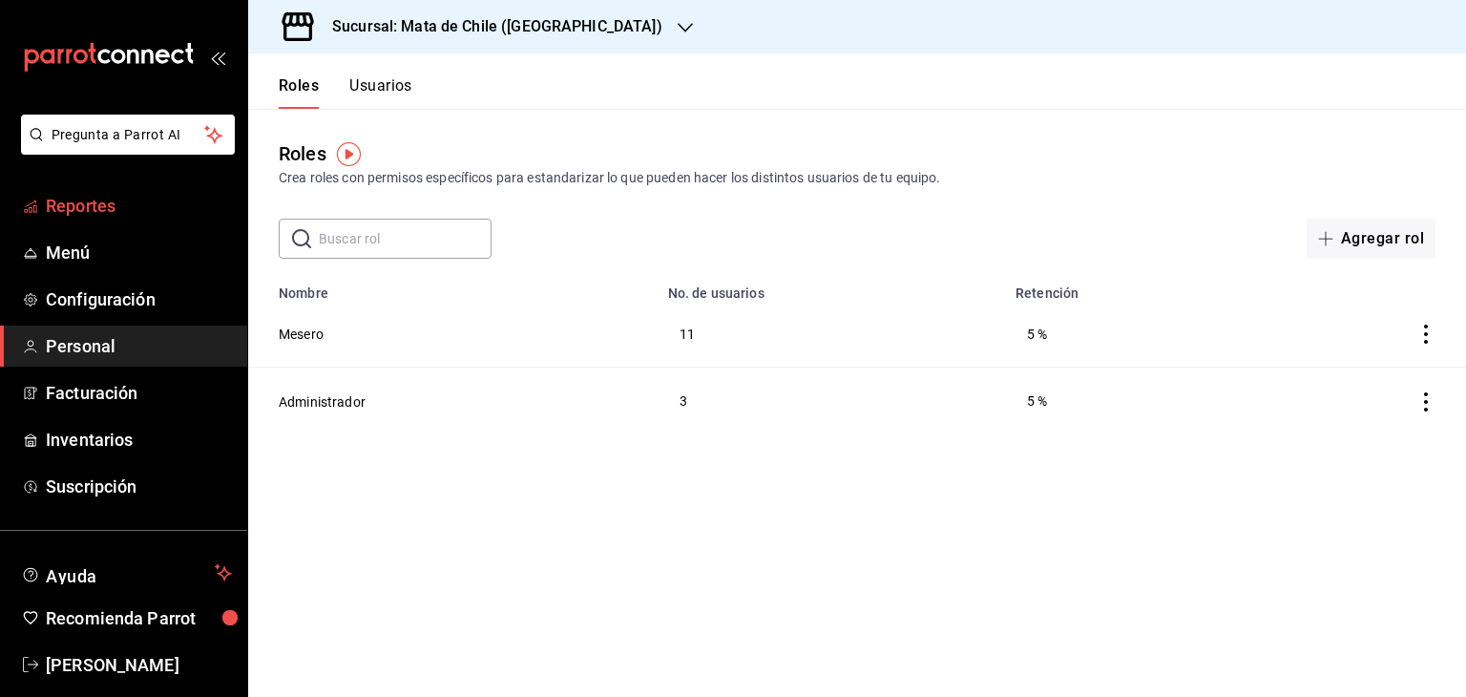
click at [75, 215] on span "Reportes" at bounding box center [139, 206] width 186 height 26
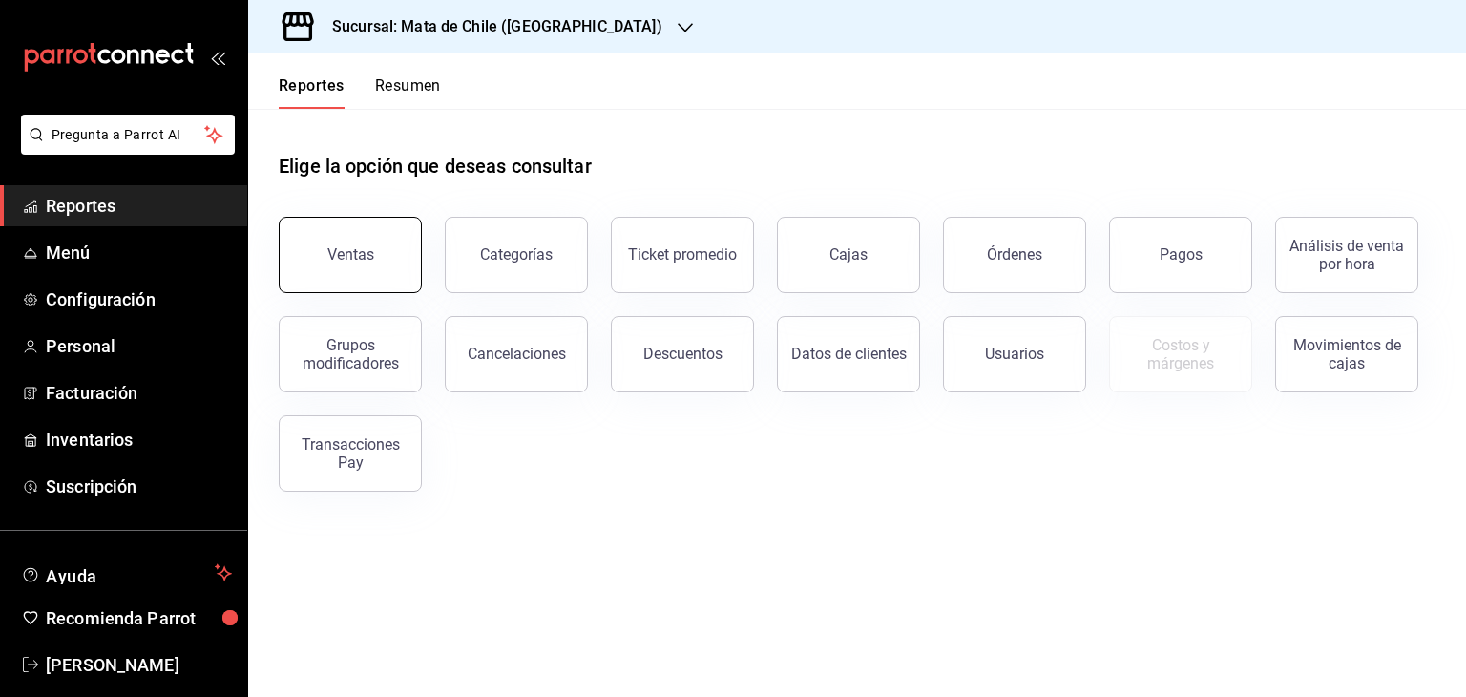
click at [396, 257] on button "Ventas" at bounding box center [350, 255] width 143 height 76
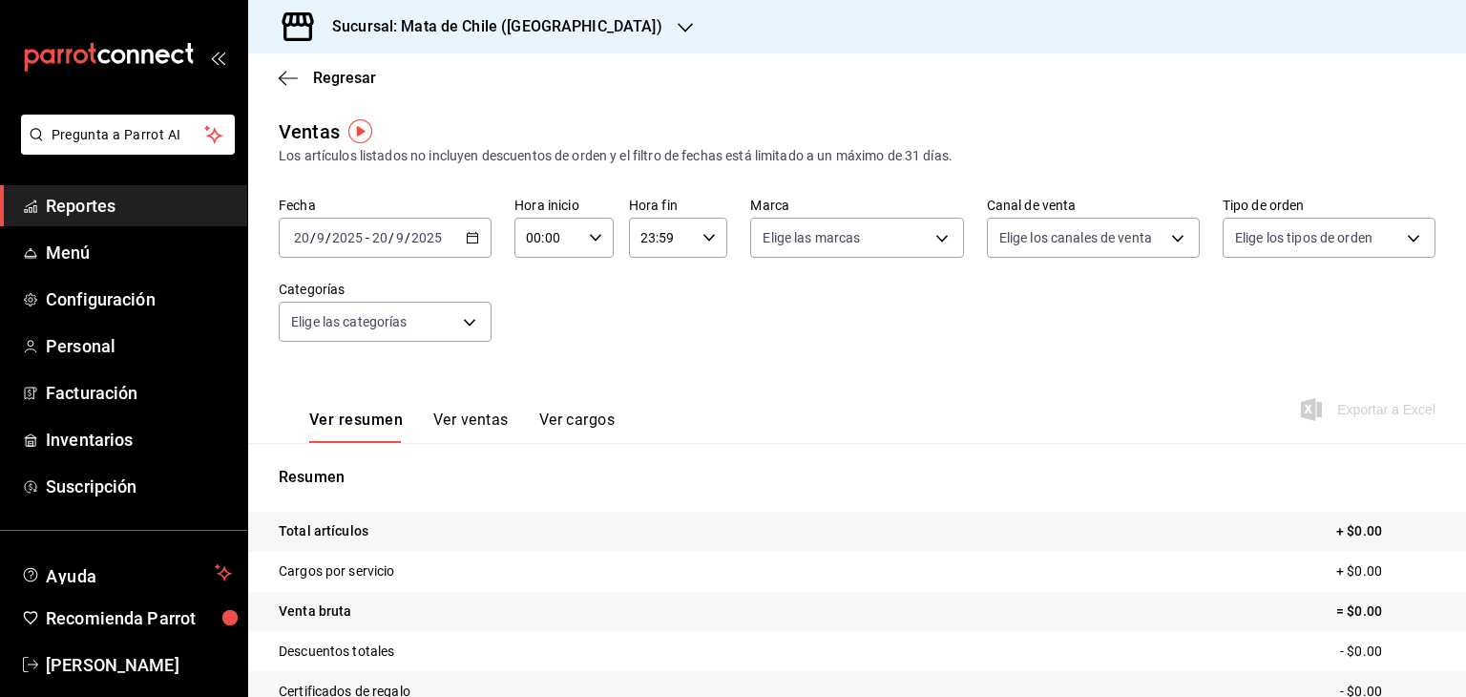
click at [459, 239] on div "[DATE] [DATE] - [DATE] [DATE]" at bounding box center [385, 238] width 213 height 40
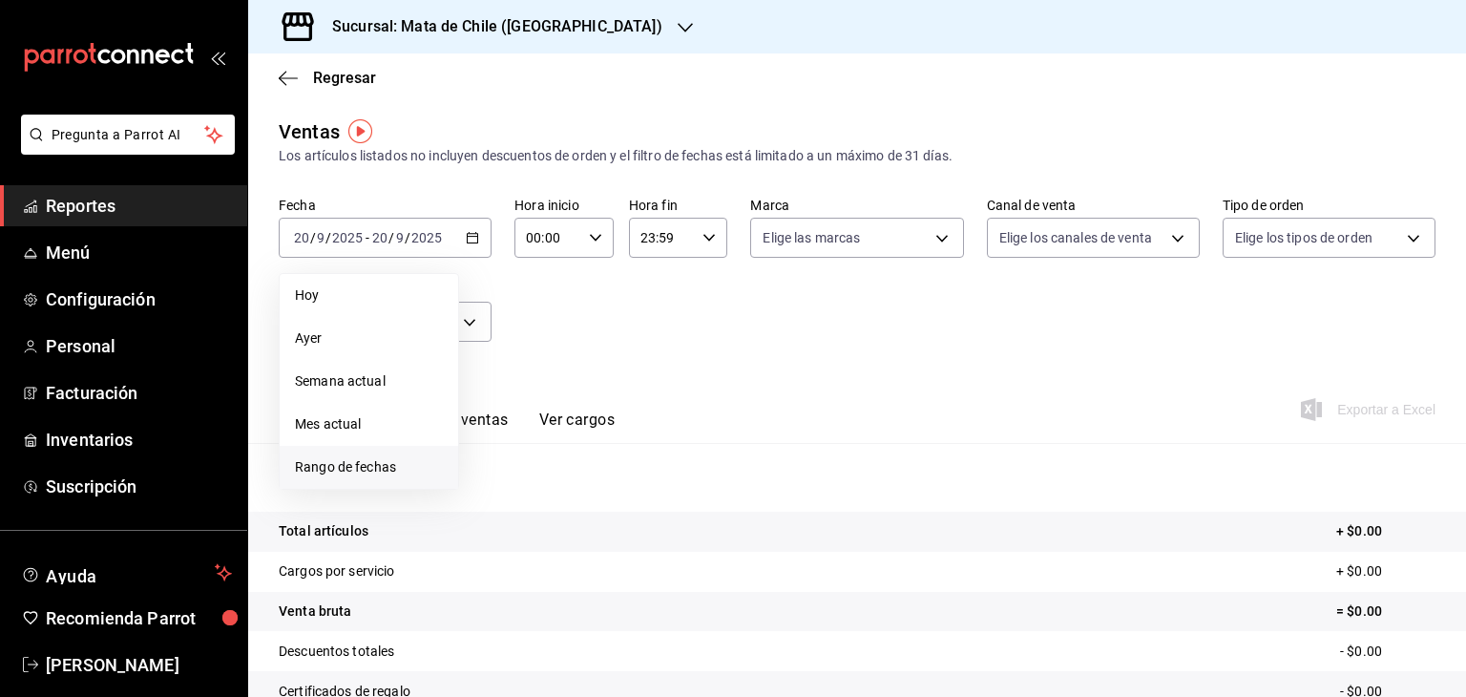
click at [351, 466] on span "Rango de fechas" at bounding box center [369, 467] width 148 height 20
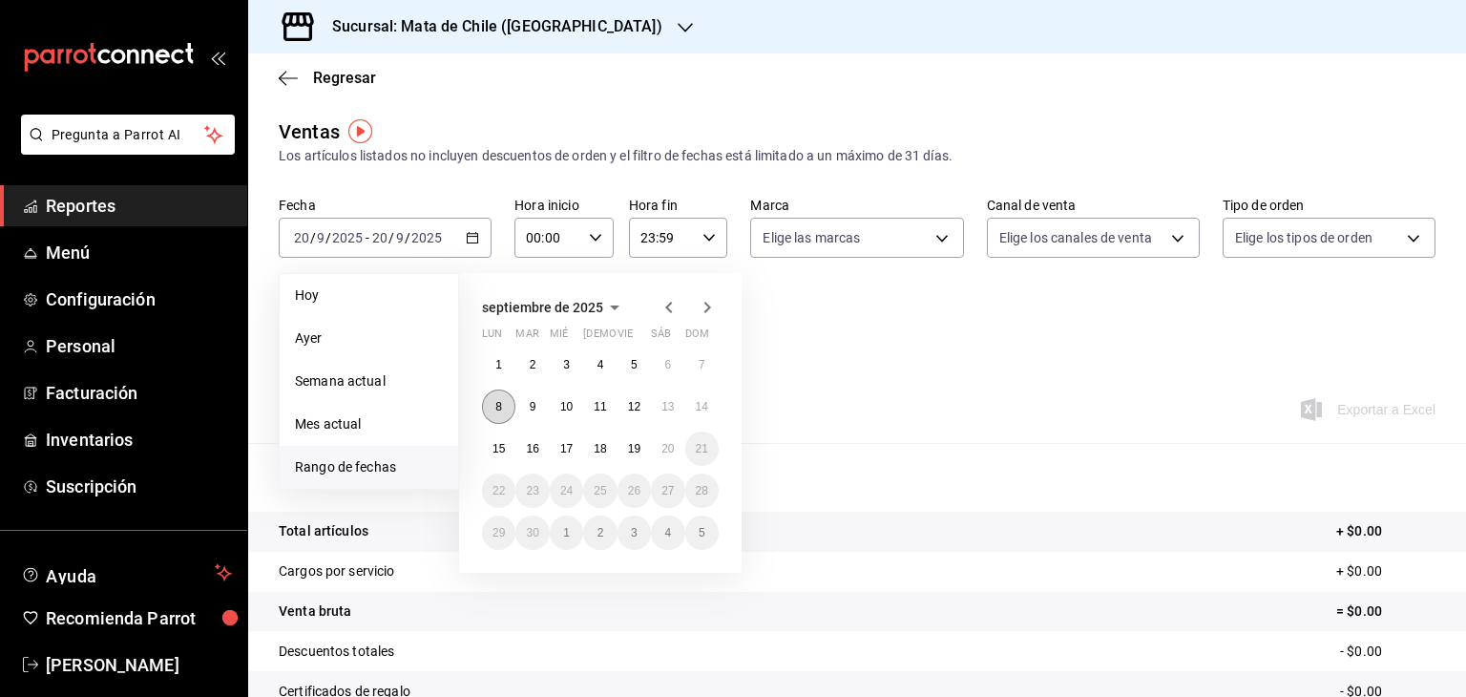
click at [498, 400] on abbr "8" at bounding box center [498, 406] width 7 height 13
click at [633, 414] on button "12" at bounding box center [634, 406] width 33 height 34
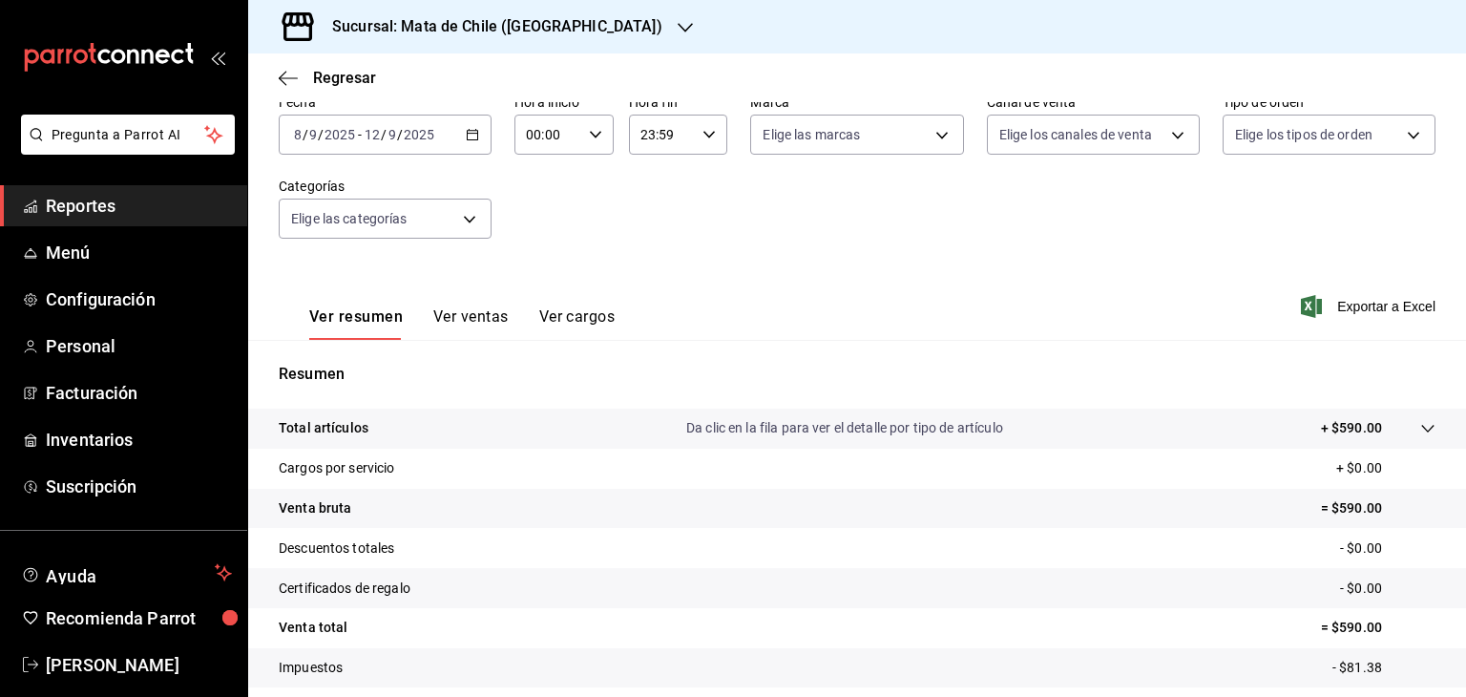
scroll to position [102, 0]
click at [1315, 136] on body "Pregunta a Parrot AI Reportes Menú Configuración Personal Facturación Inventari…" at bounding box center [733, 348] width 1466 height 697
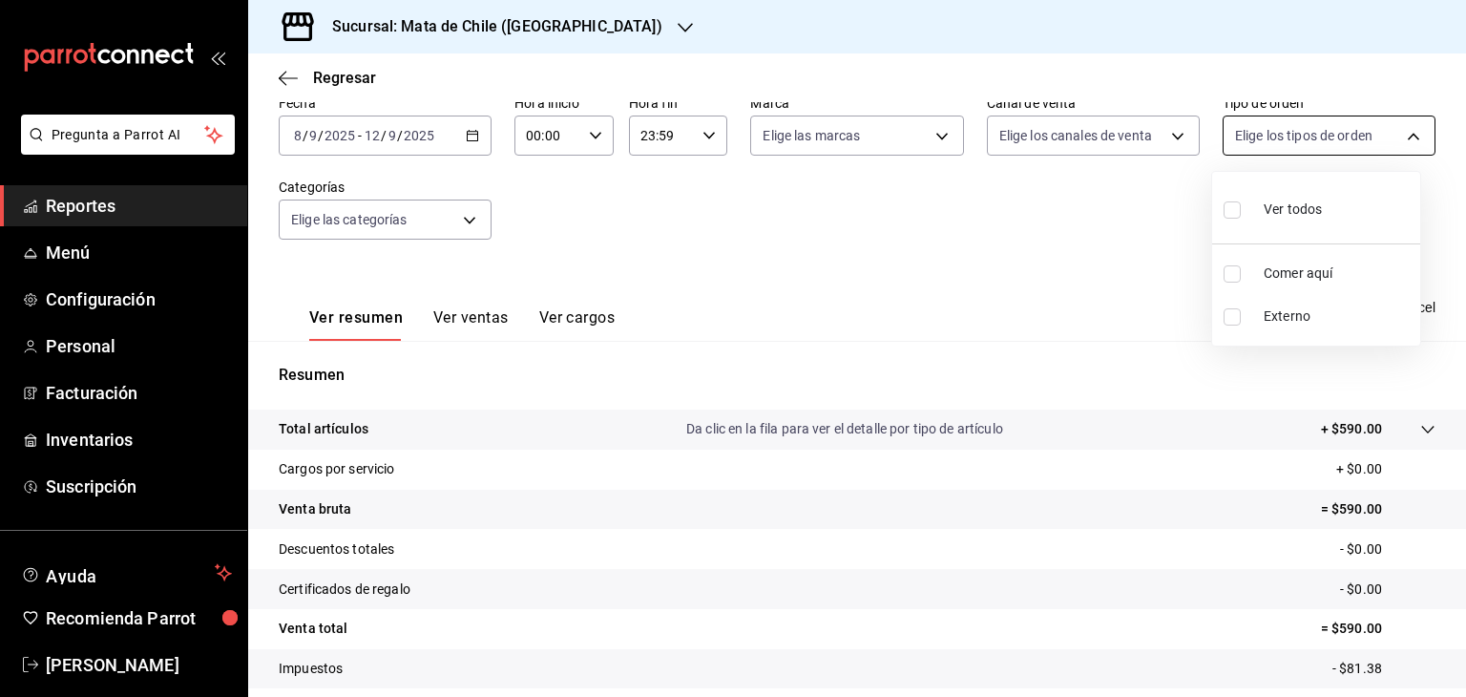
click at [1315, 136] on div at bounding box center [733, 348] width 1466 height 697
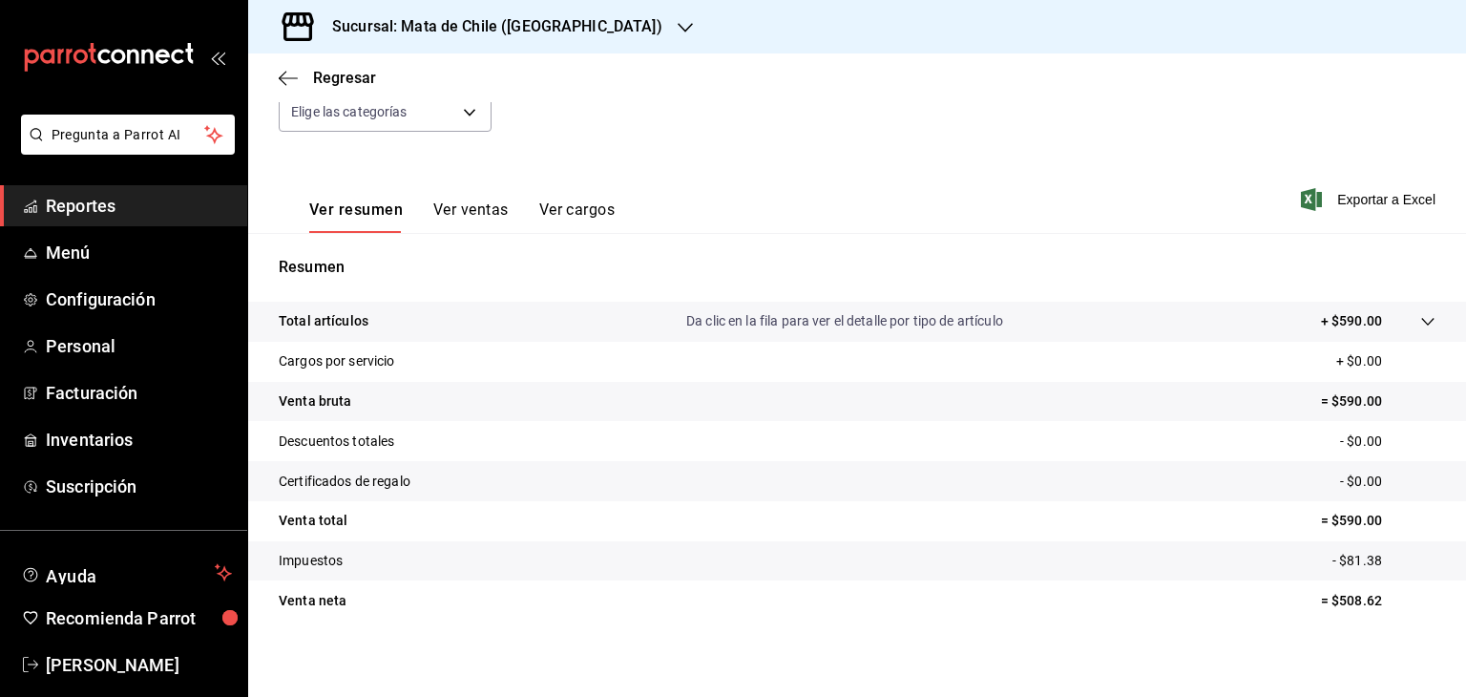
scroll to position [214, 0]
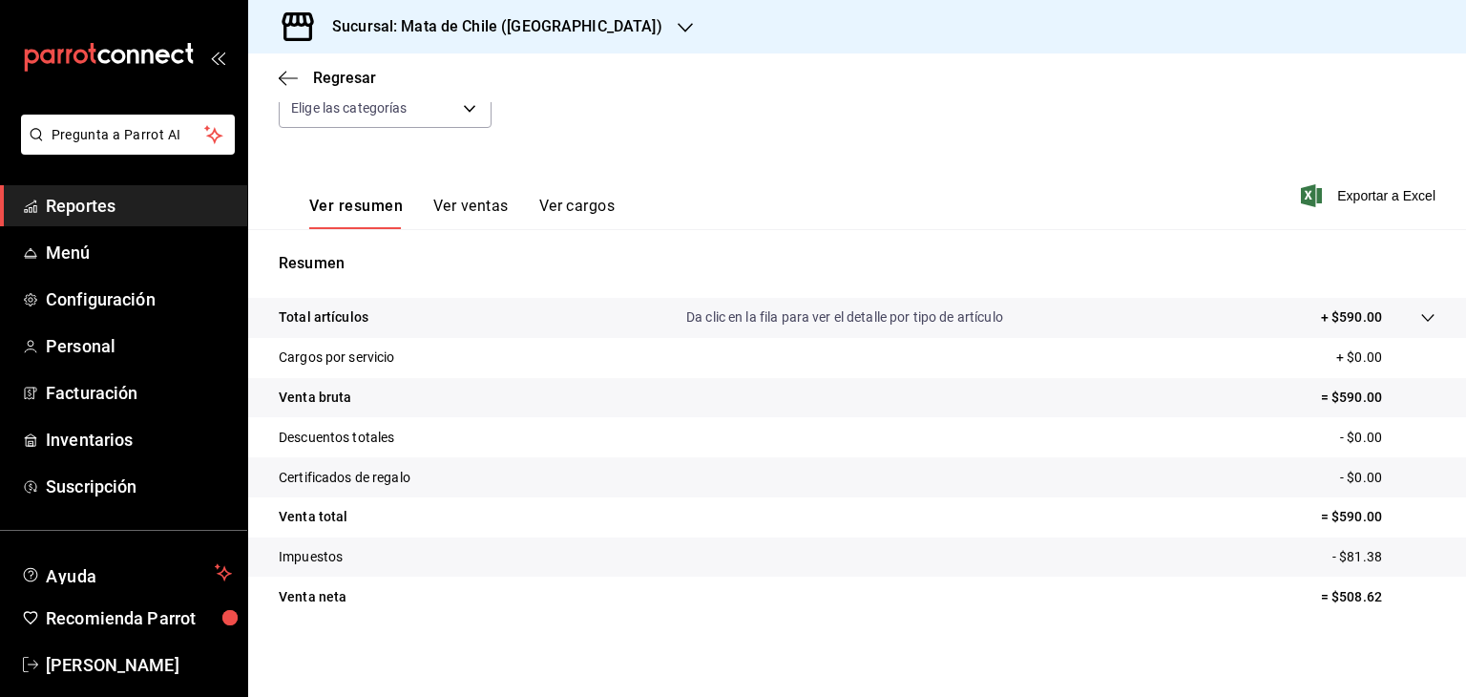
click at [437, 220] on button "Ver ventas" at bounding box center [470, 213] width 75 height 32
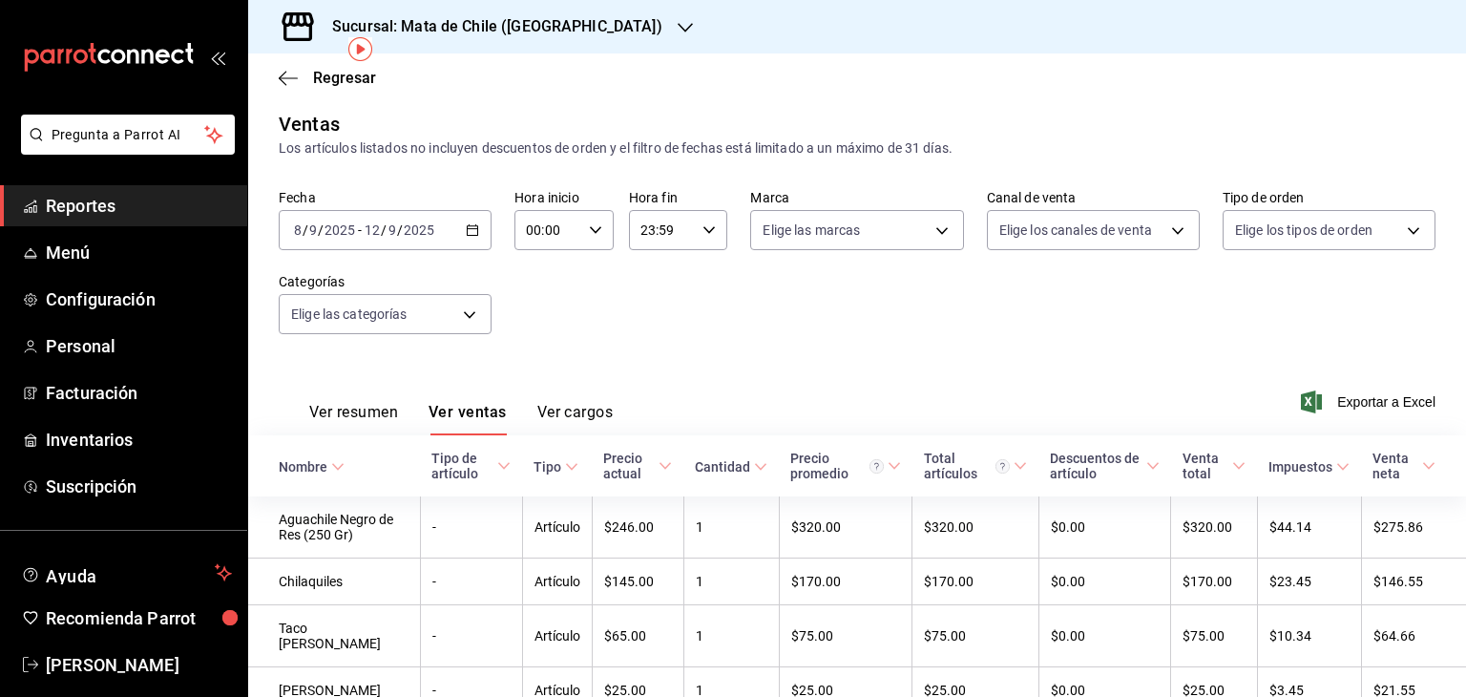
scroll to position [83, 0]
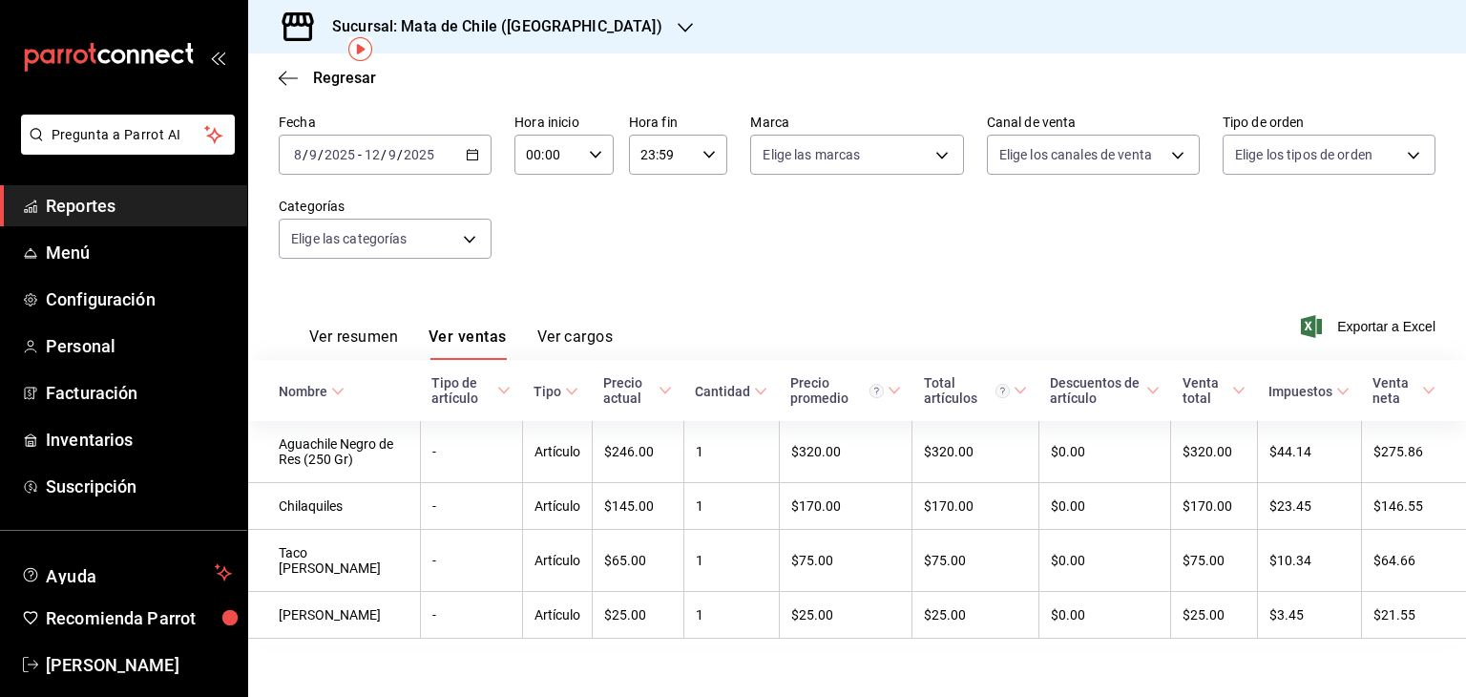
click at [460, 156] on div "[DATE] [DATE] - [DATE] [DATE]" at bounding box center [385, 155] width 213 height 40
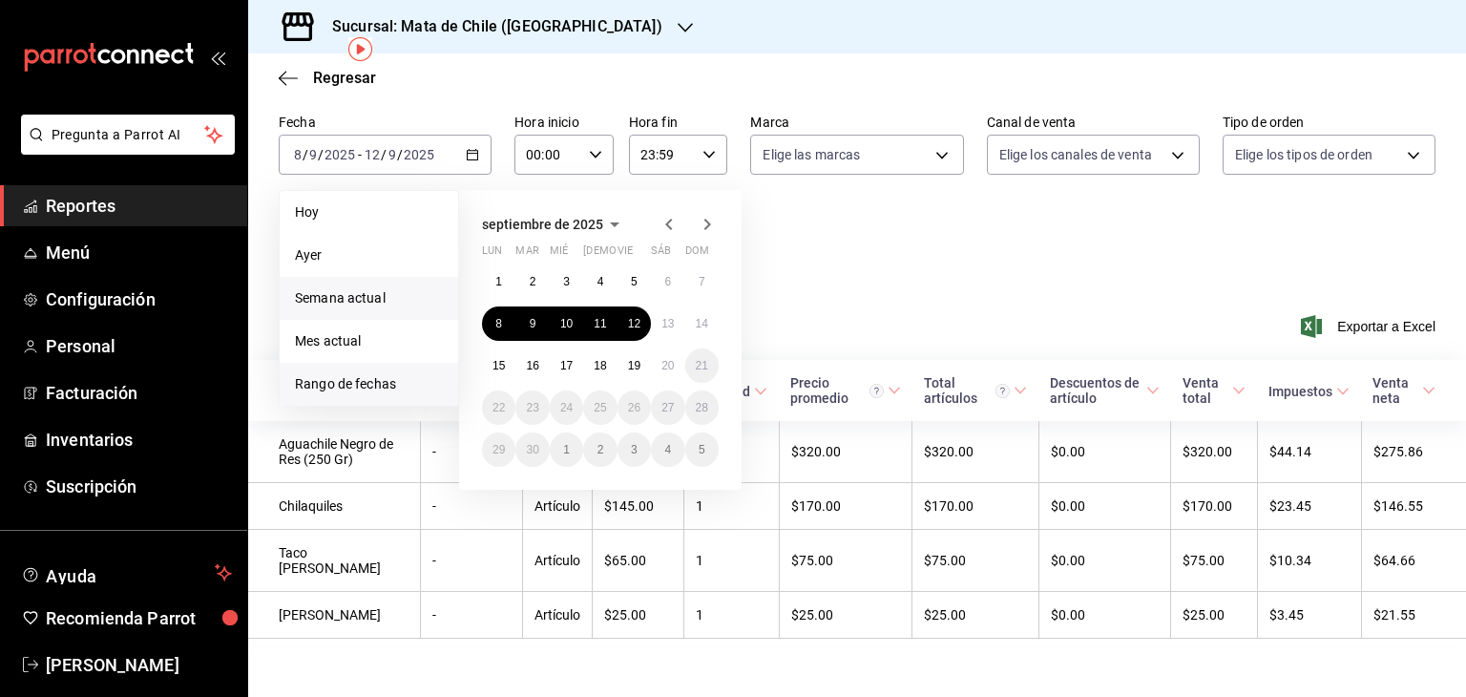
click at [355, 312] on li "Semana actual" at bounding box center [369, 298] width 178 height 43
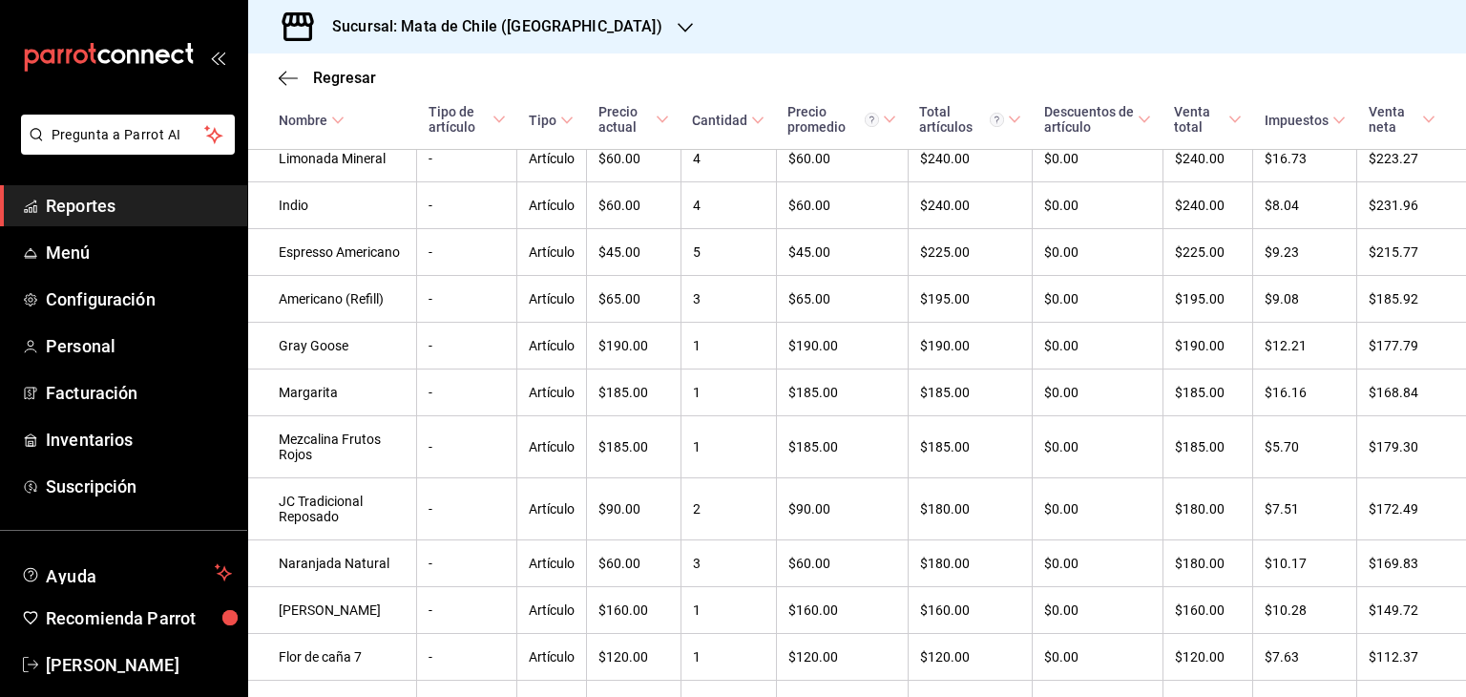
scroll to position [1701, 0]
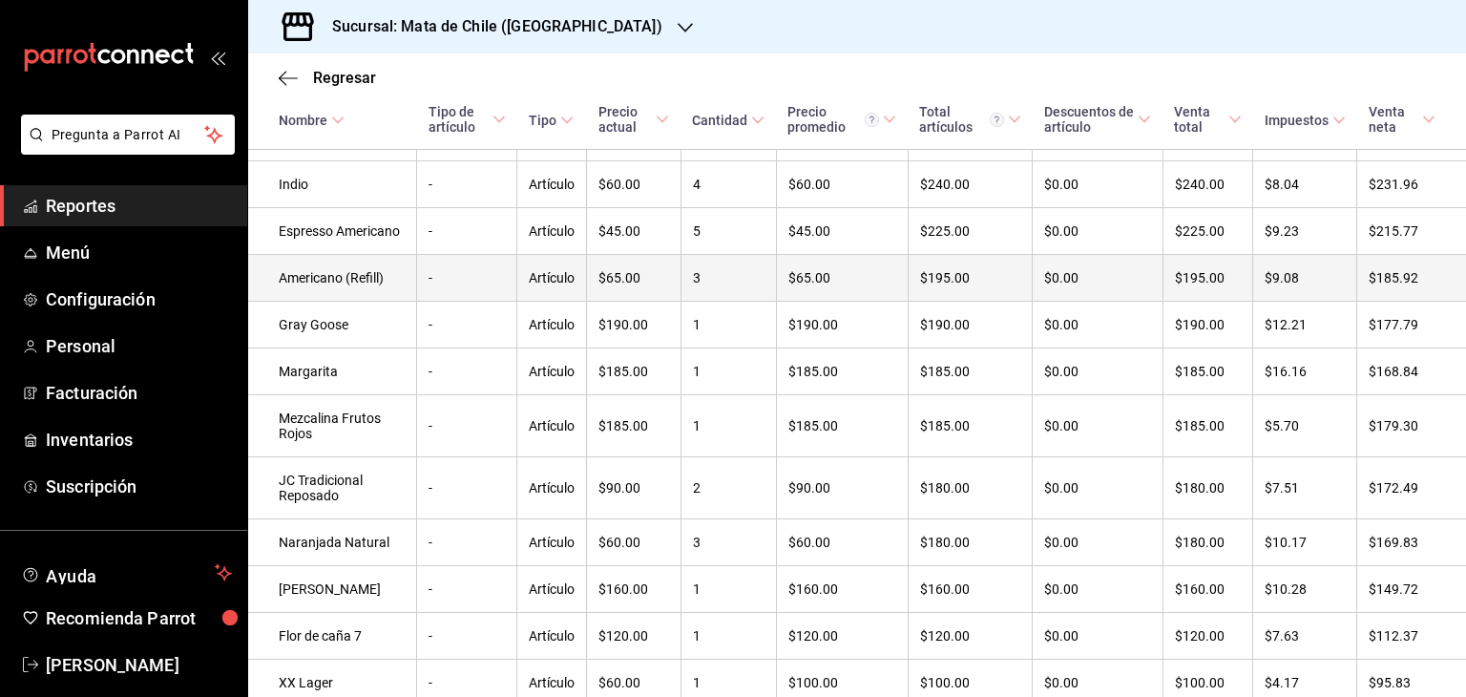
click at [487, 302] on td "-" at bounding box center [467, 278] width 100 height 47
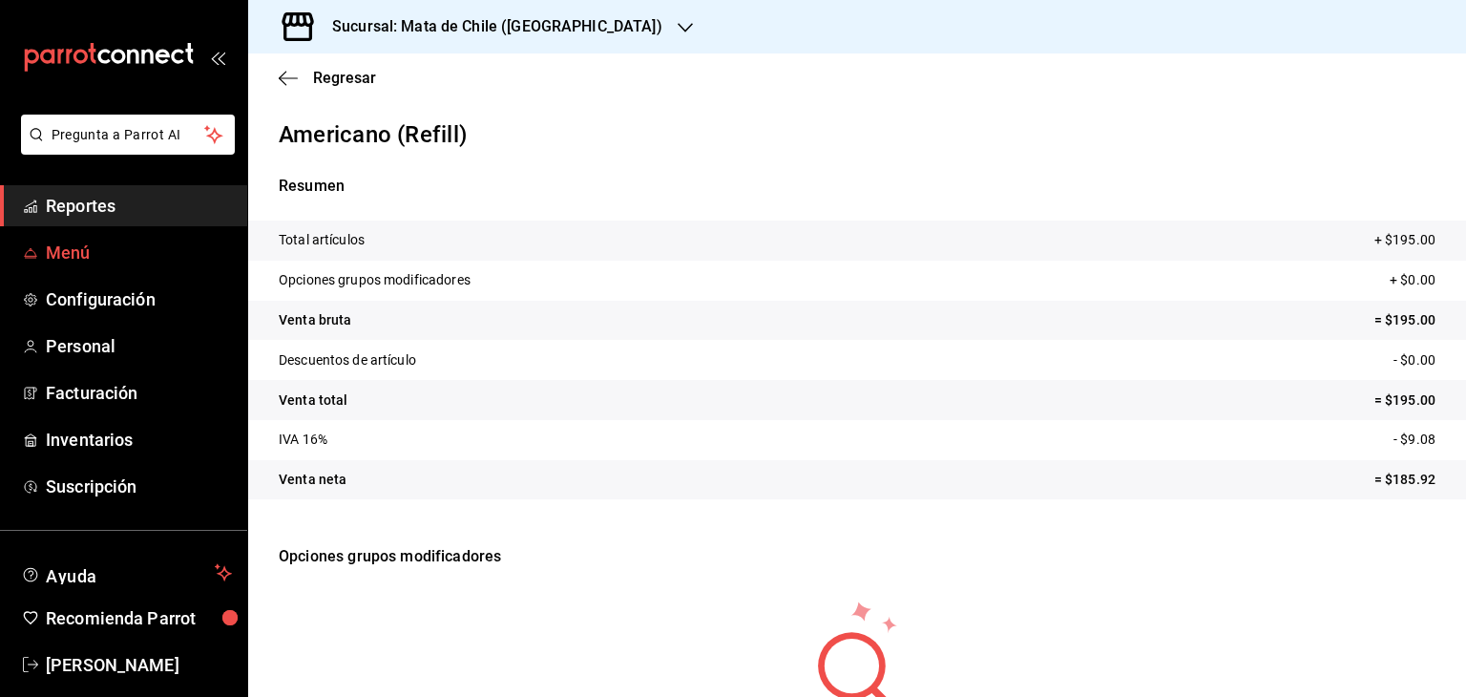
click at [74, 255] on span "Menú" at bounding box center [139, 253] width 186 height 26
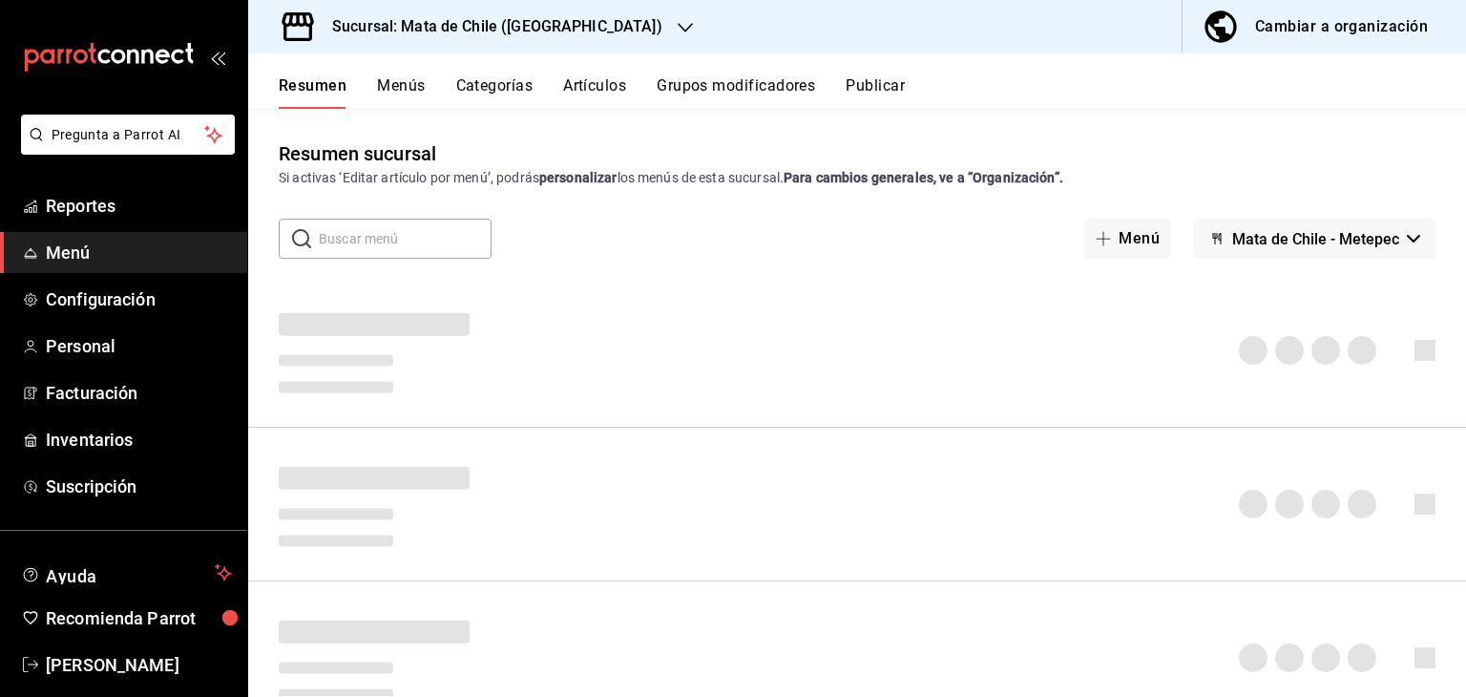
click at [592, 74] on div "Resumen Menús Categorías Artículos Grupos modificadores Publicar" at bounding box center [857, 80] width 1218 height 55
click at [596, 78] on button "Artículos" at bounding box center [594, 92] width 63 height 32
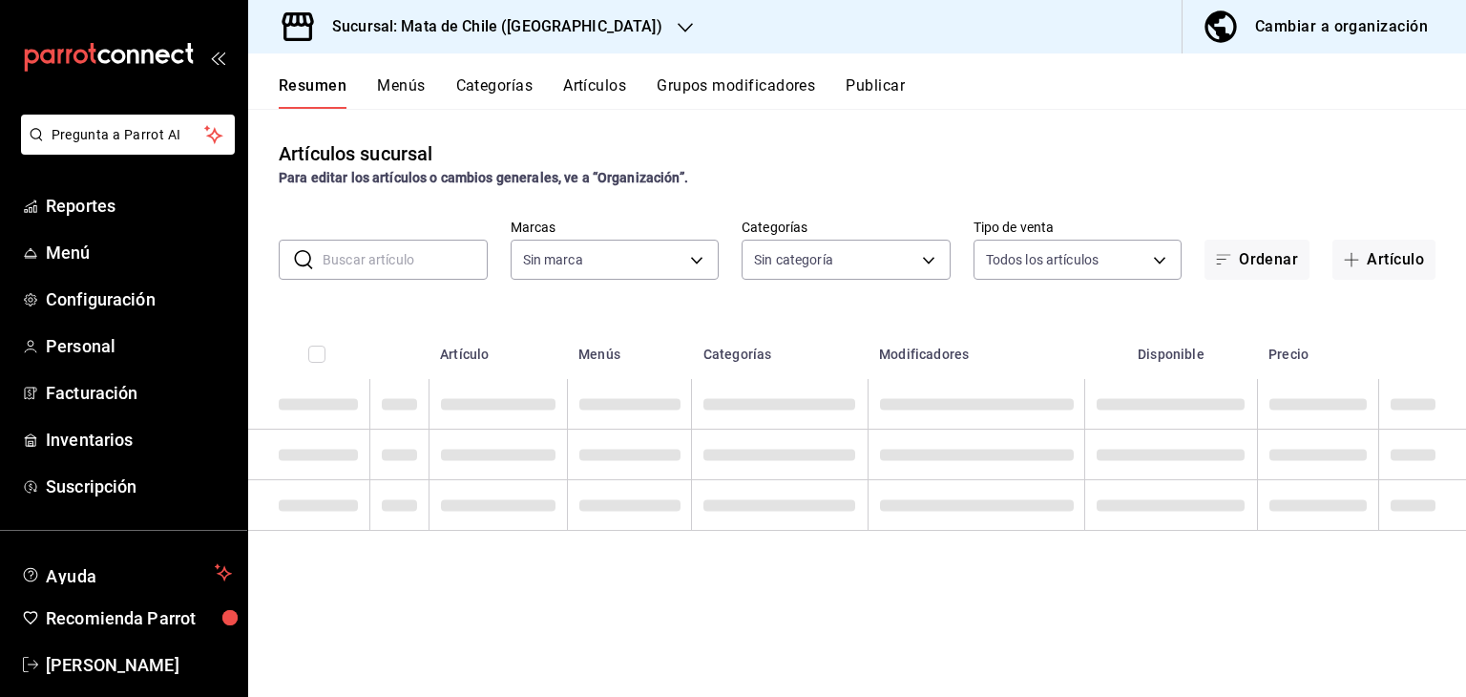
click at [363, 252] on input "text" at bounding box center [405, 260] width 165 height 38
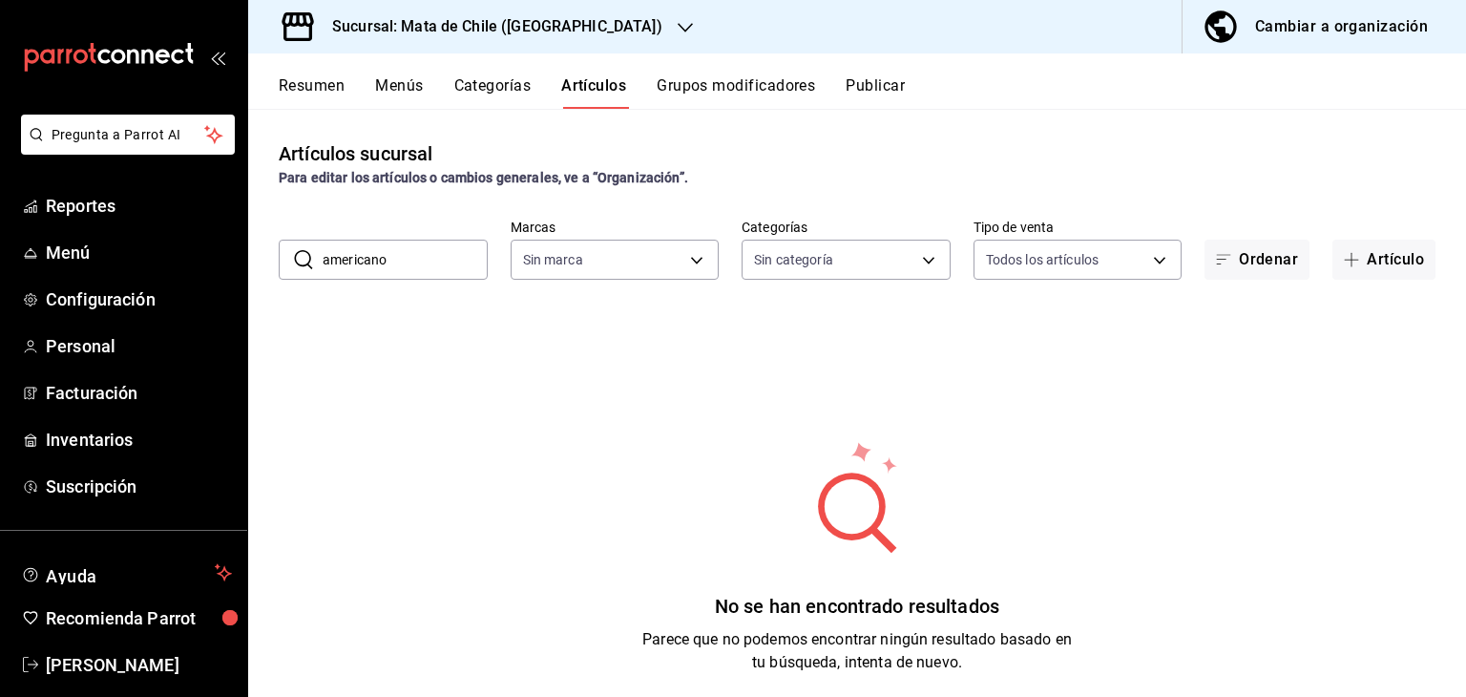
type input "americano"
type input "f4b11457-1122-4e93-a1fc-b810eb3748b2"
type input "americano"
click at [604, 198] on div "Artículos sucursal Para editar los artículos o cambios generales, ve a “Organiz…" at bounding box center [857, 402] width 1218 height 587
click at [409, 275] on input "americano" at bounding box center [405, 260] width 165 height 38
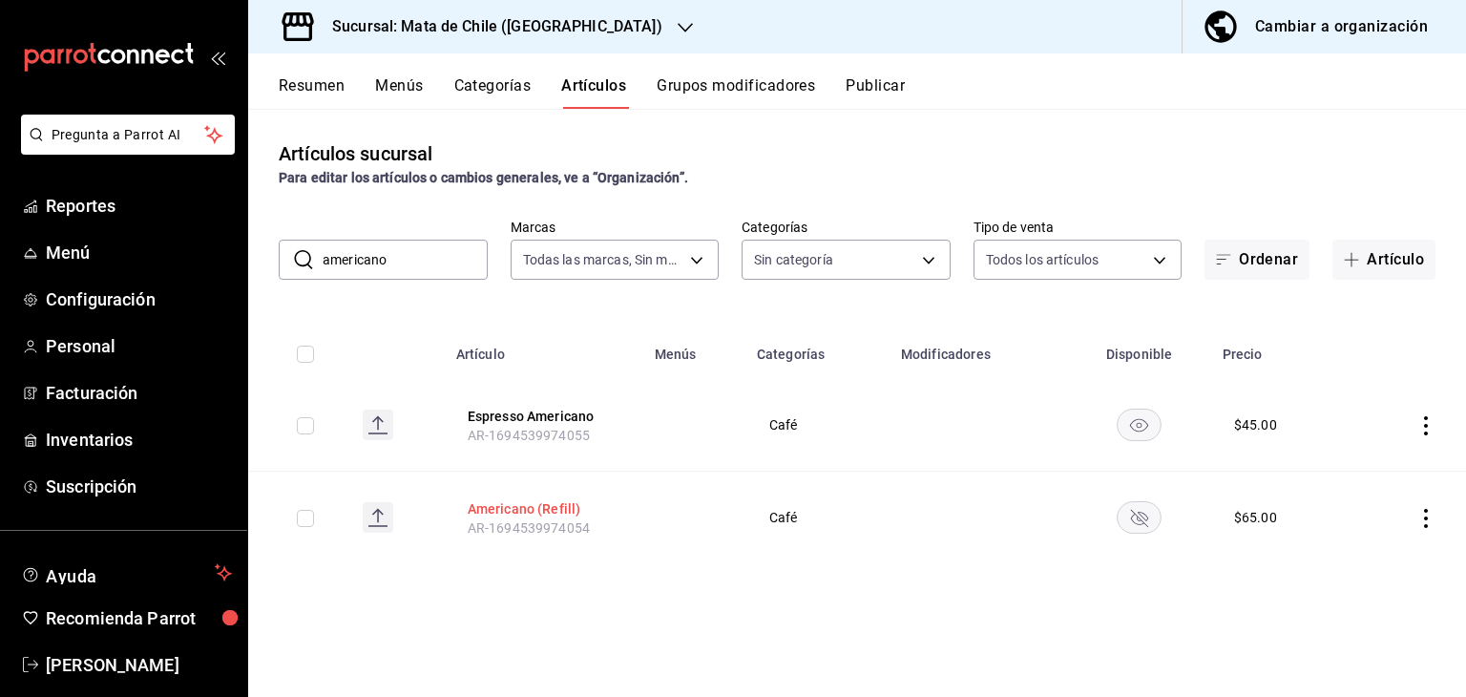
click at [517, 503] on button "Americano (Refill)" at bounding box center [544, 508] width 153 height 19
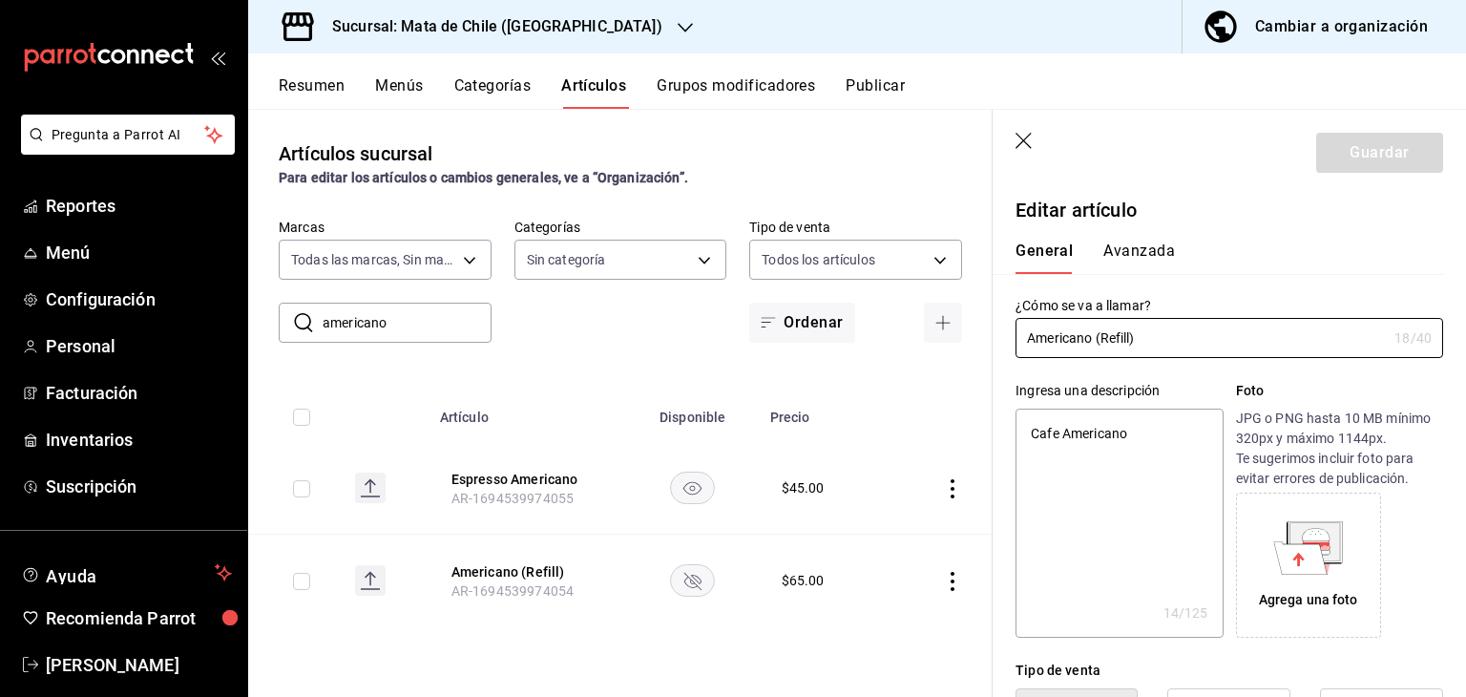
type textarea "x"
type input "$65.00"
click at [1131, 243] on button "Avanzada" at bounding box center [1139, 257] width 72 height 32
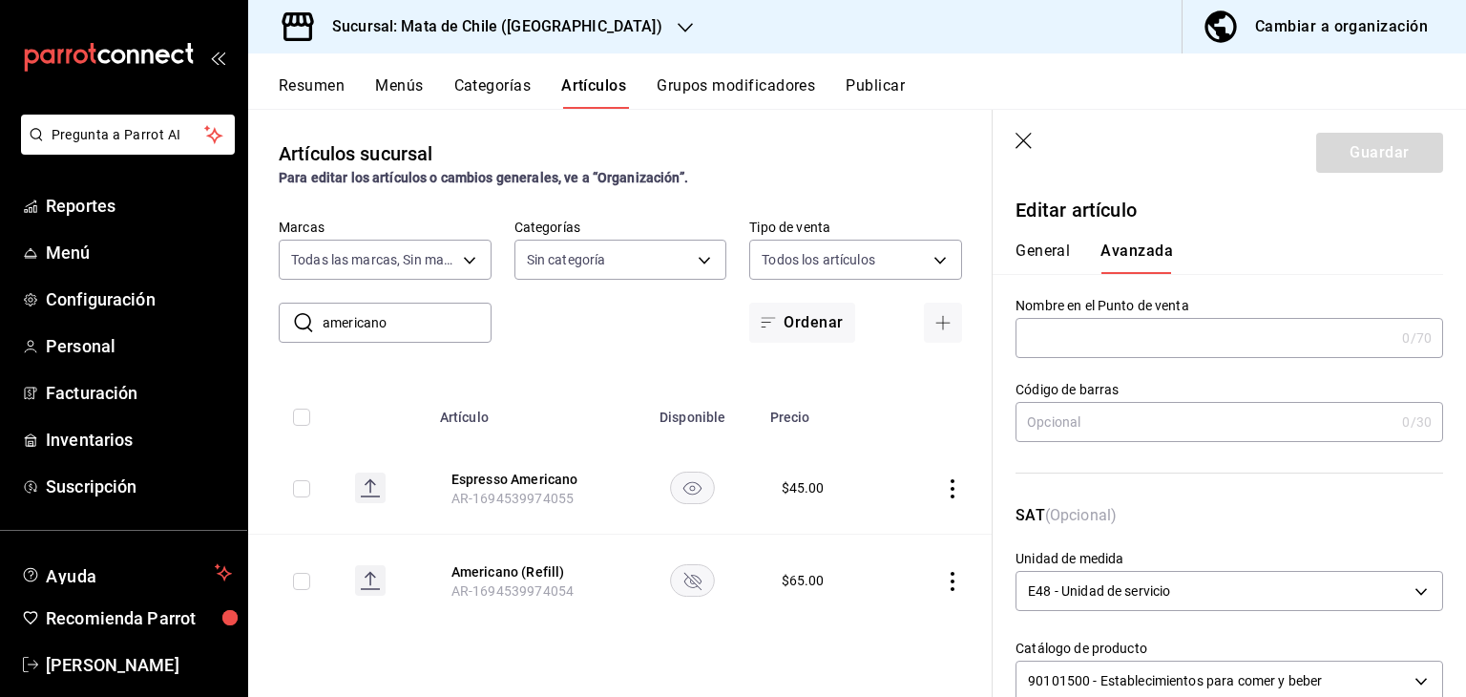
click at [1050, 260] on button "General" at bounding box center [1043, 257] width 54 height 32
type textarea "x"
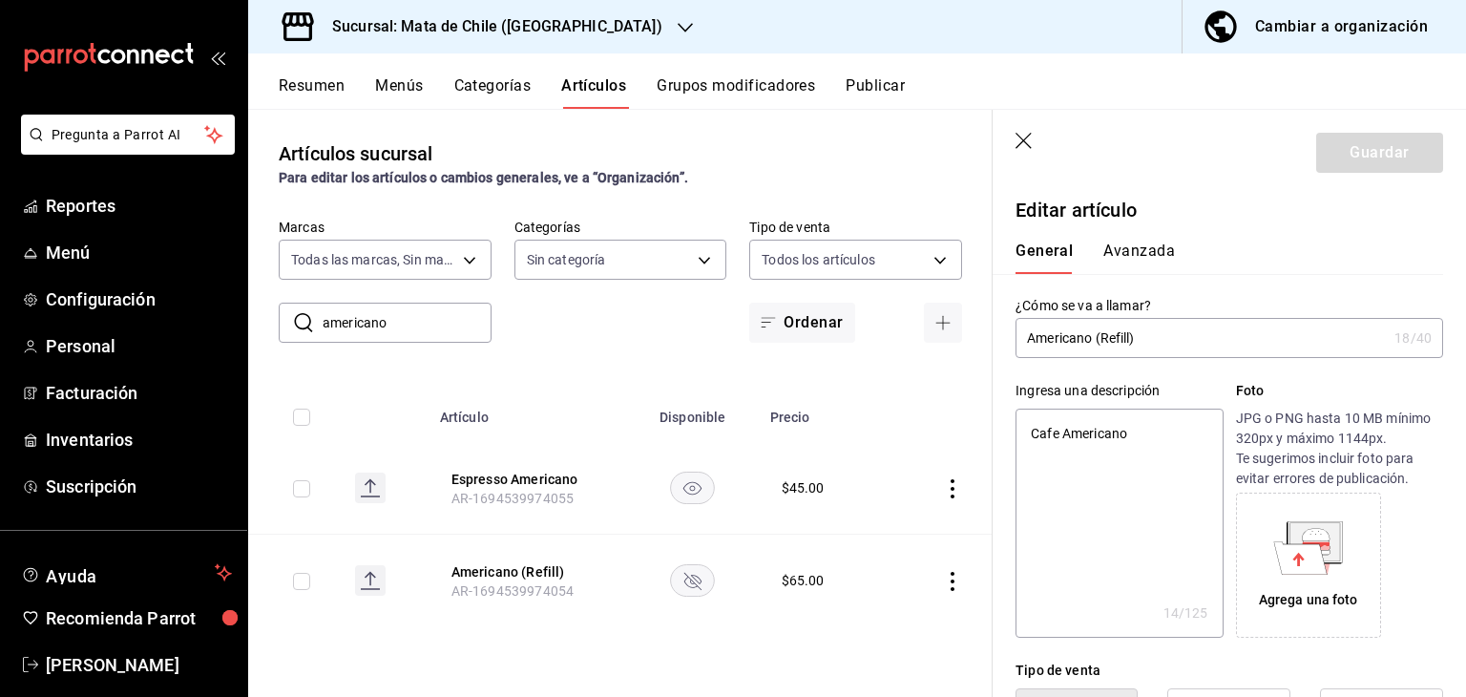
click at [948, 577] on icon "actions" at bounding box center [952, 581] width 19 height 19
click at [896, 642] on span "Eliminar" at bounding box center [895, 646] width 49 height 15
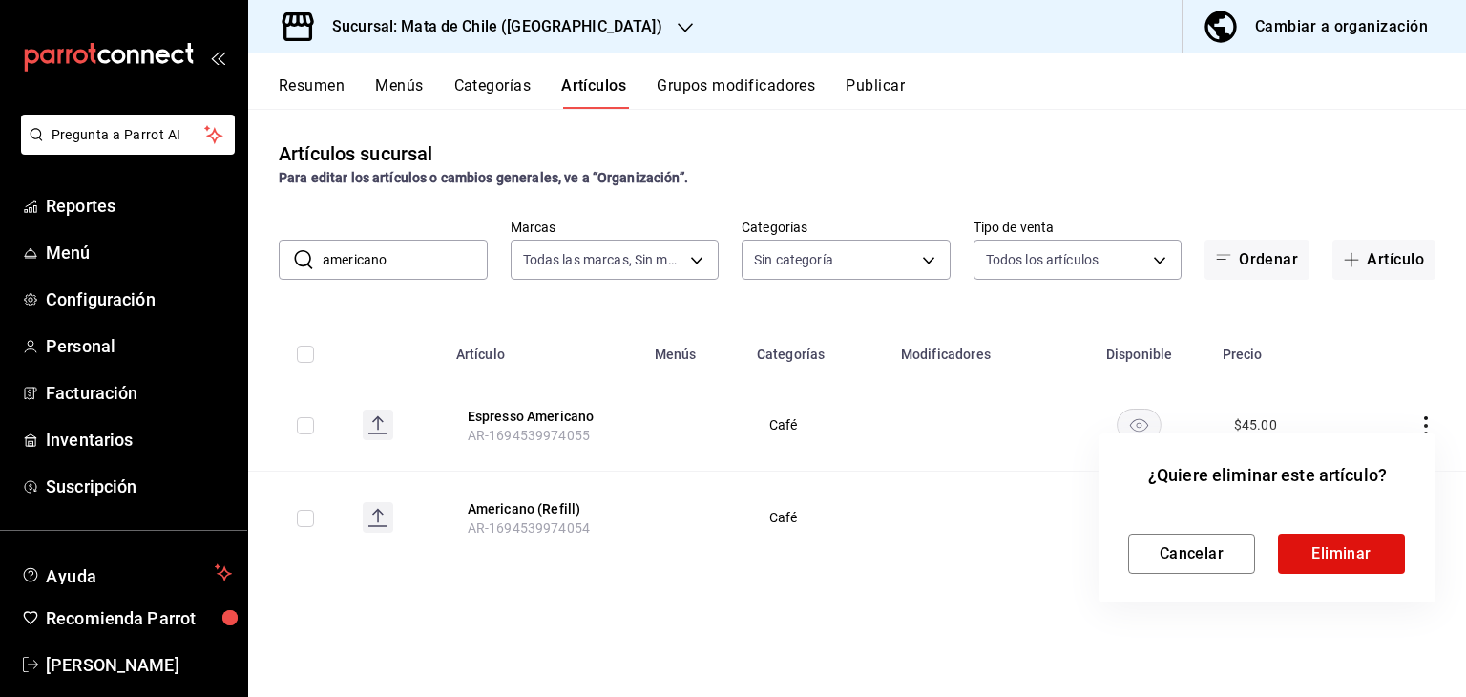
click at [1405, 563] on div "Cancelar Eliminar" at bounding box center [1267, 554] width 279 height 40
click at [1396, 562] on button "Eliminar" at bounding box center [1341, 554] width 127 height 40
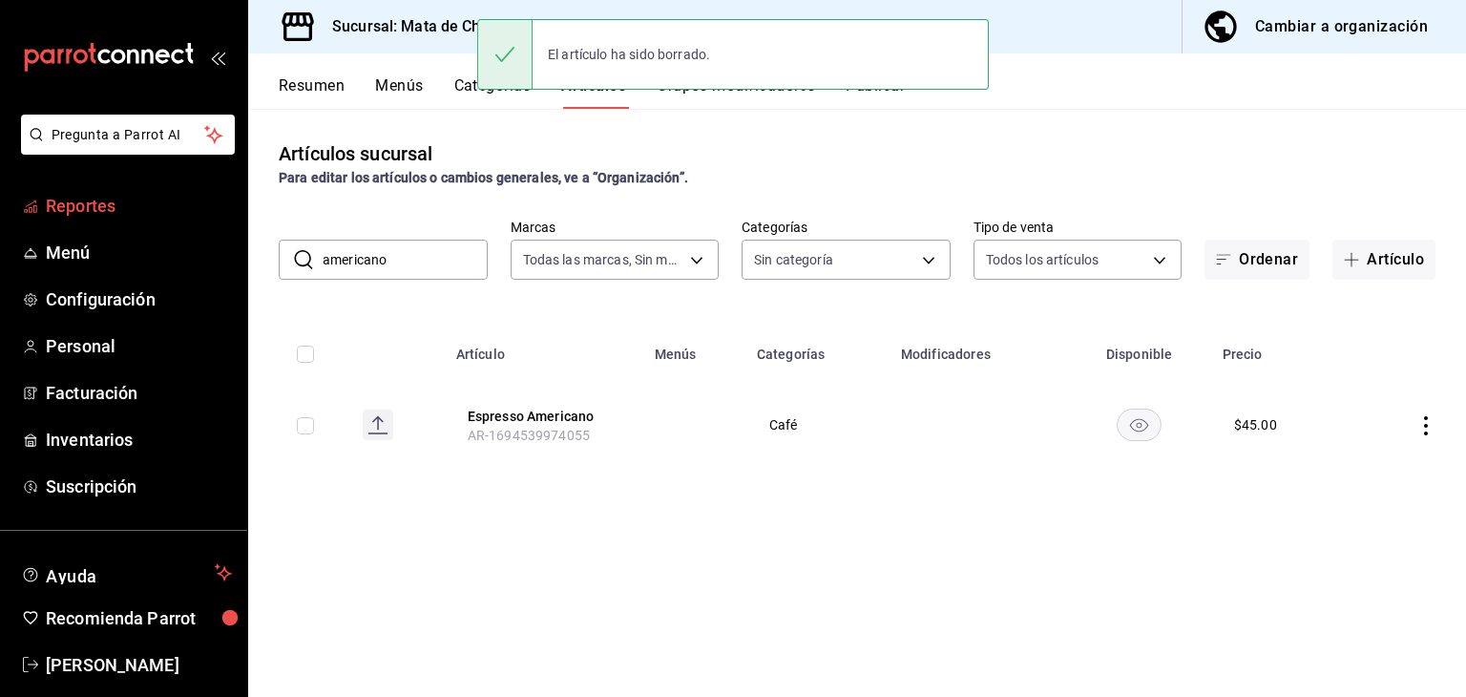
click at [133, 199] on span "Reportes" at bounding box center [139, 206] width 186 height 26
